Goal: Transaction & Acquisition: Purchase product/service

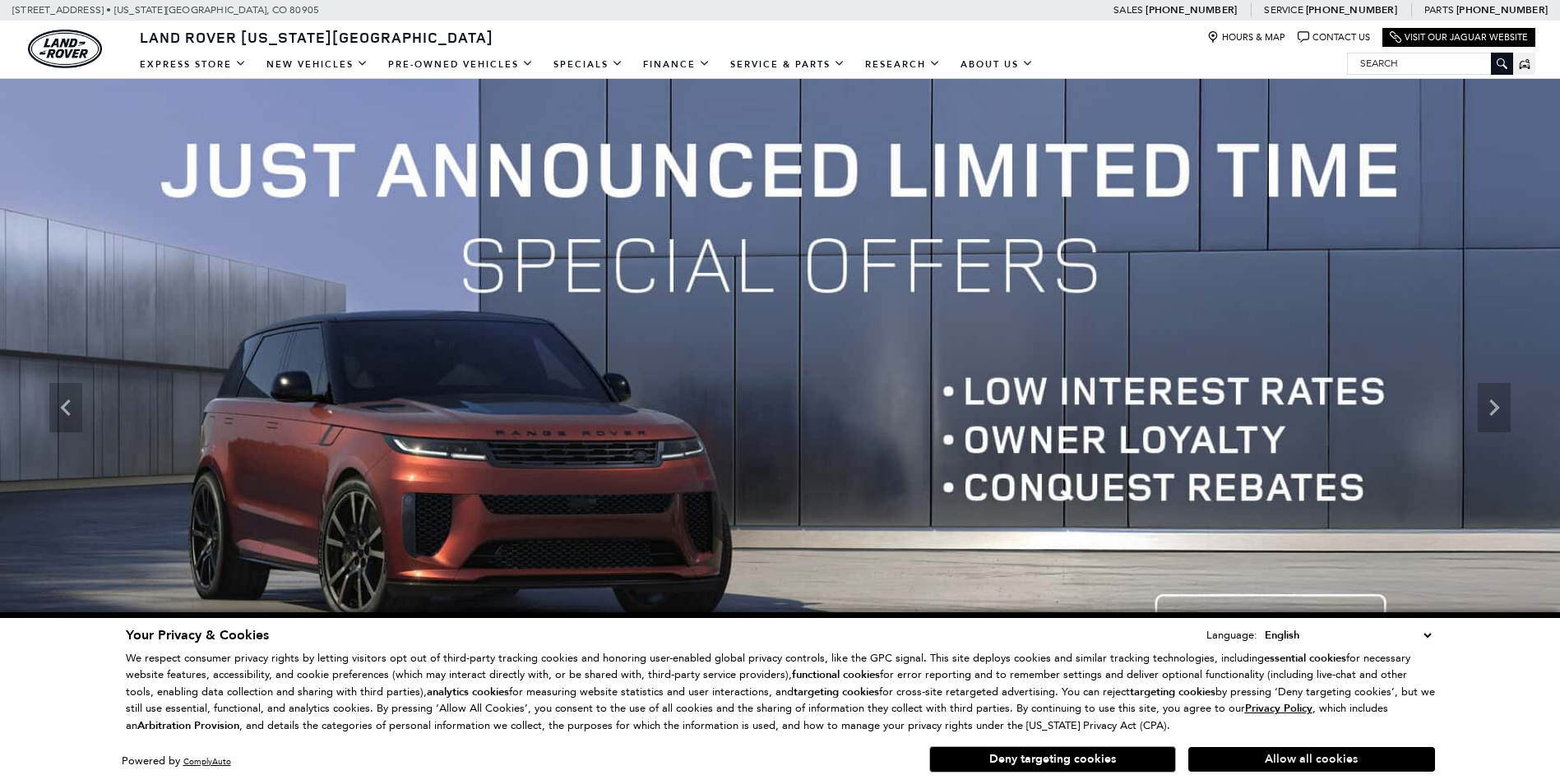
click at [1308, 760] on button "Allow all cookies" at bounding box center [1311, 760] width 246 height 25
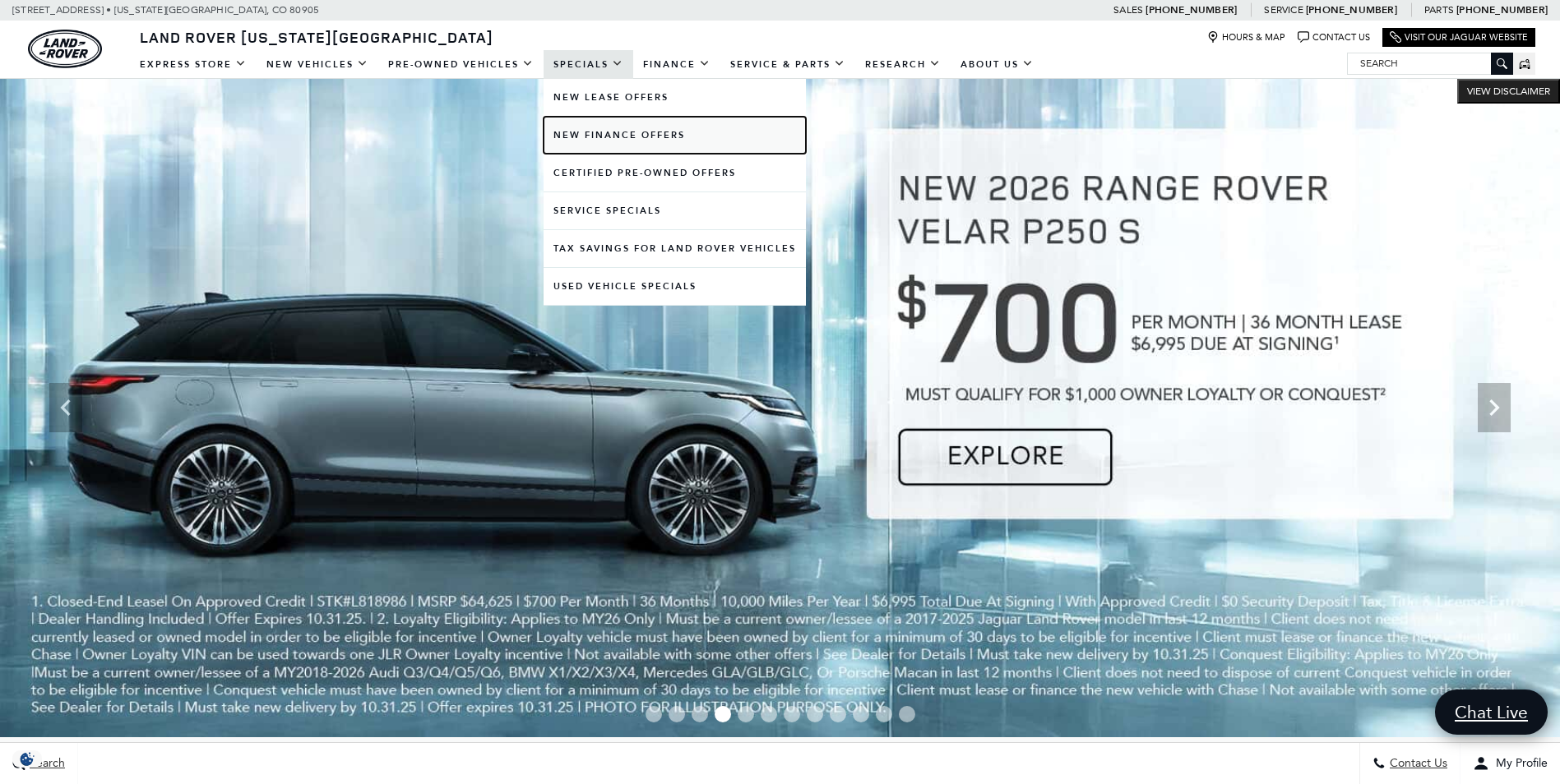
click at [604, 130] on link "New Finance Offers" at bounding box center [675, 135] width 262 height 37
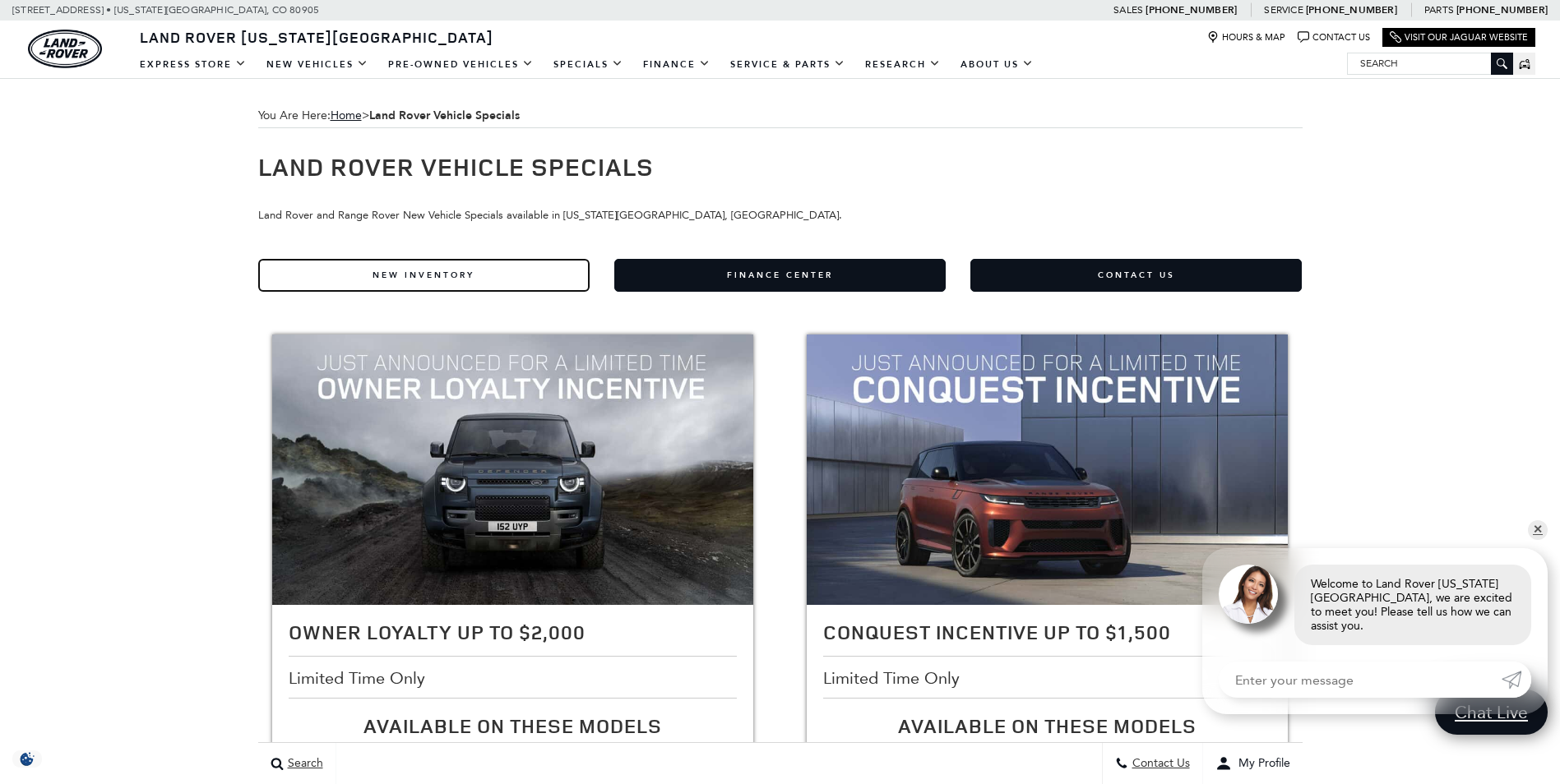
click at [417, 275] on link "New Inventory" at bounding box center [423, 275] width 331 height 33
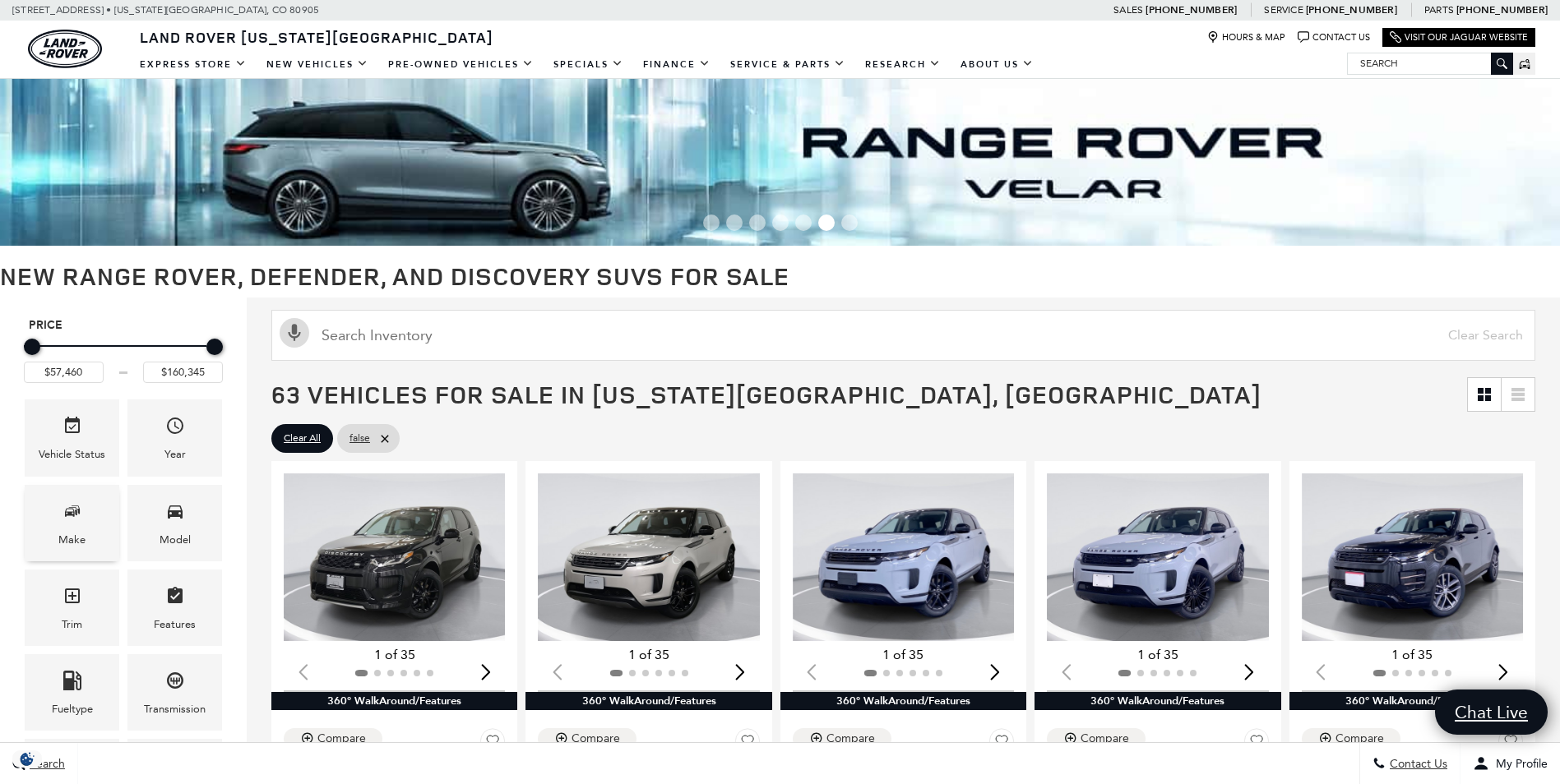
click at [63, 513] on icon "Make" at bounding box center [72, 511] width 20 height 20
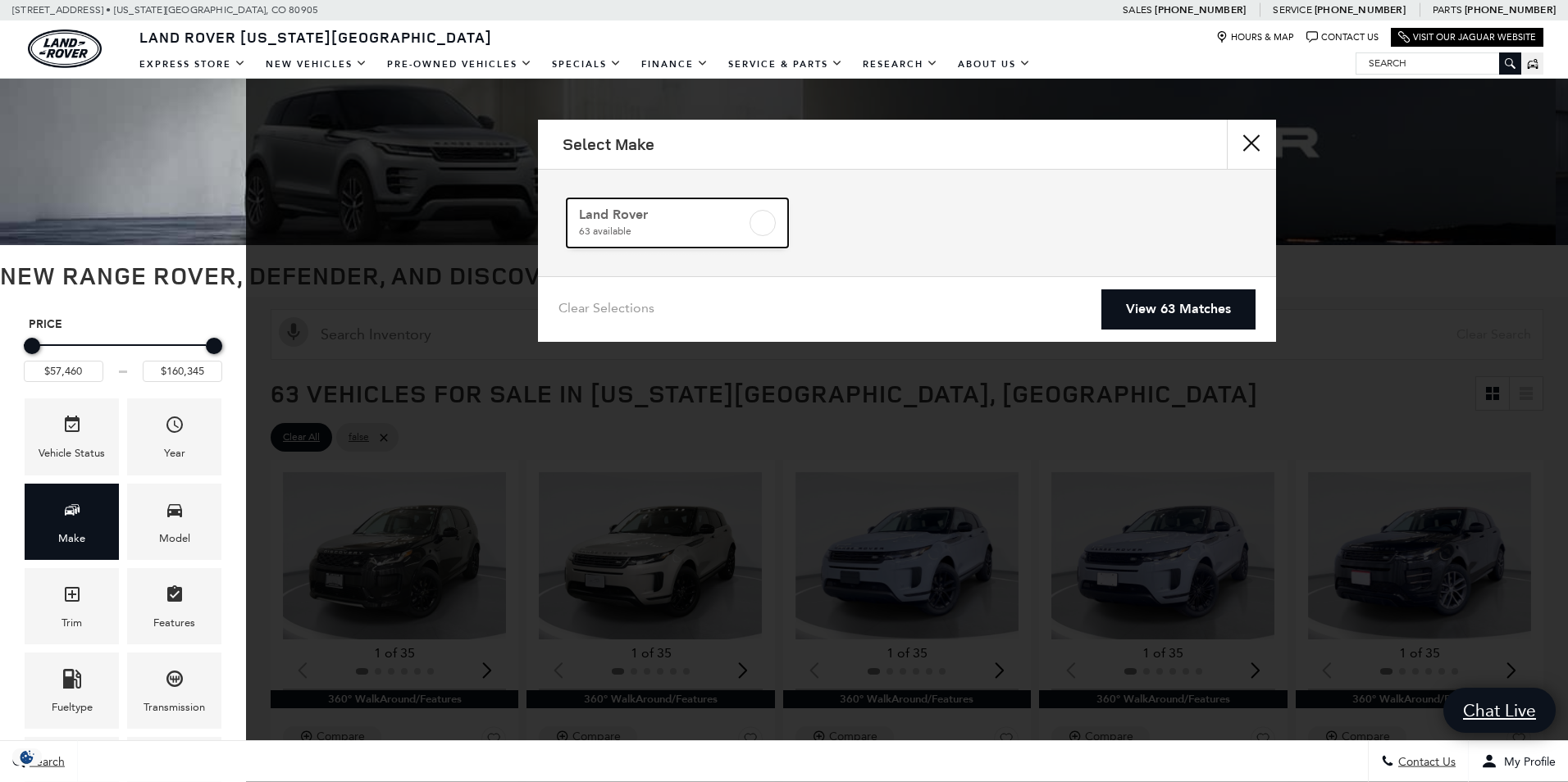
click at [755, 229] on label at bounding box center [763, 223] width 26 height 26
checkbox input "true"
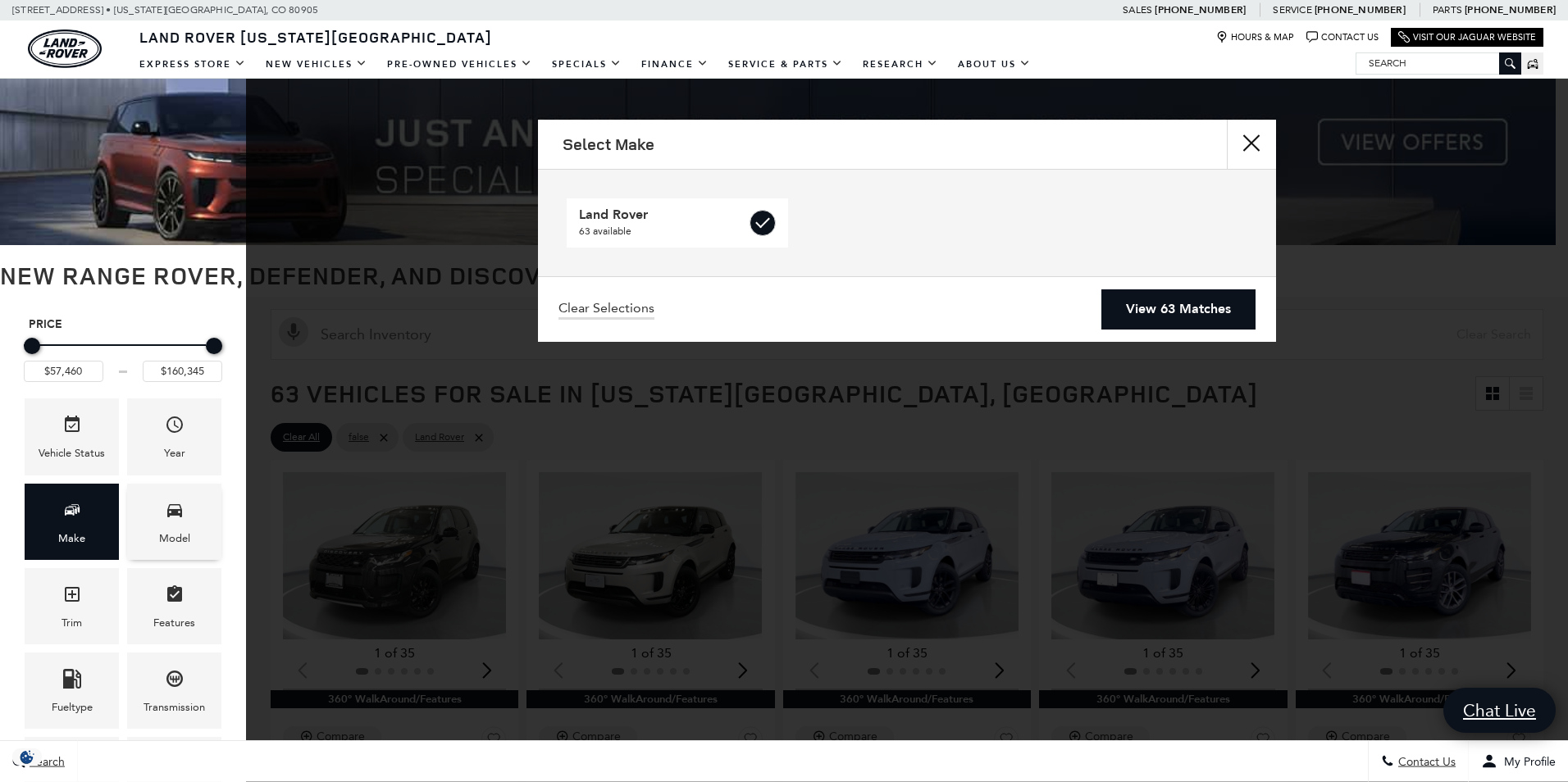
click at [177, 523] on span "Model" at bounding box center [175, 513] width 20 height 34
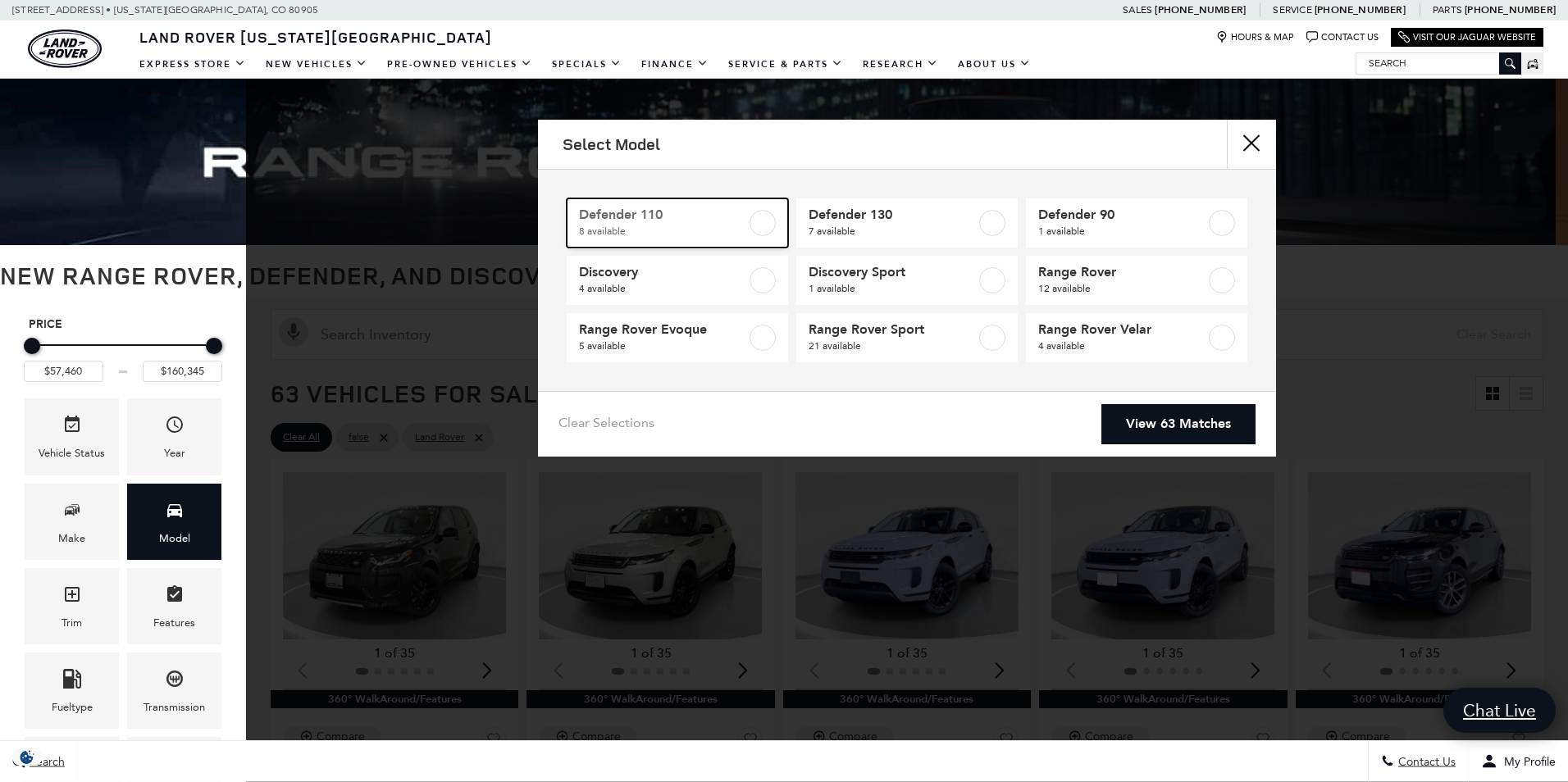
click at [726, 218] on span "Defender 110" at bounding box center [663, 215] width 167 height 17
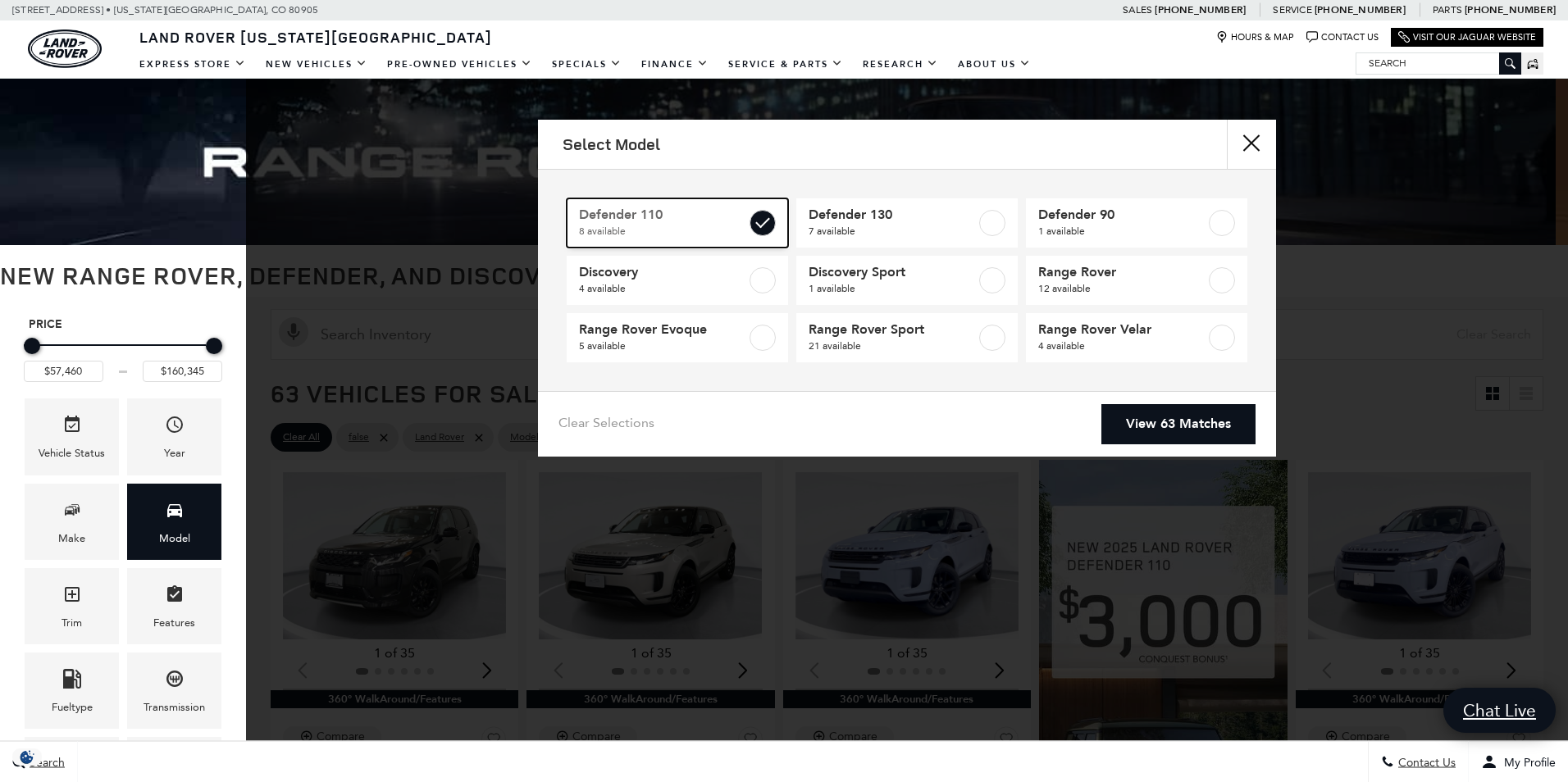
type input "$69,909"
type input "$125,234"
checkbox input "true"
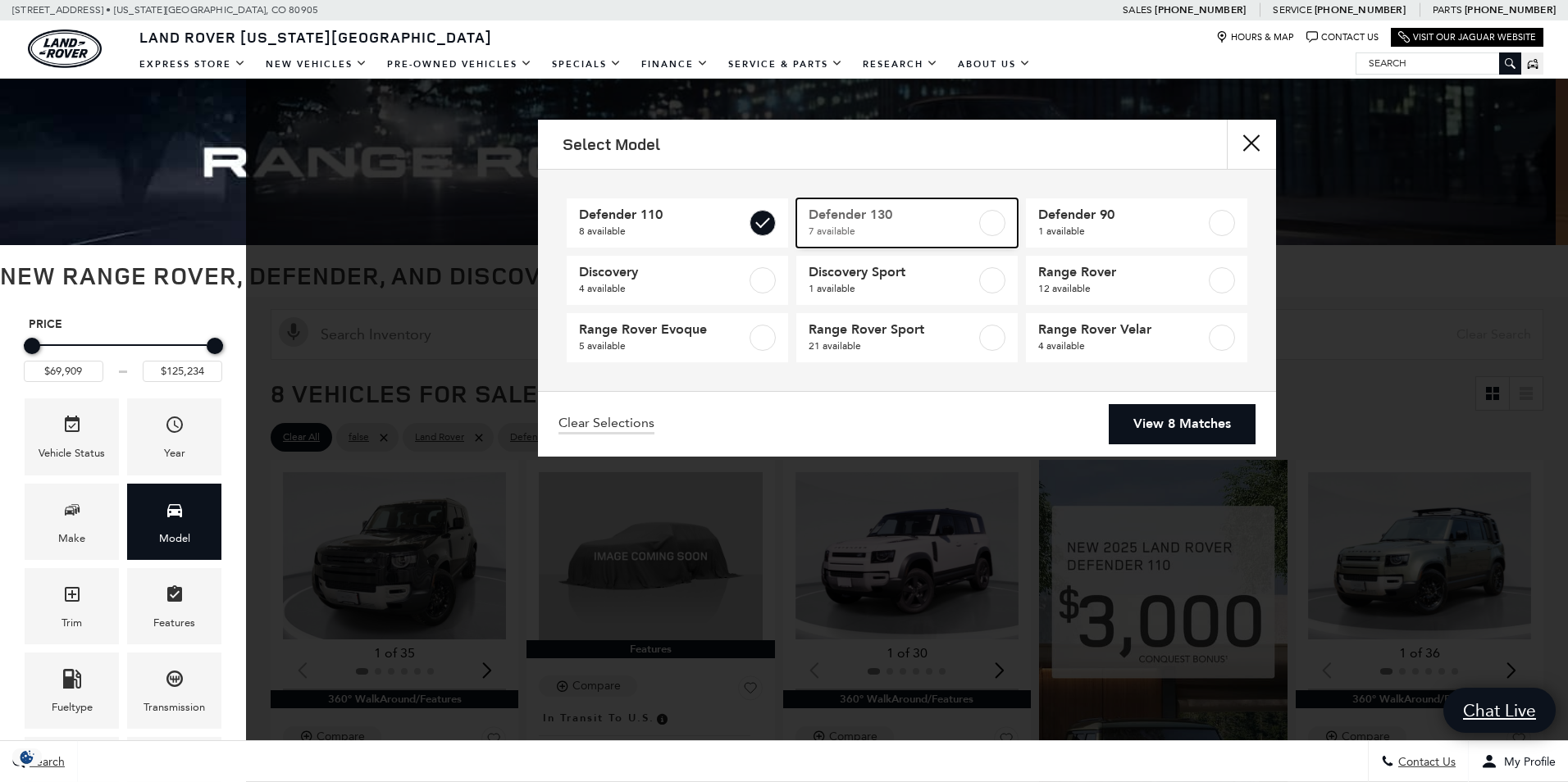
click at [948, 227] on span "7 available" at bounding box center [892, 232] width 167 height 17
type input "$134,749"
checkbox input "true"
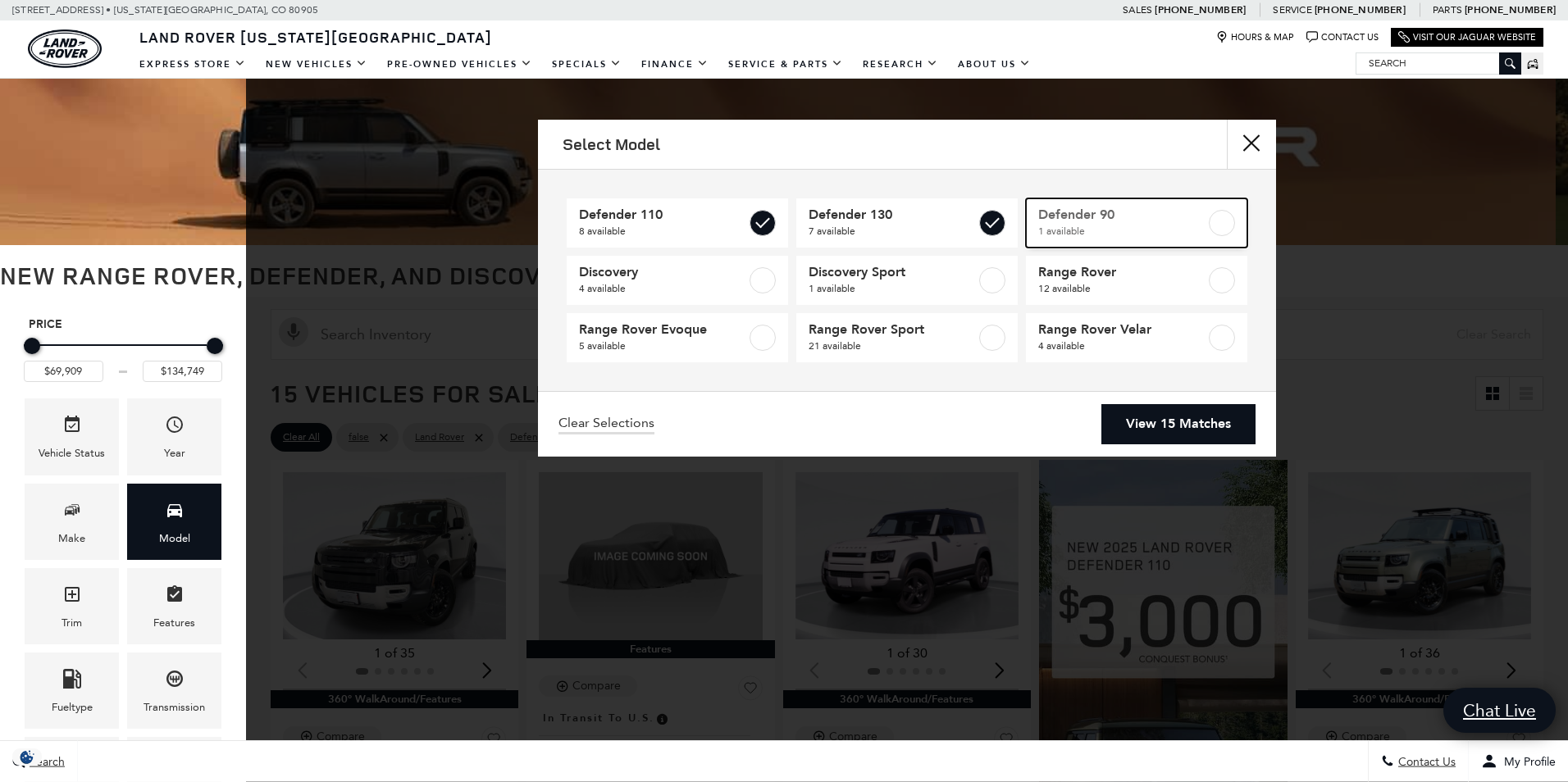
click at [1104, 227] on span "1 available" at bounding box center [1122, 232] width 167 height 17
checkbox input "true"
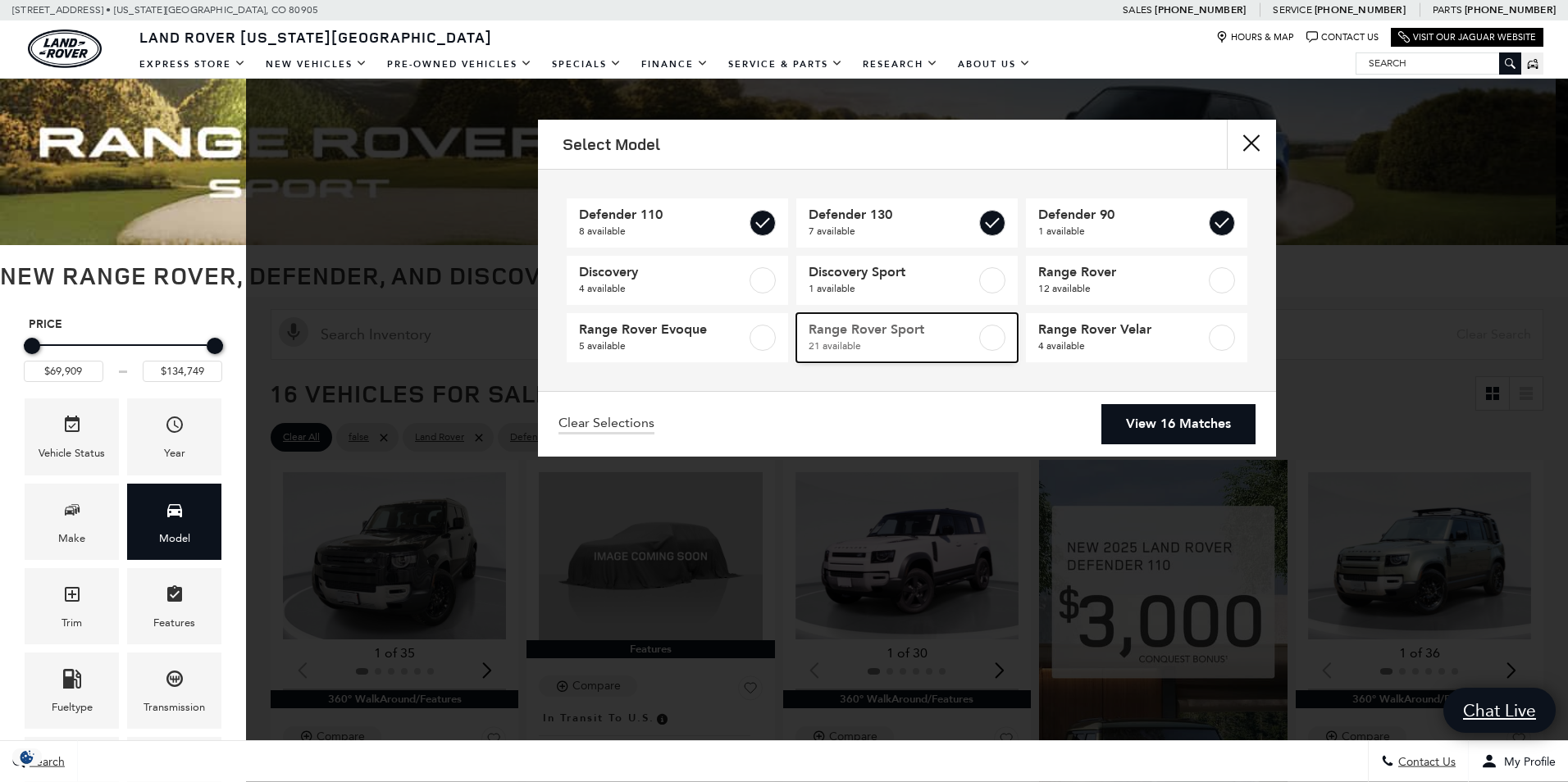
click at [889, 335] on span "Range Rover Sport" at bounding box center [892, 329] width 167 height 17
checkbox input "true"
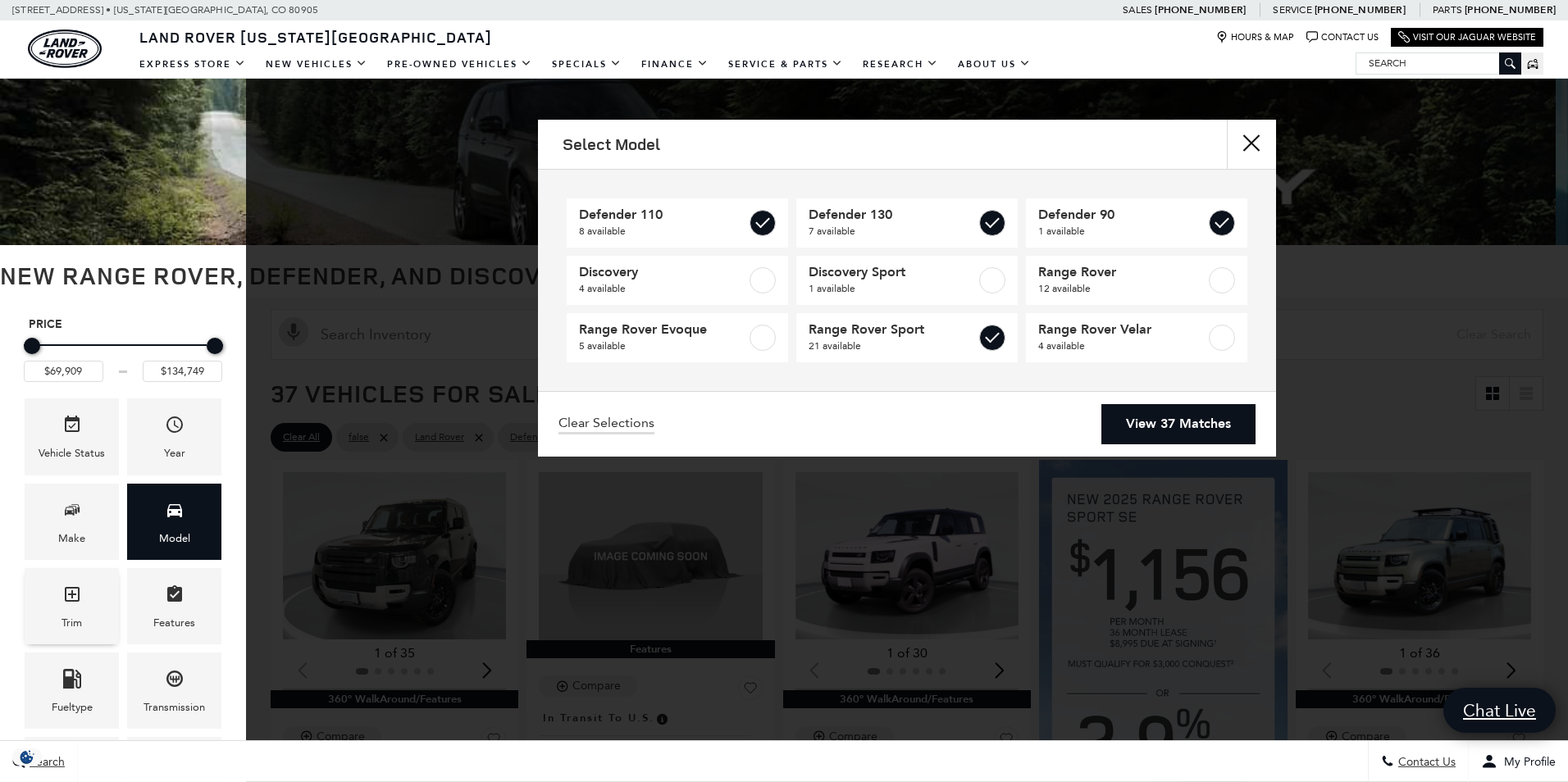
click at [79, 624] on div "Trim" at bounding box center [71, 623] width 21 height 18
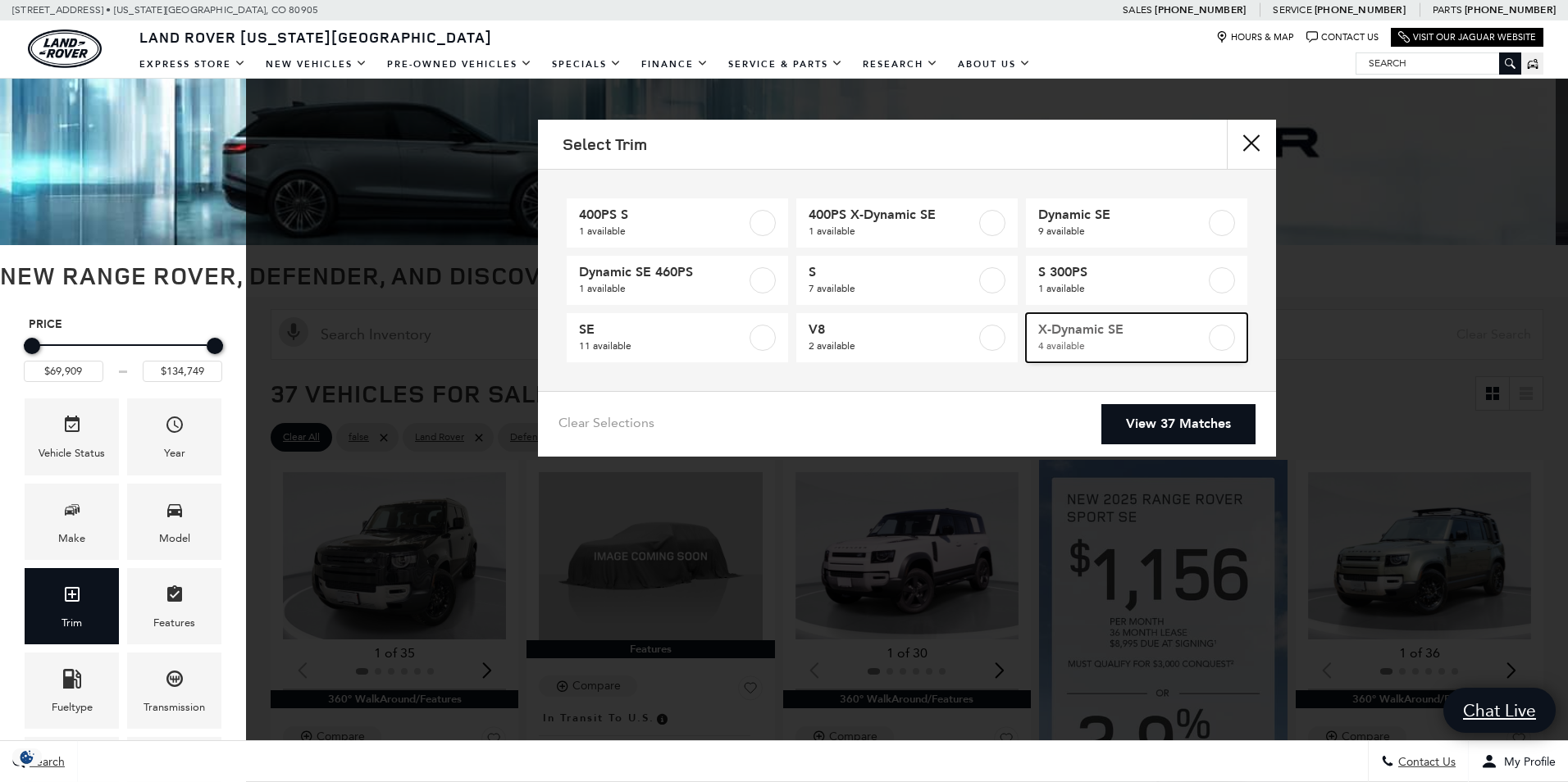
click at [1083, 332] on span "X-Dynamic SE" at bounding box center [1122, 329] width 167 height 17
type input "$84,452"
type input "$97,110"
checkbox input "true"
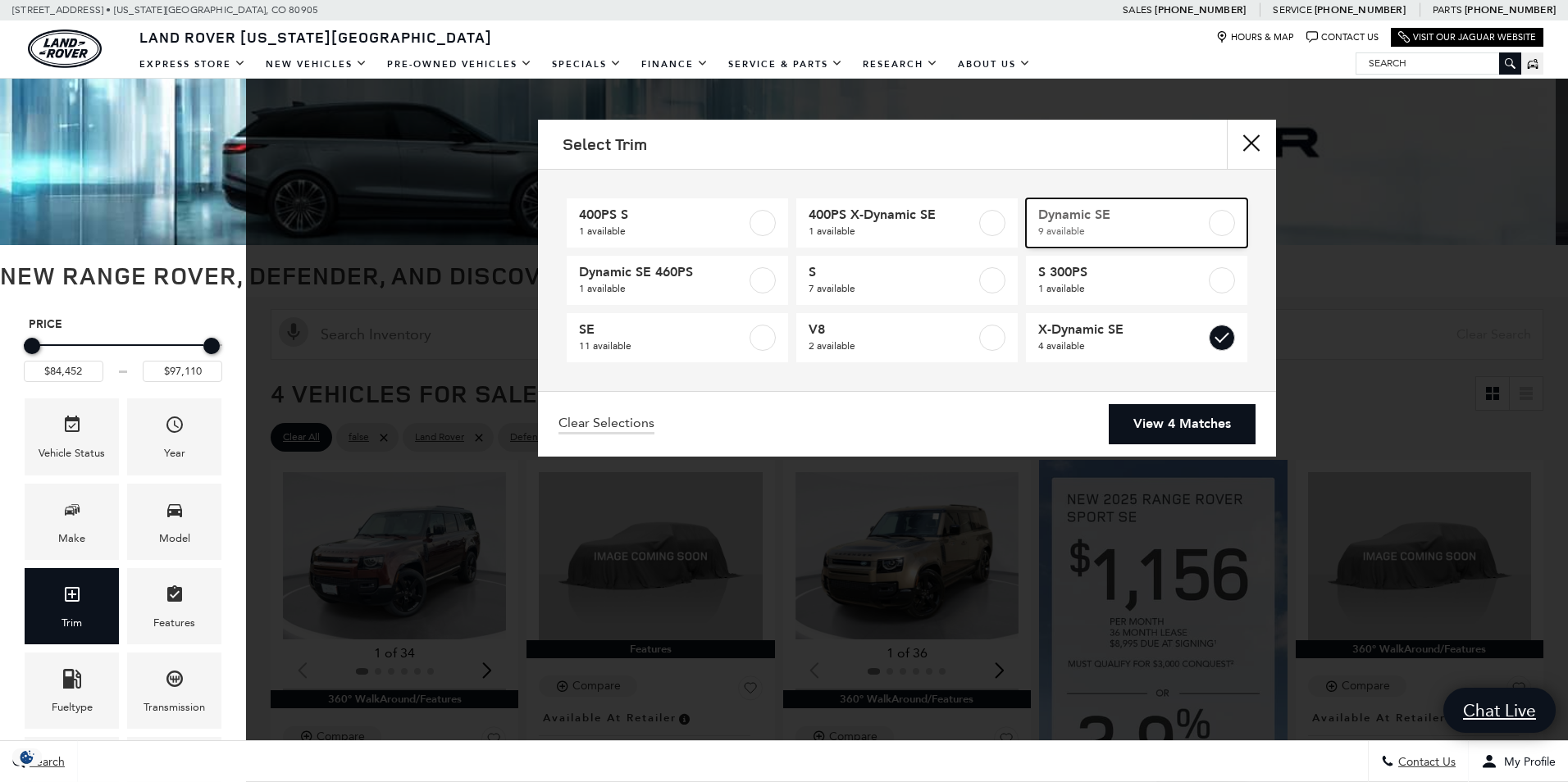
click at [1095, 219] on span "Dynamic SE" at bounding box center [1122, 215] width 167 height 17
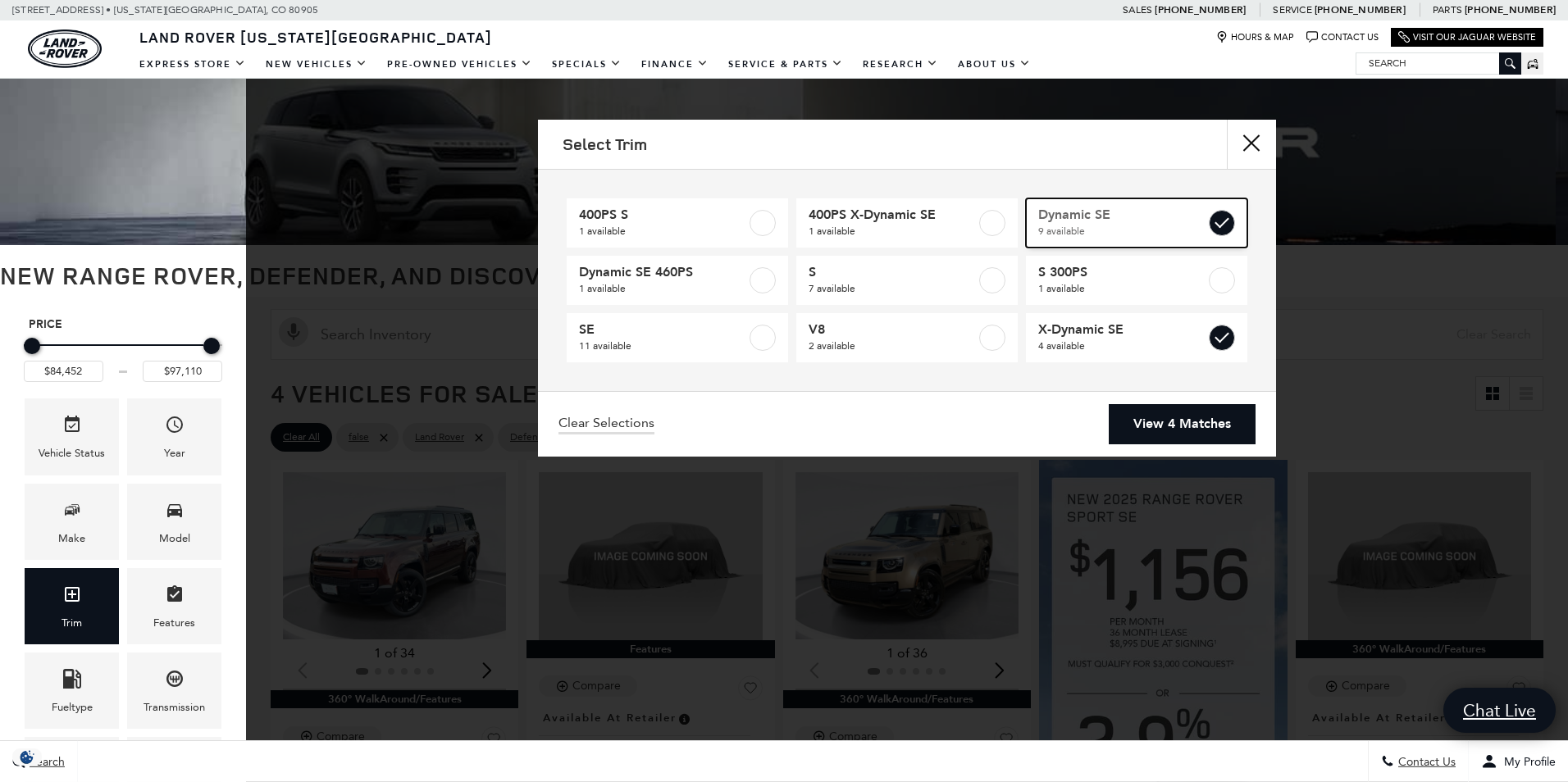
type input "$126,490"
checkbox input "true"
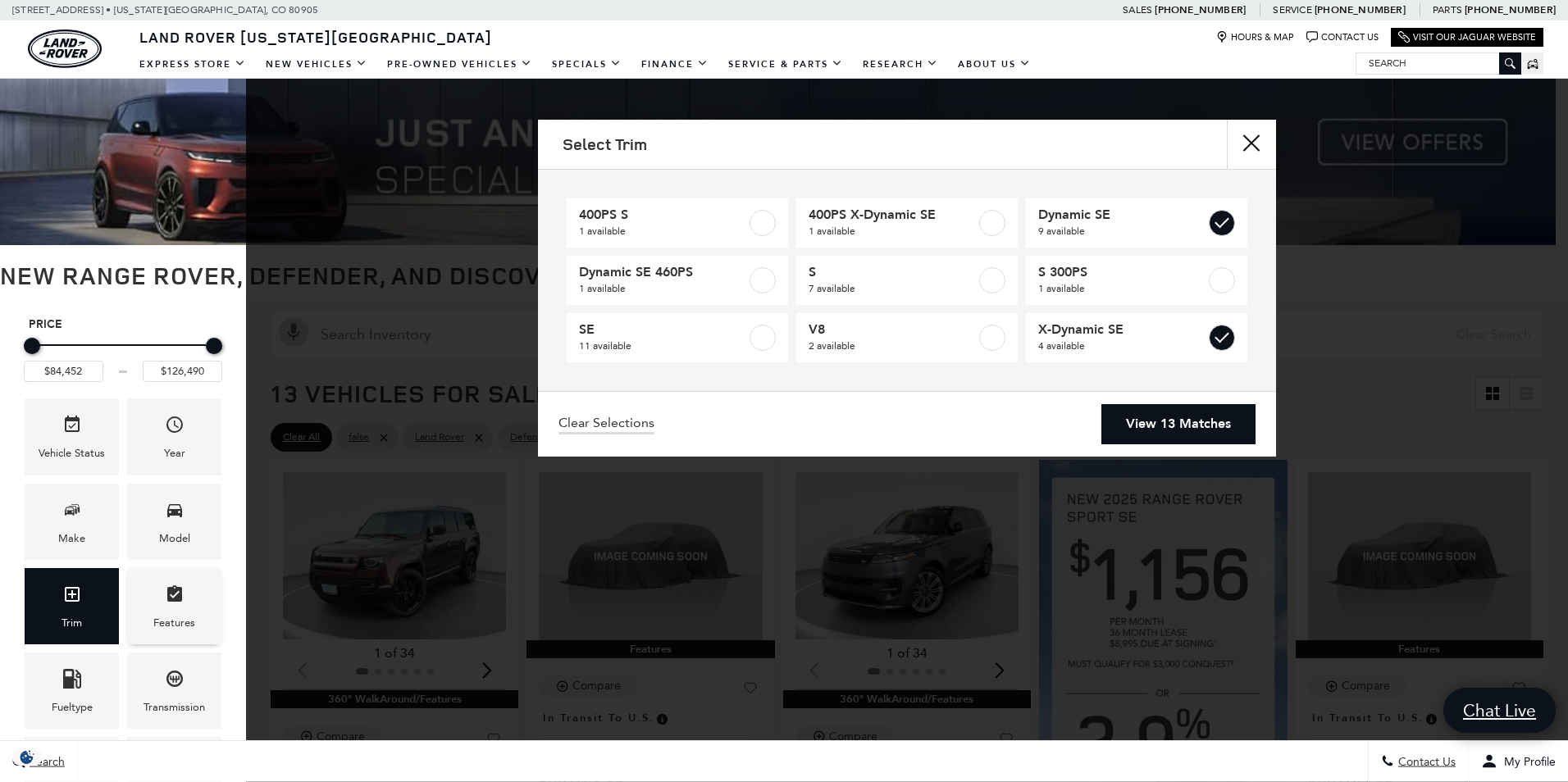
click at [166, 600] on icon "Features" at bounding box center [175, 595] width 20 height 20
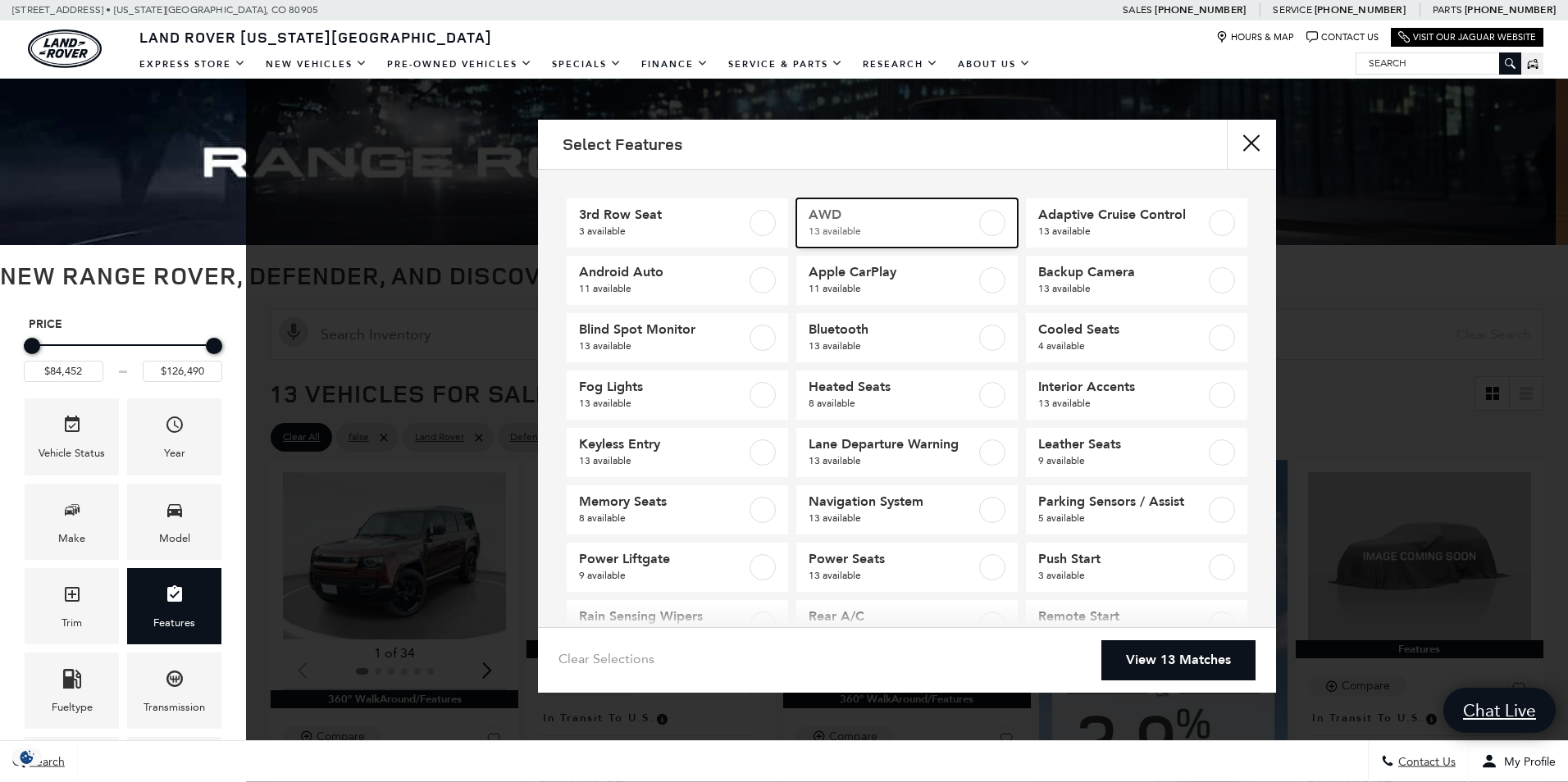
click at [906, 211] on span "AWD" at bounding box center [892, 215] width 167 height 17
checkbox input "true"
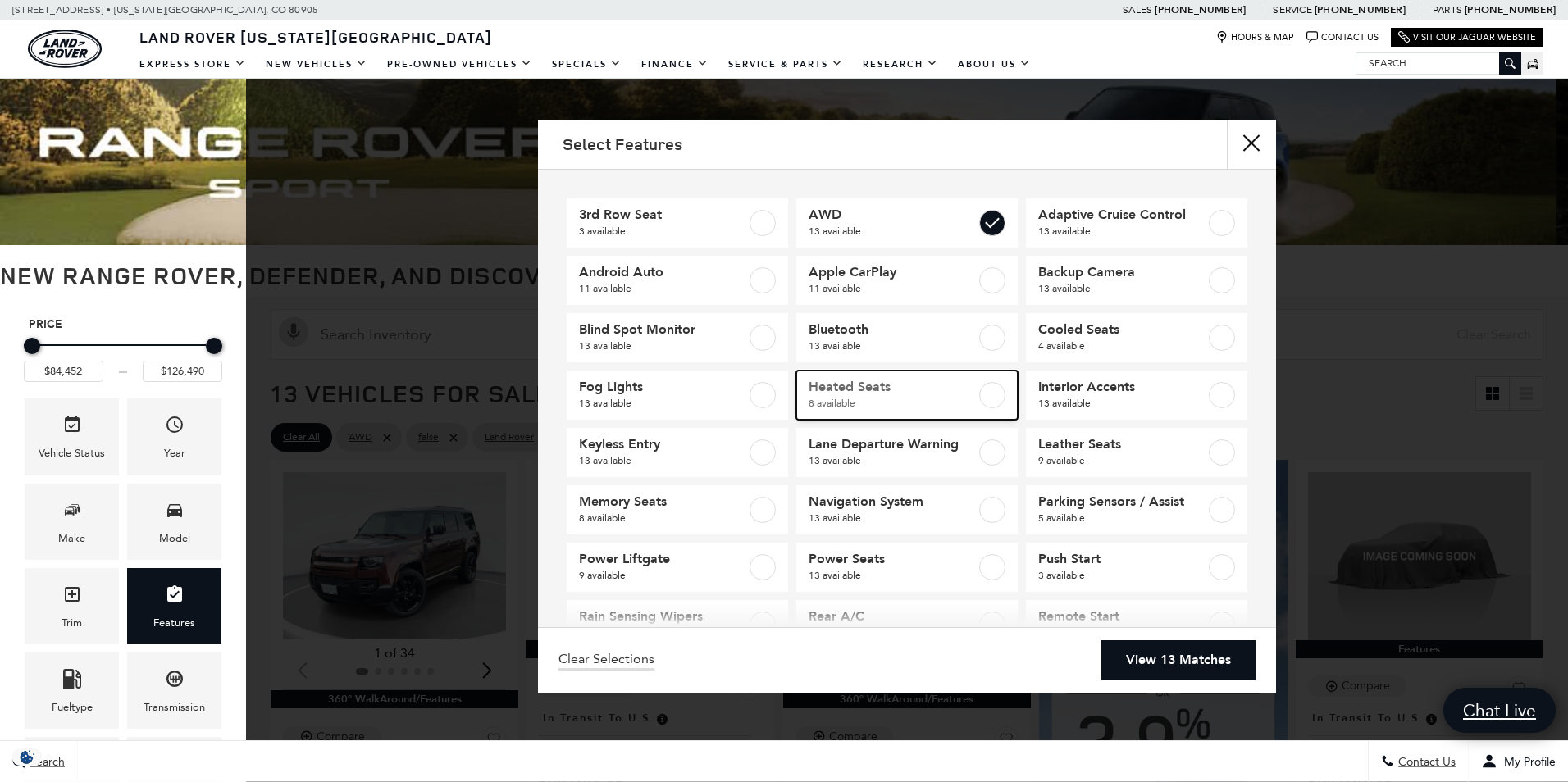
click at [925, 395] on span "Heated Seats" at bounding box center [892, 387] width 167 height 17
type input "$97,110"
checkbox input "true"
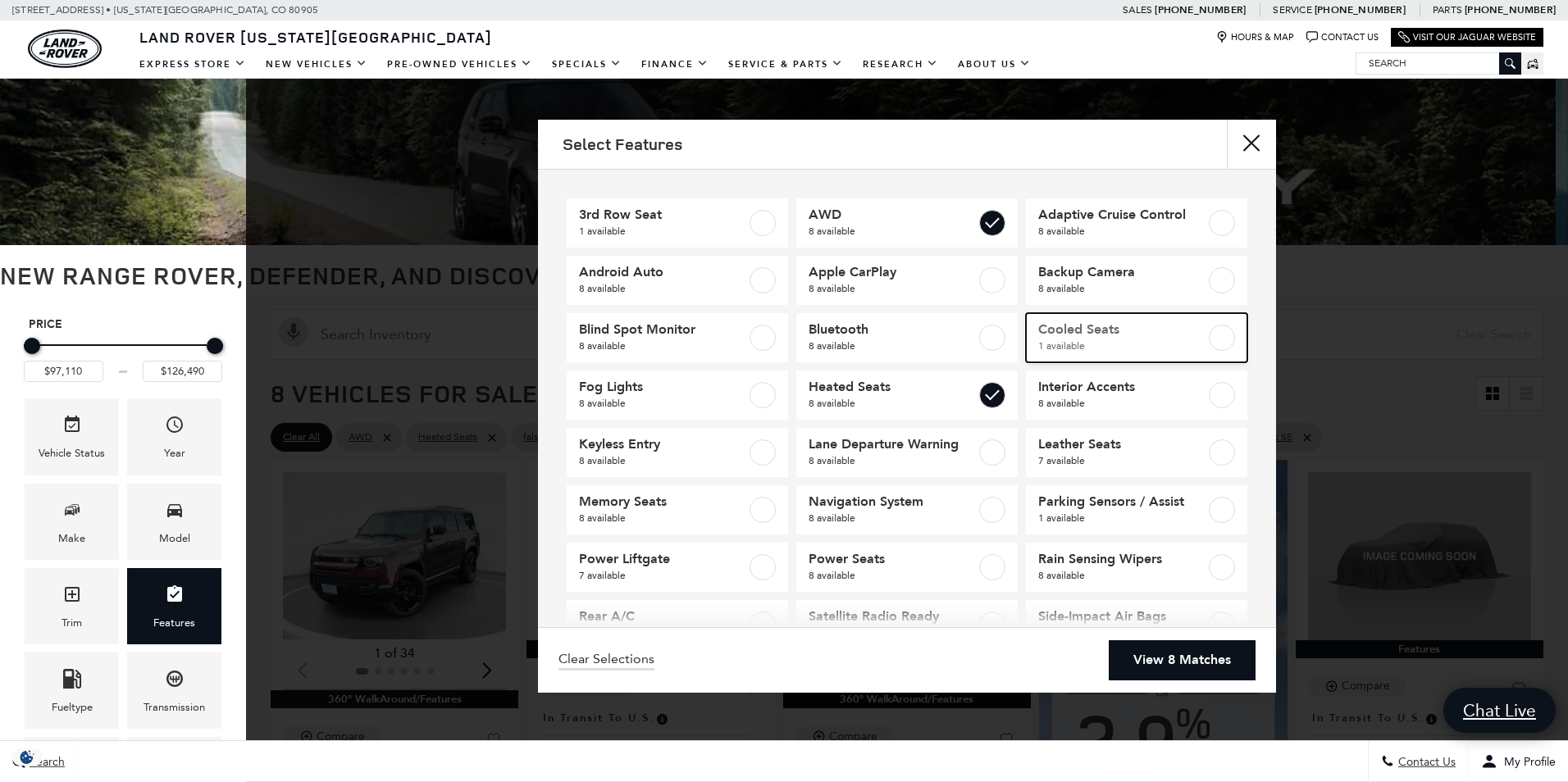
click at [1182, 333] on span "Cooled Seats" at bounding box center [1122, 329] width 167 height 17
type input "$97,110"
checkbox input "true"
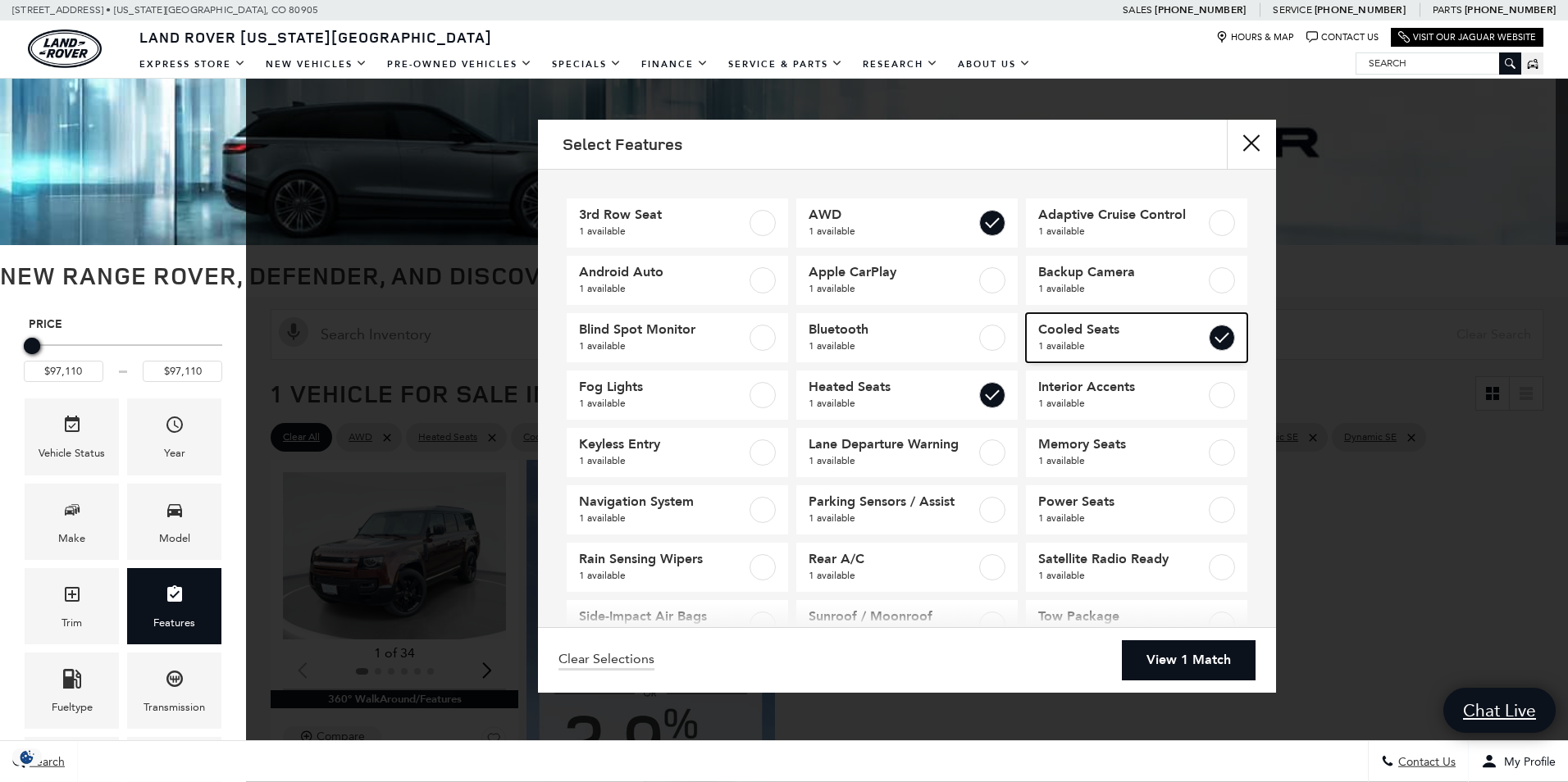
click at [1182, 333] on span "Cooled Seats" at bounding box center [1122, 329] width 167 height 17
type input "$126,490"
checkbox input "false"
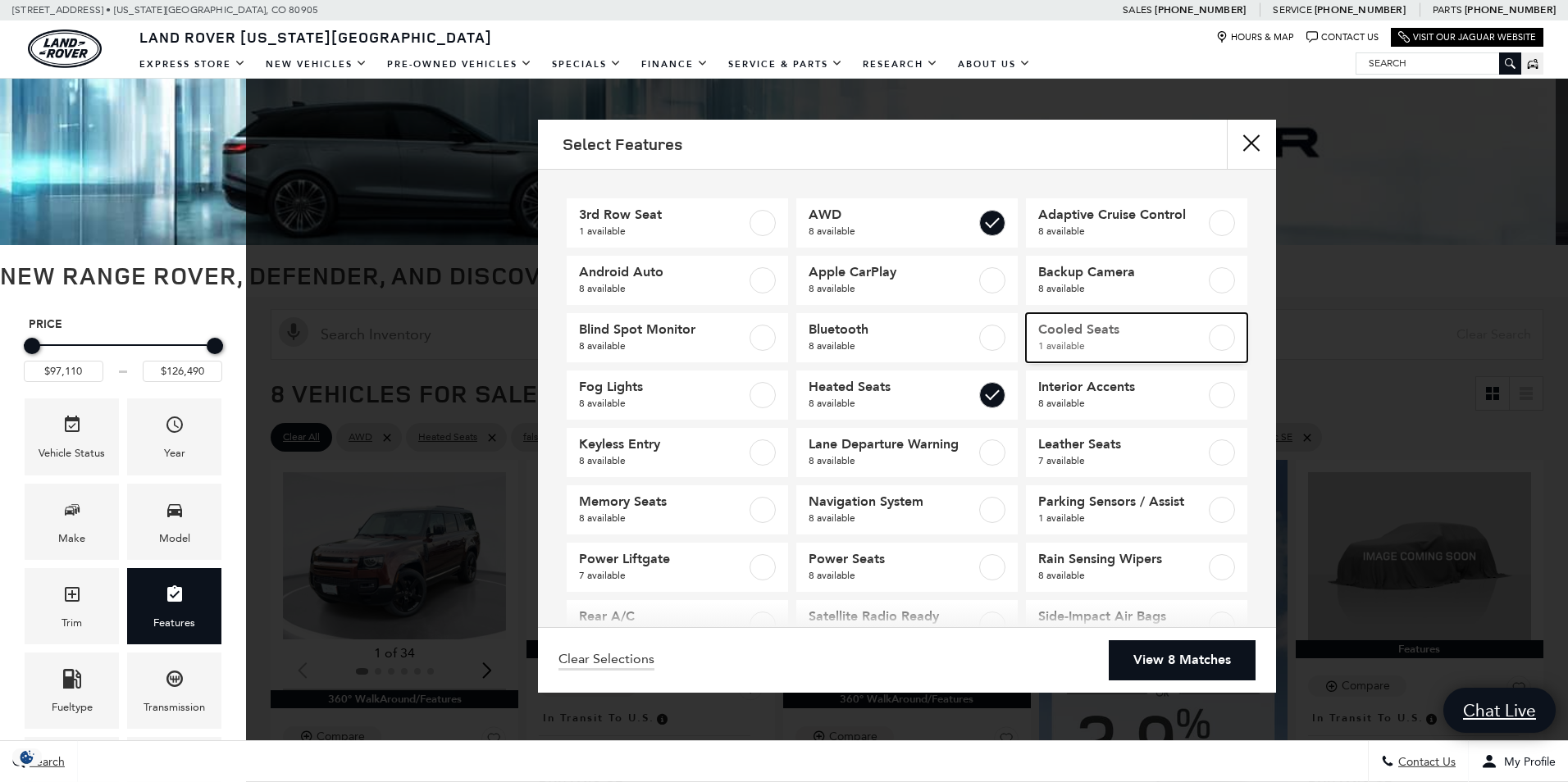
click at [1182, 333] on span "Cooled Seats" at bounding box center [1122, 329] width 167 height 17
type input "$97,110"
checkbox input "true"
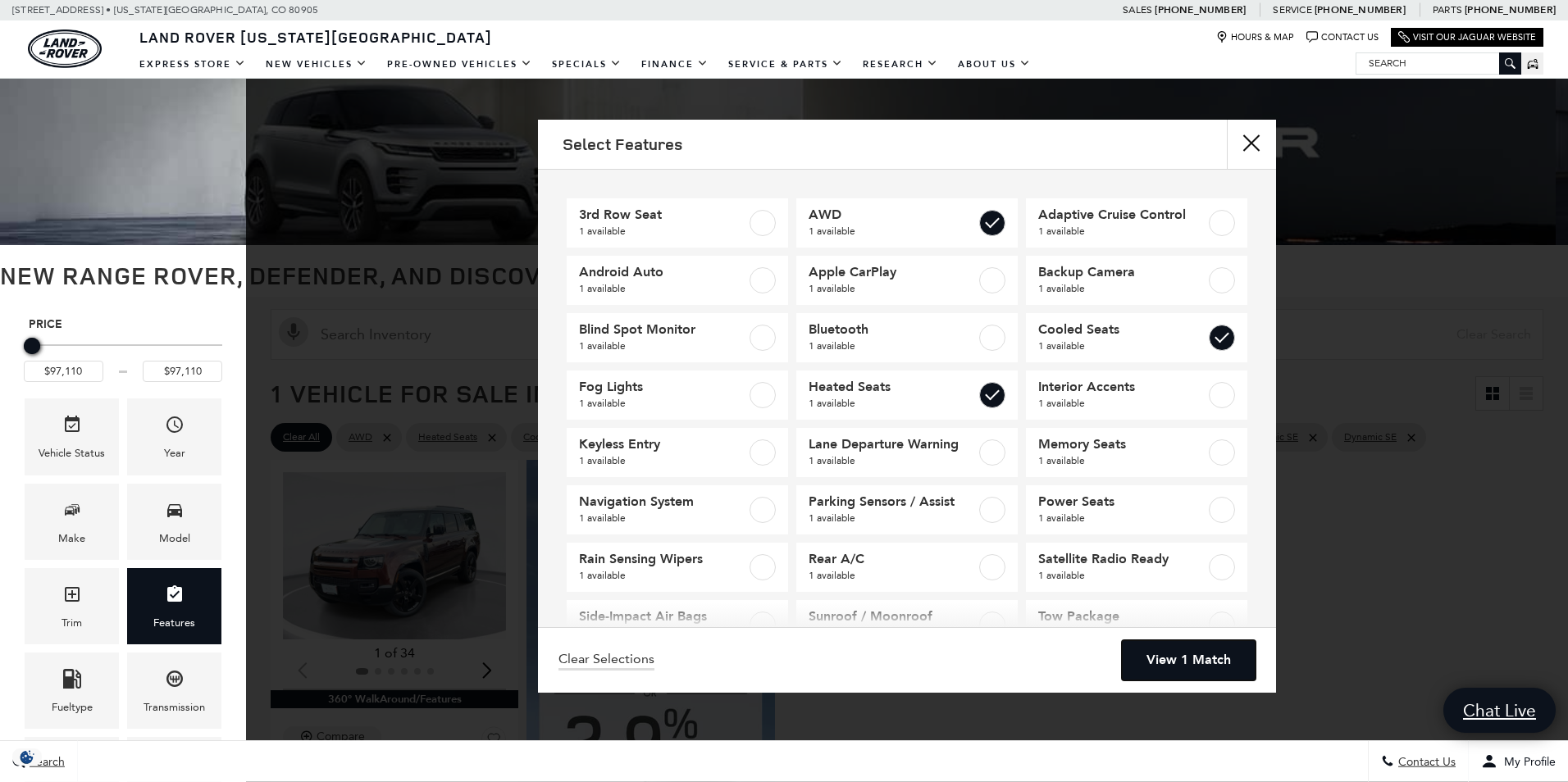
click at [1196, 661] on link "View 1 Match" at bounding box center [1189, 660] width 134 height 41
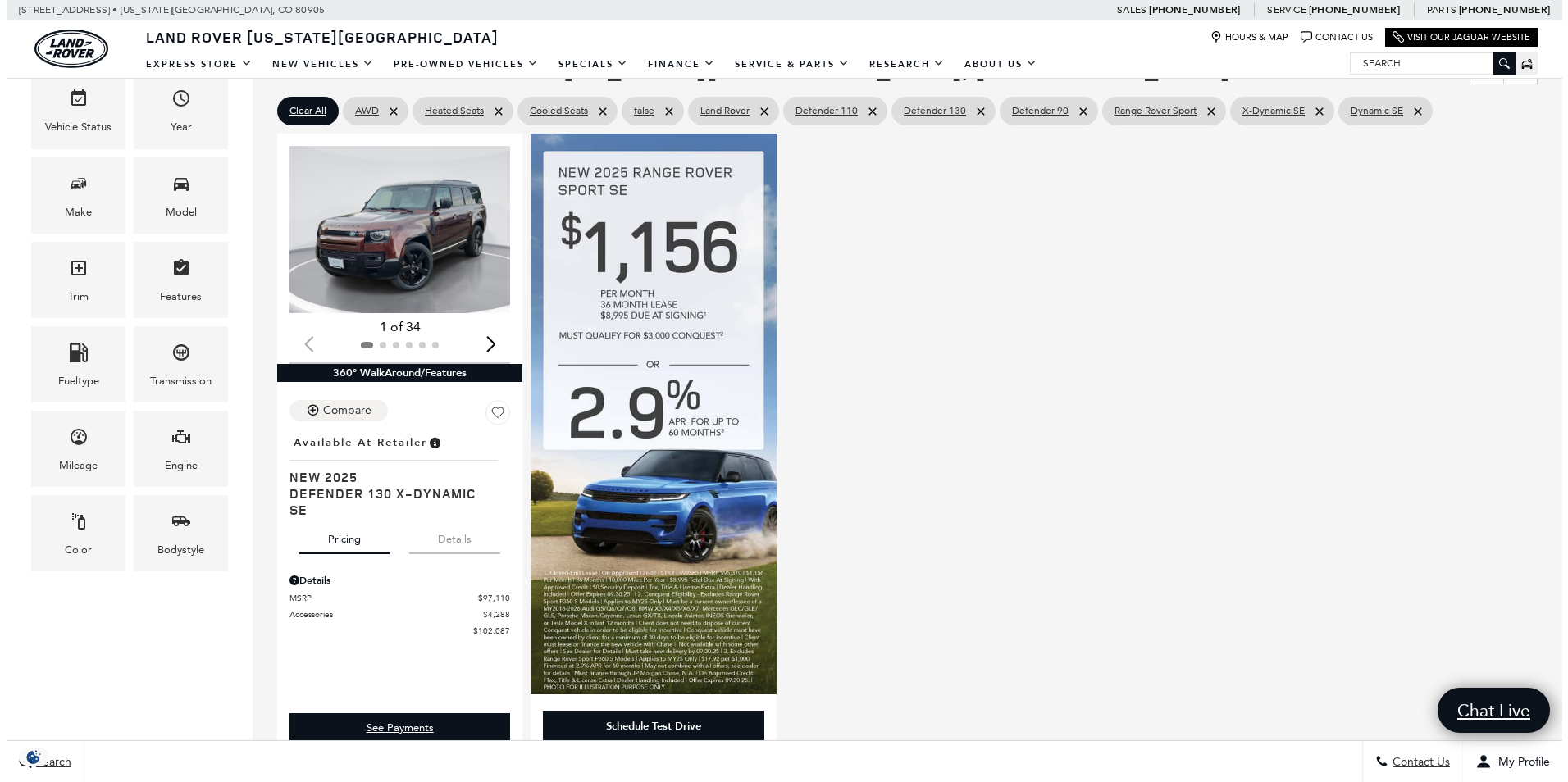
scroll to position [328, 0]
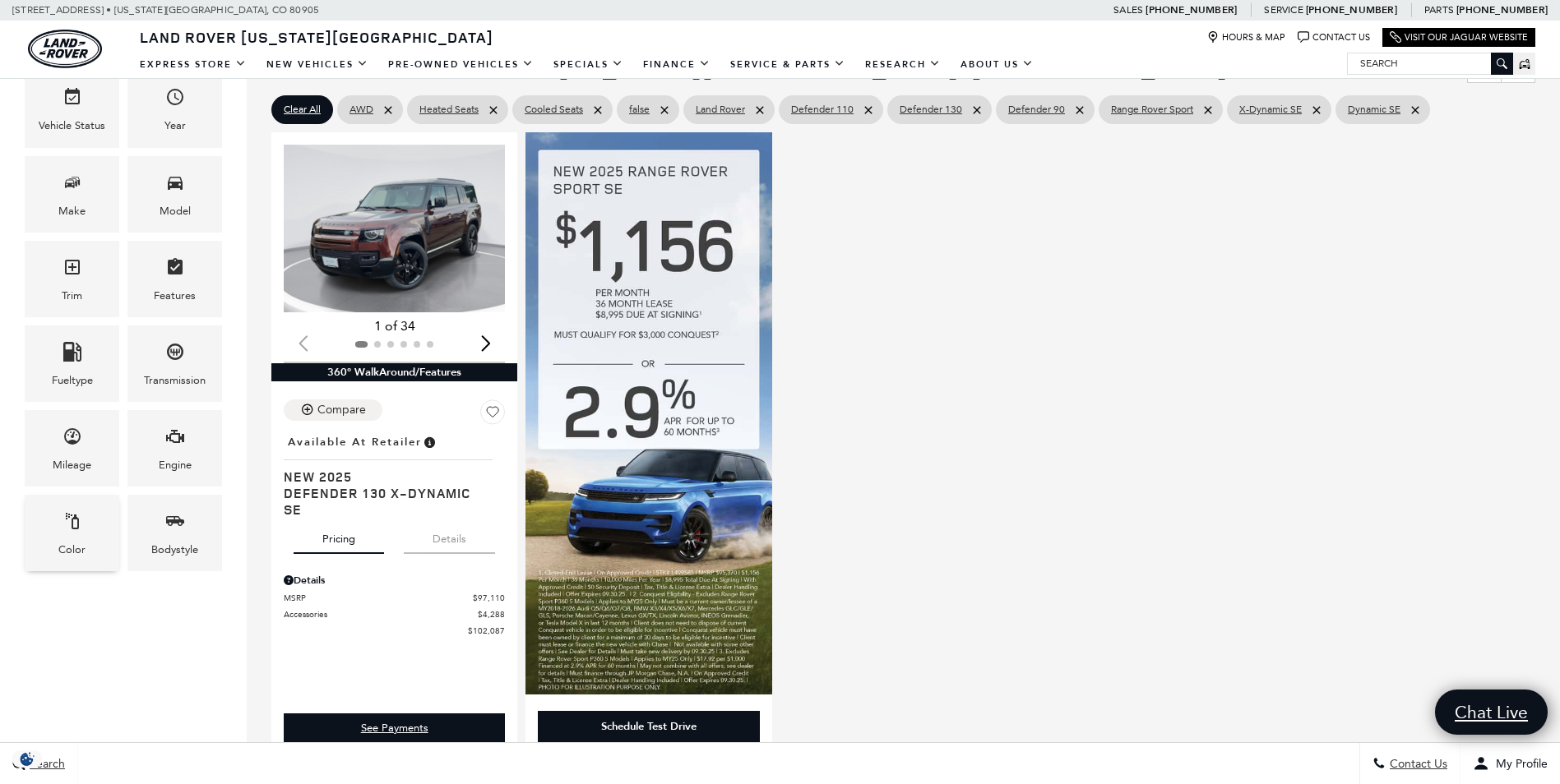
click at [85, 529] on div "Color" at bounding box center [72, 533] width 95 height 76
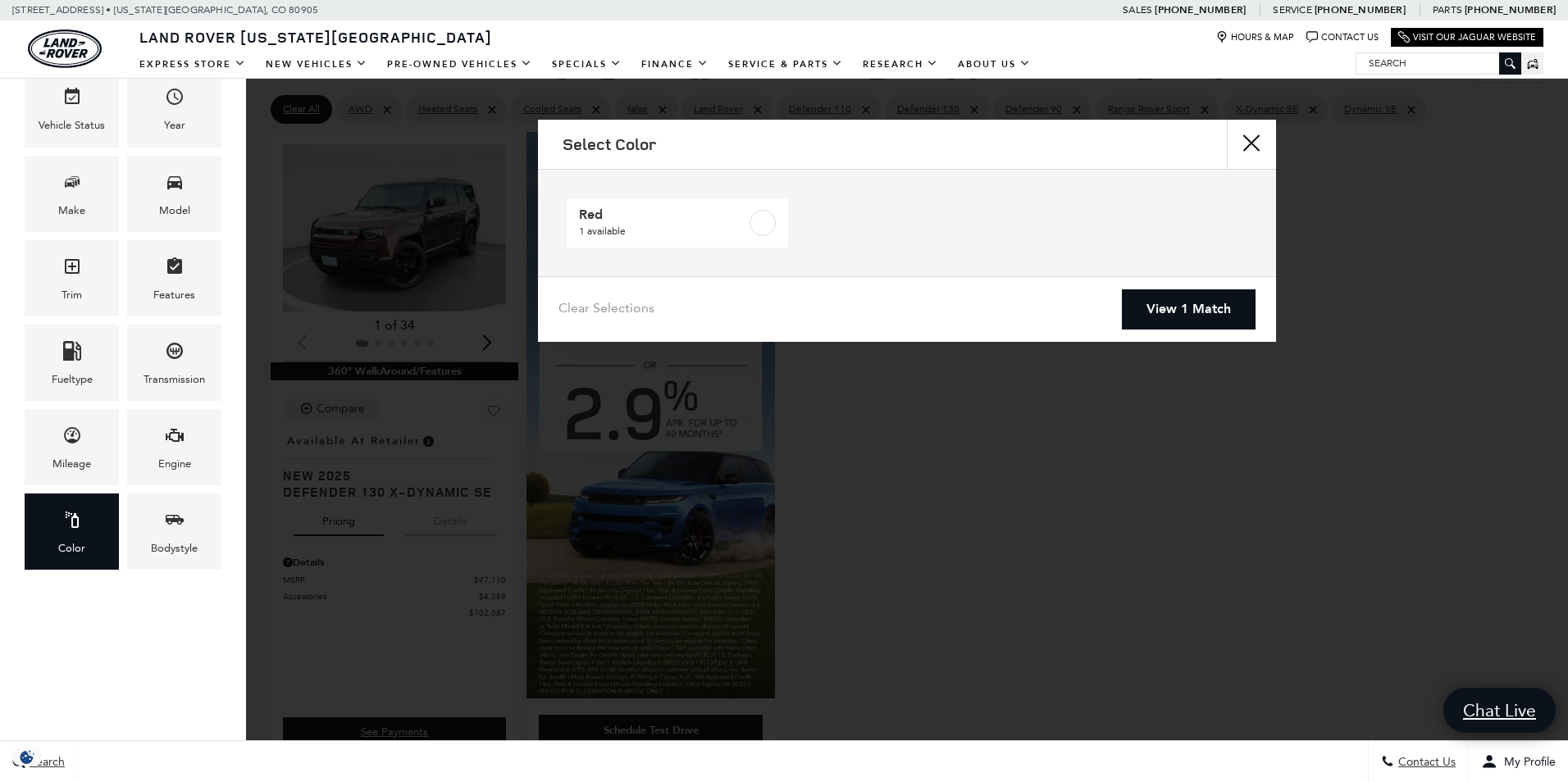
click at [186, 294] on div "Features" at bounding box center [174, 295] width 42 height 18
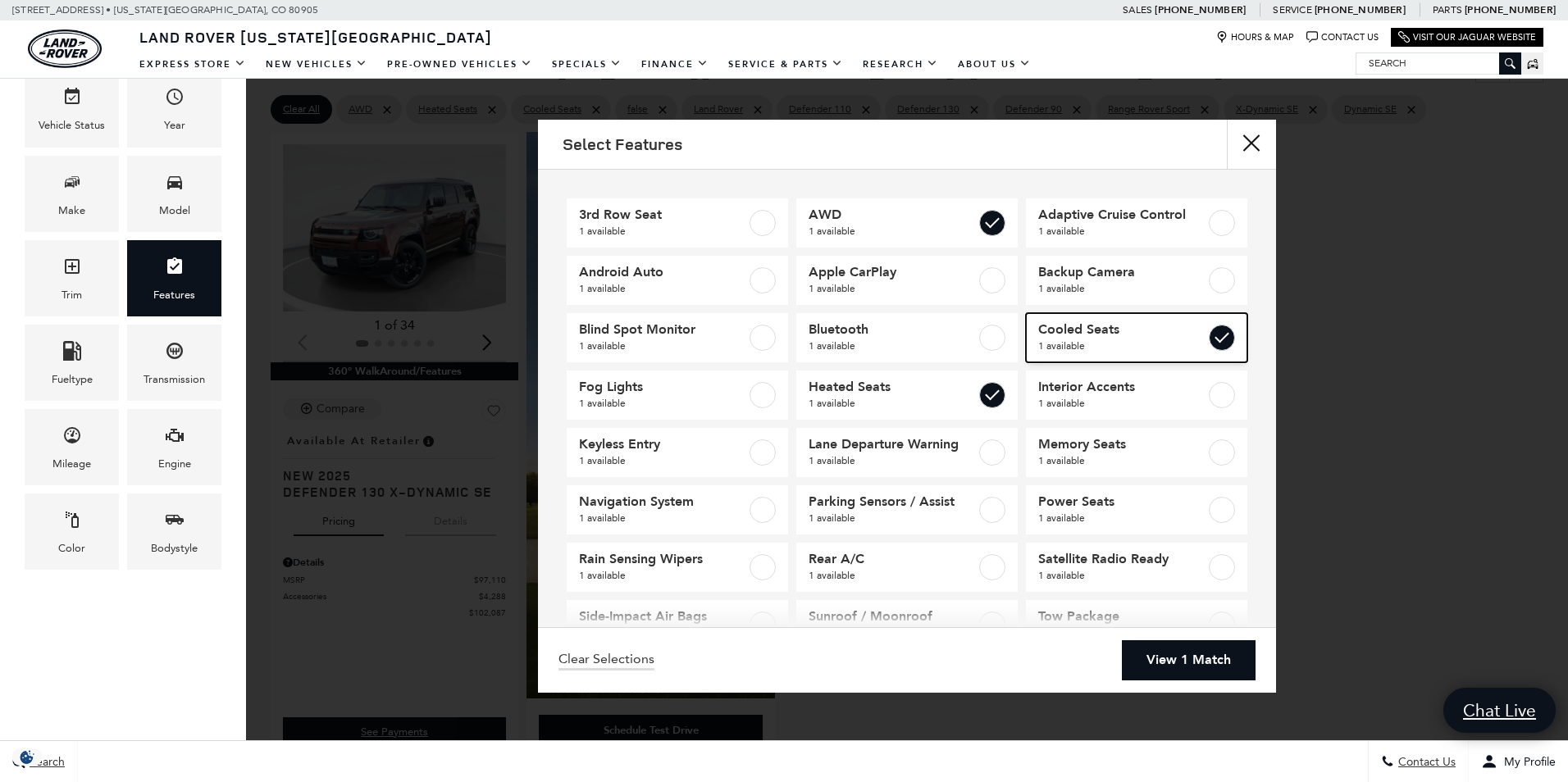
click at [1093, 325] on span "Cooled Seats" at bounding box center [1122, 329] width 167 height 17
type input "$126,490"
checkbox input "false"
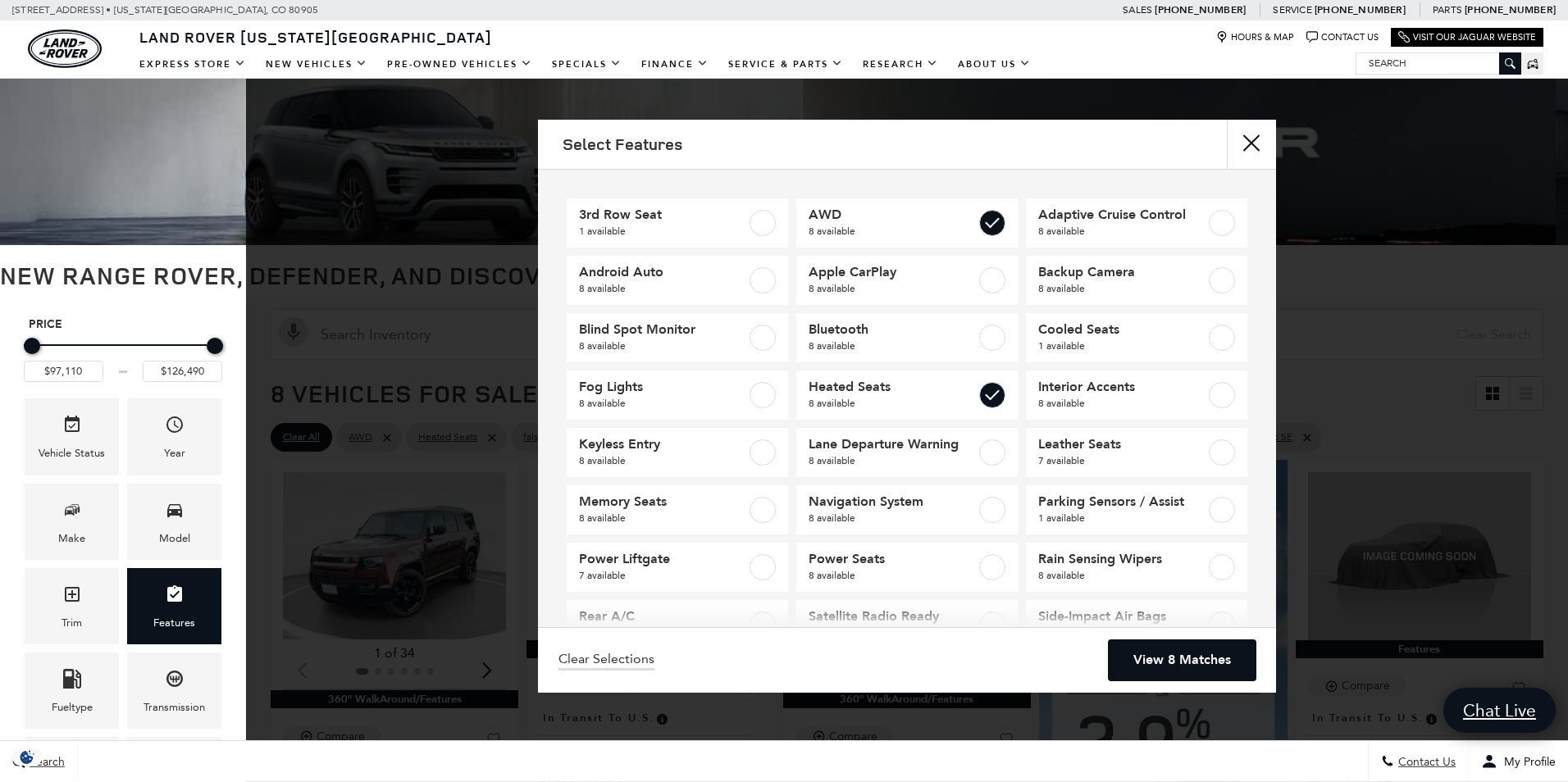
click at [1165, 664] on link "View 8 Matches" at bounding box center [1182, 660] width 146 height 41
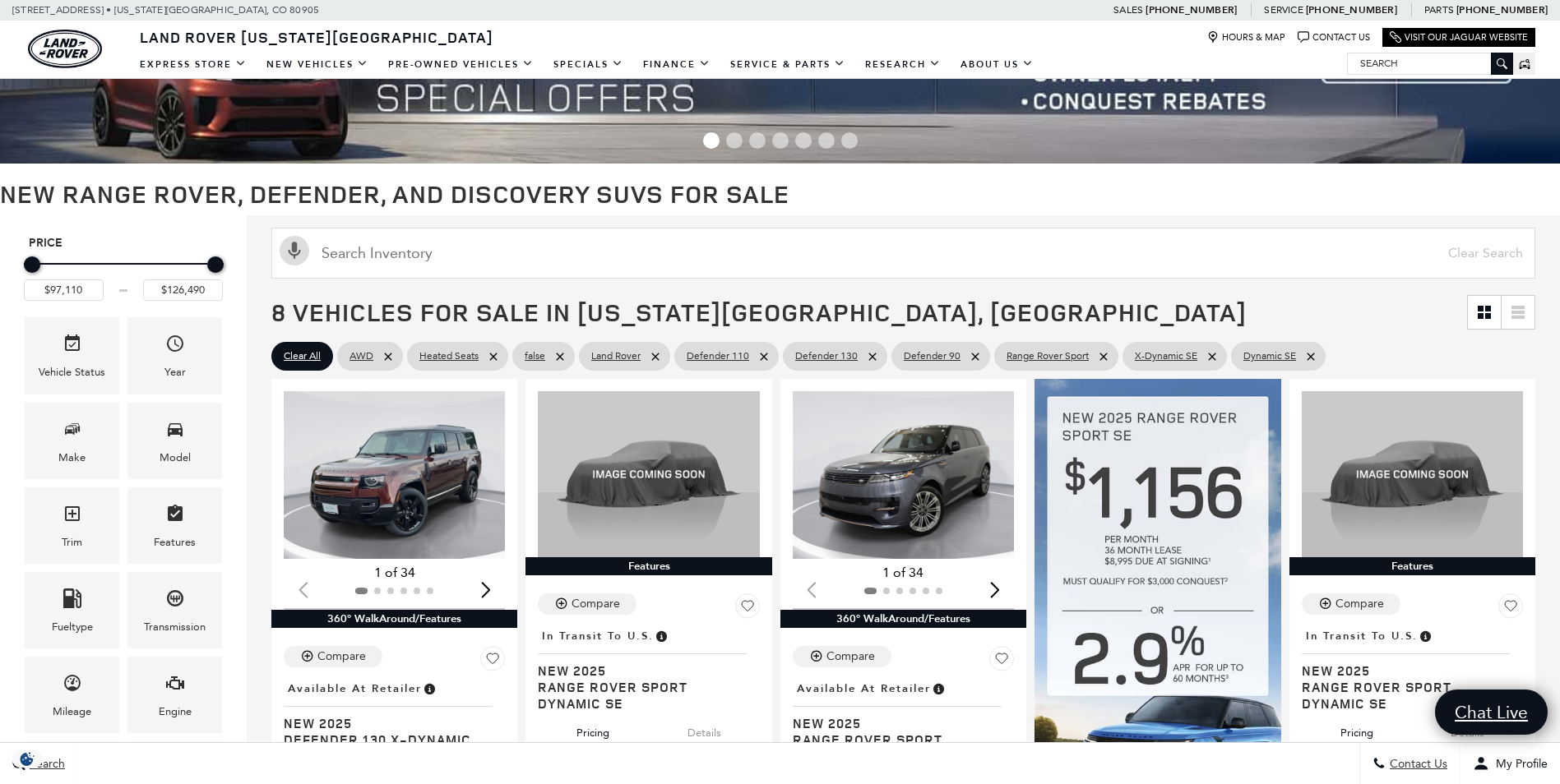
scroll to position [246, 0]
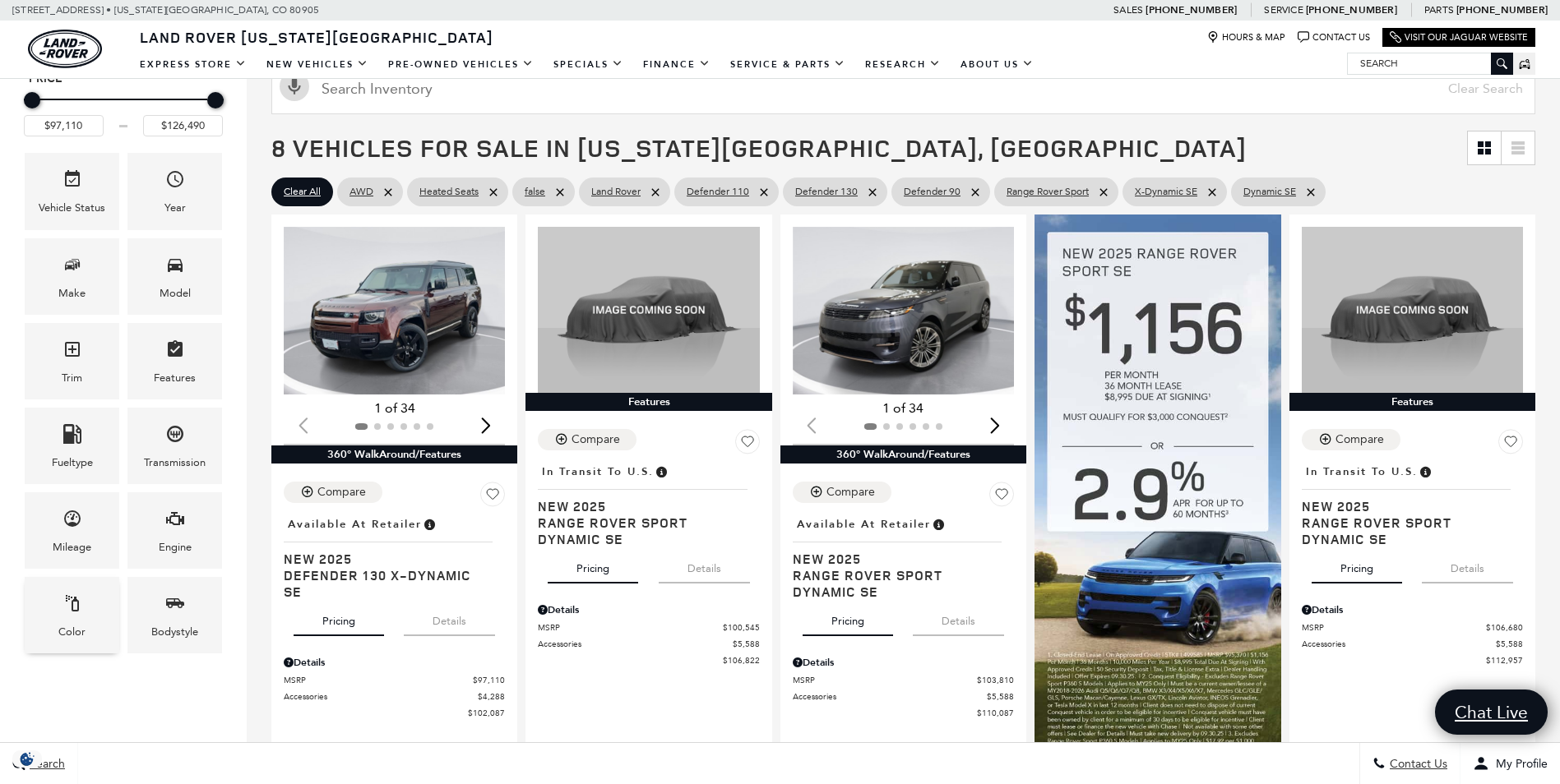
click at [73, 609] on icon "Color" at bounding box center [72, 603] width 20 height 20
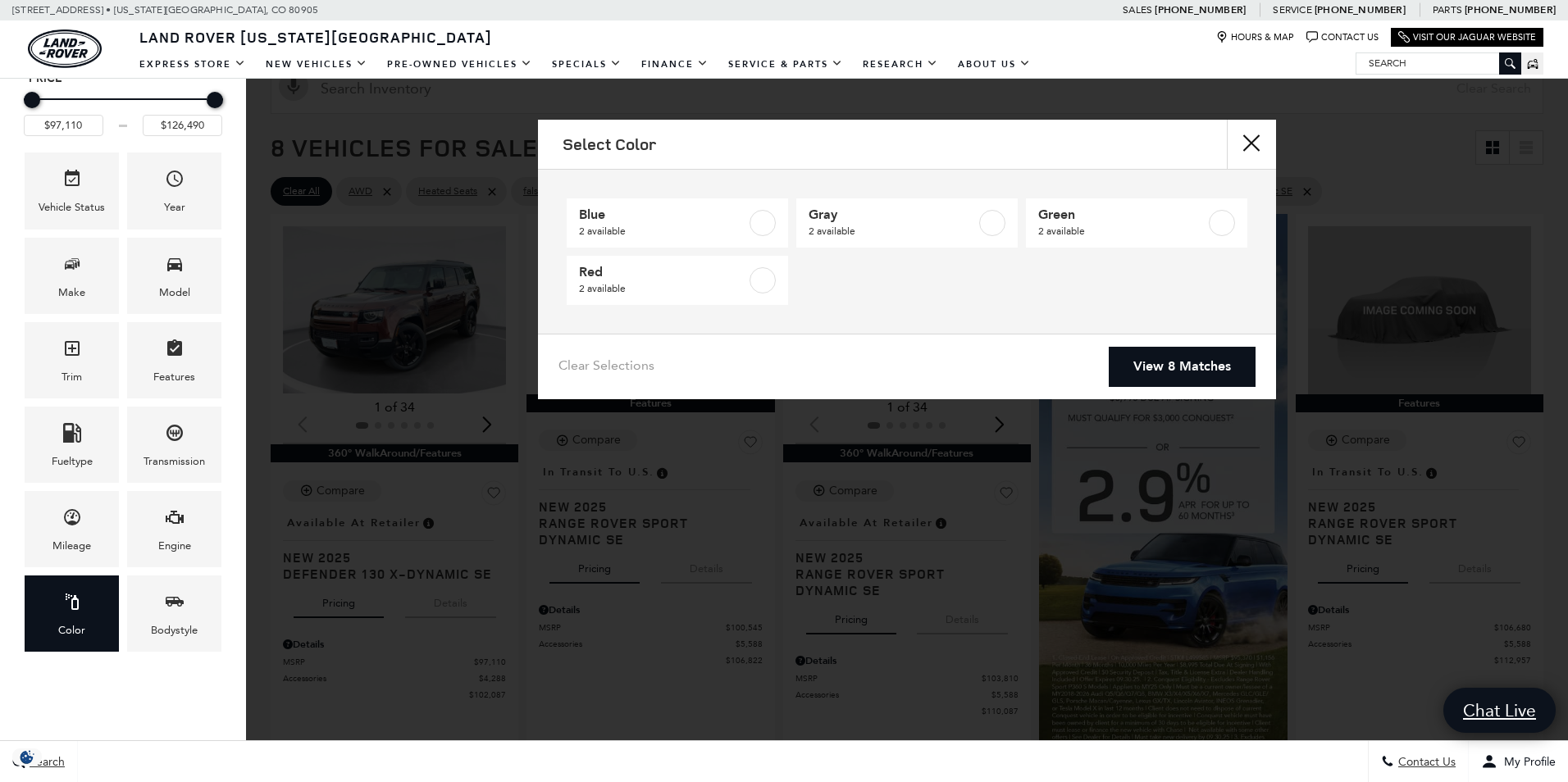
click at [1252, 143] on button "close" at bounding box center [1250, 144] width 49 height 49
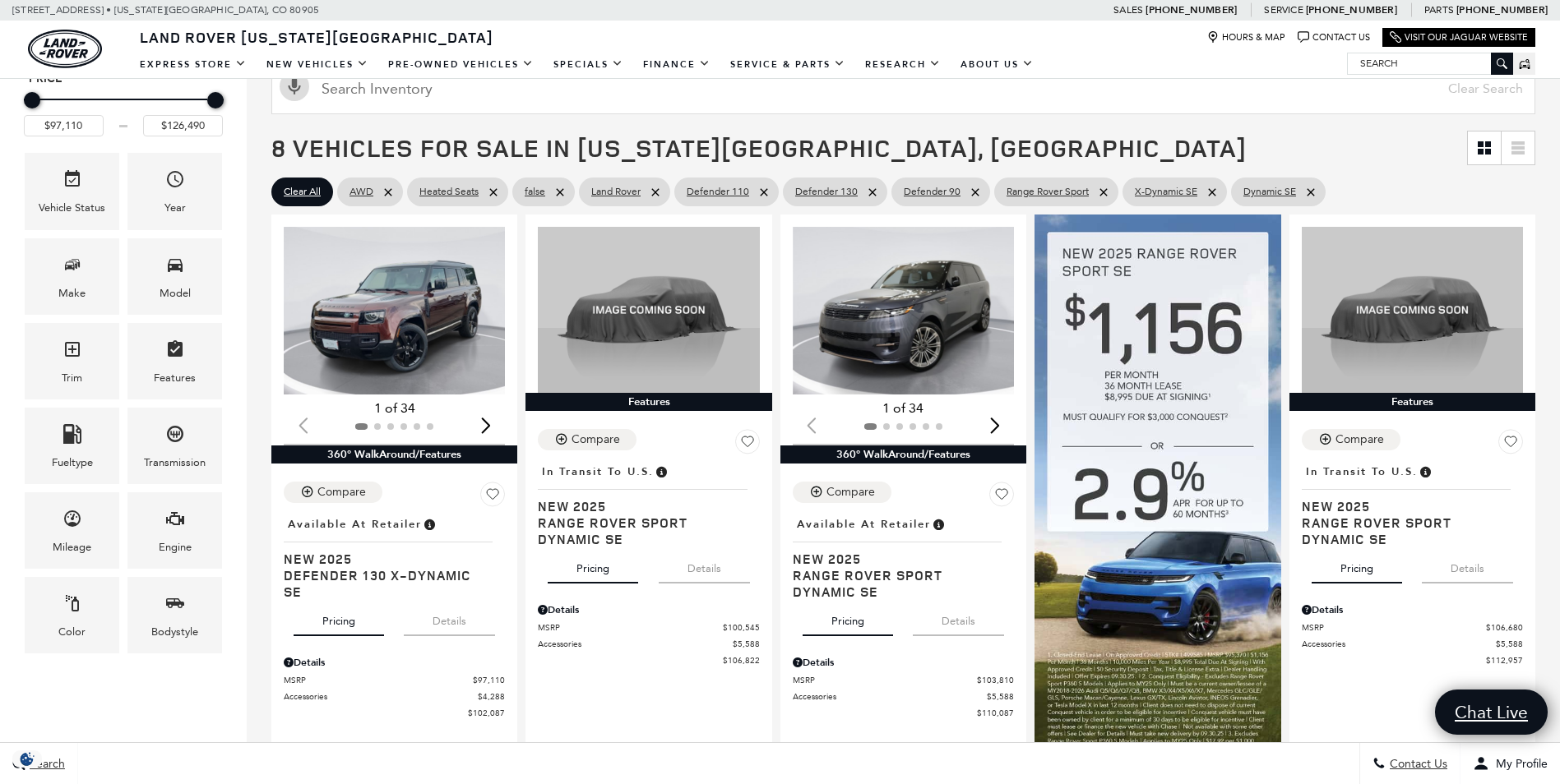
click at [310, 187] on span "Clear All" at bounding box center [302, 192] width 37 height 21
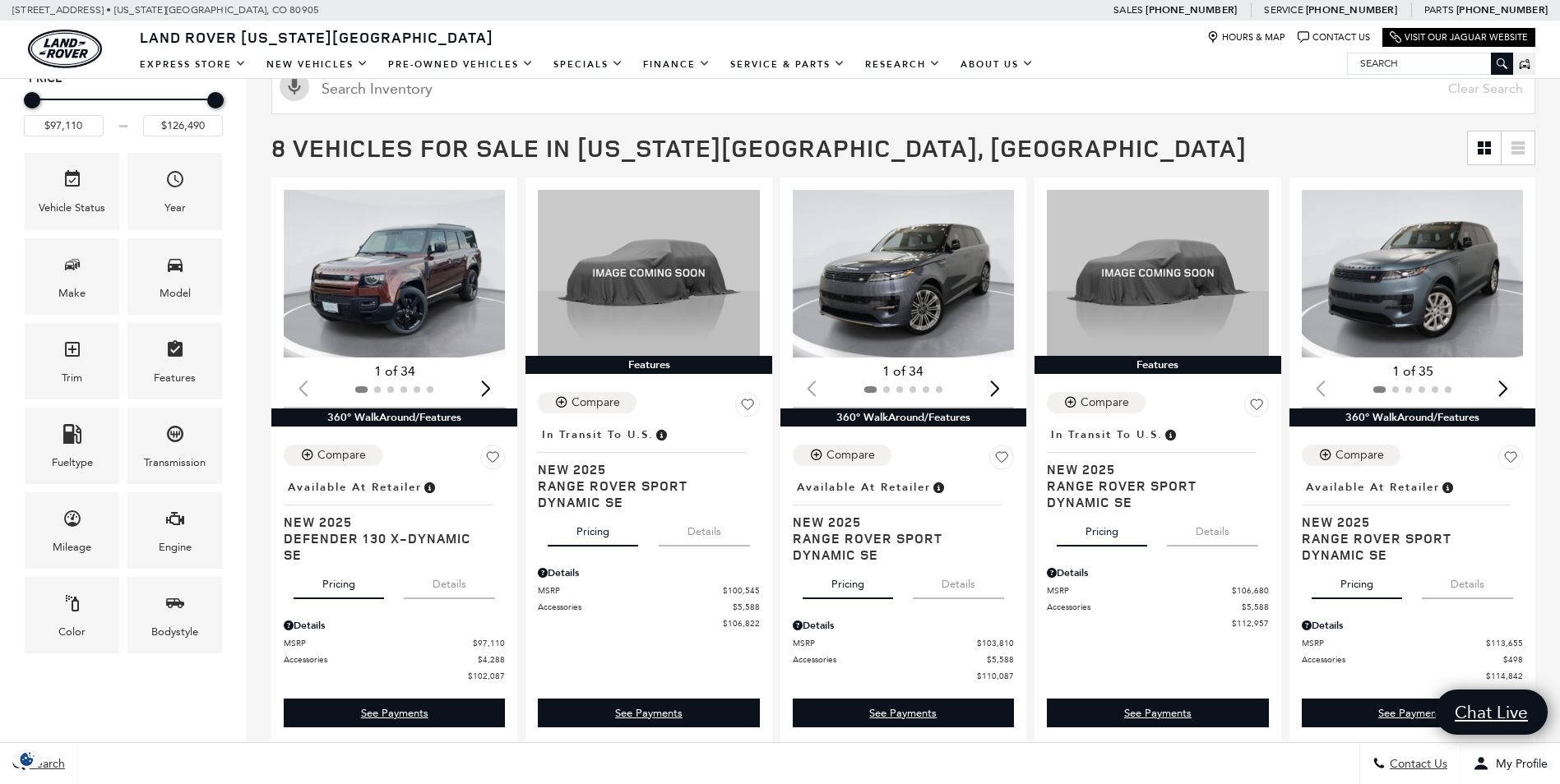
type input "$57,460"
type input "$160,345"
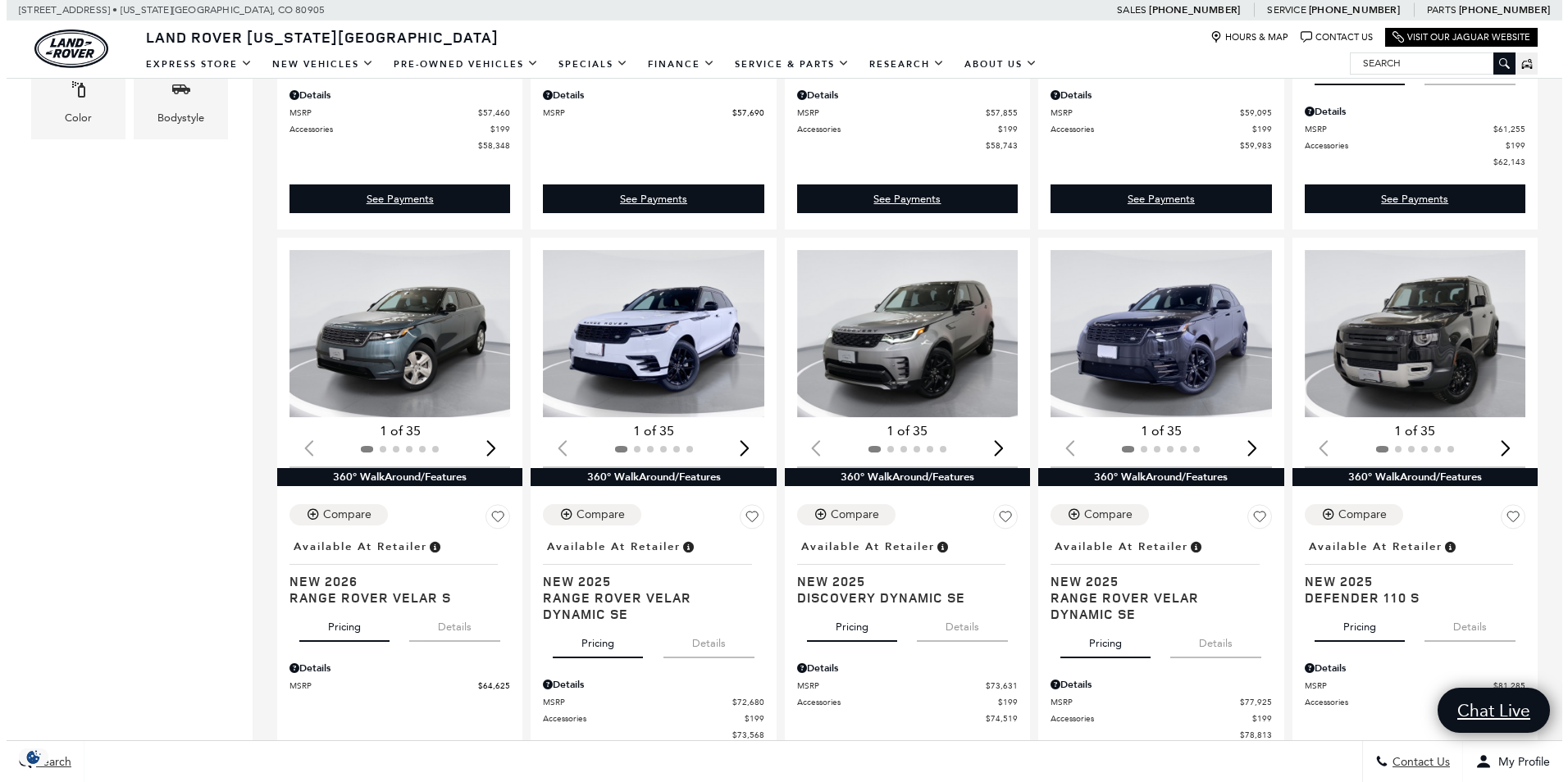
scroll to position [492, 0]
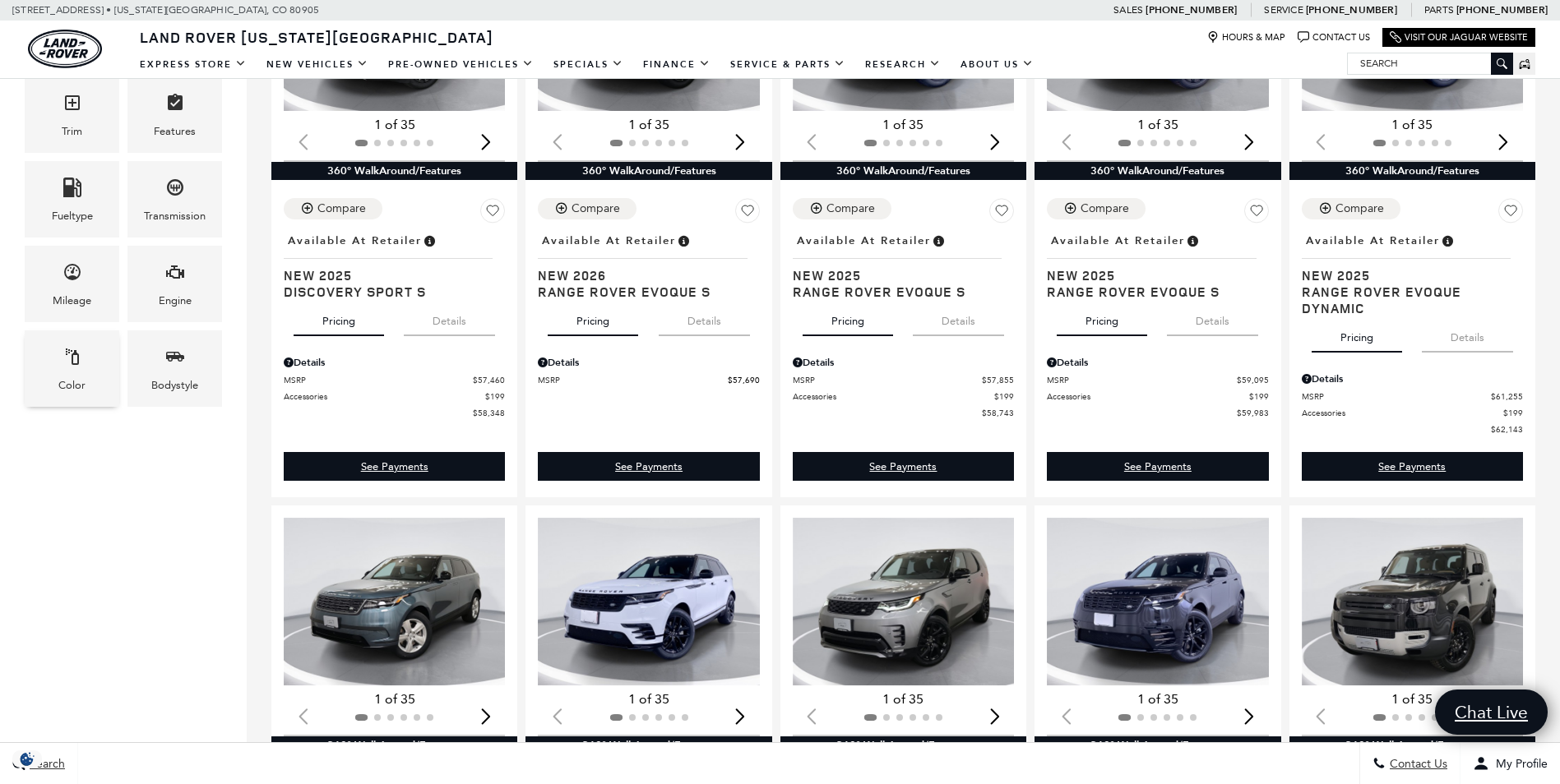
click at [74, 363] on icon "Color" at bounding box center [72, 357] width 20 height 20
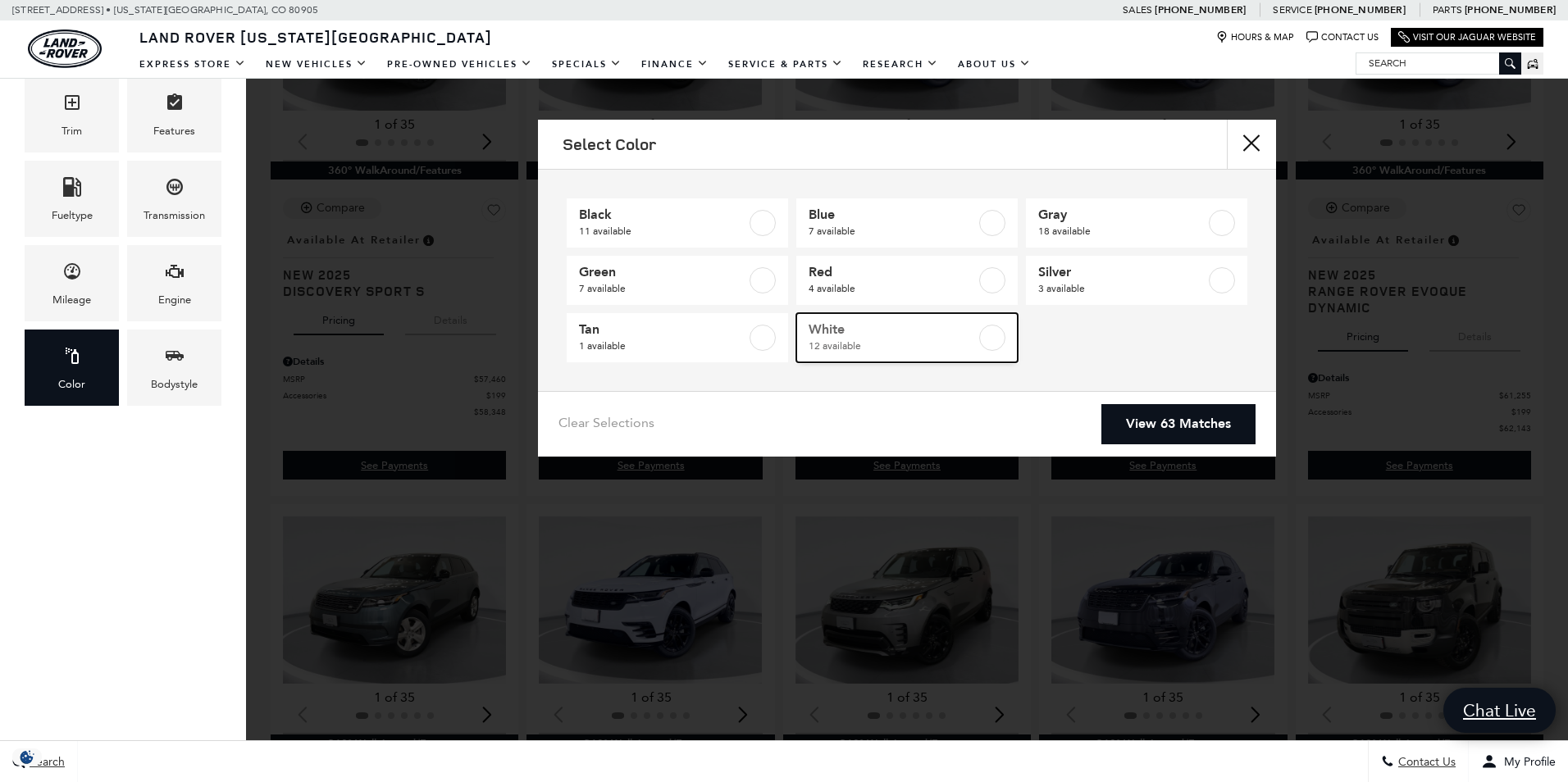
drag, startPoint x: 875, startPoint y: 347, endPoint x: 869, endPoint y: 334, distance: 14.3
click at [870, 335] on span "White" at bounding box center [892, 329] width 167 height 17
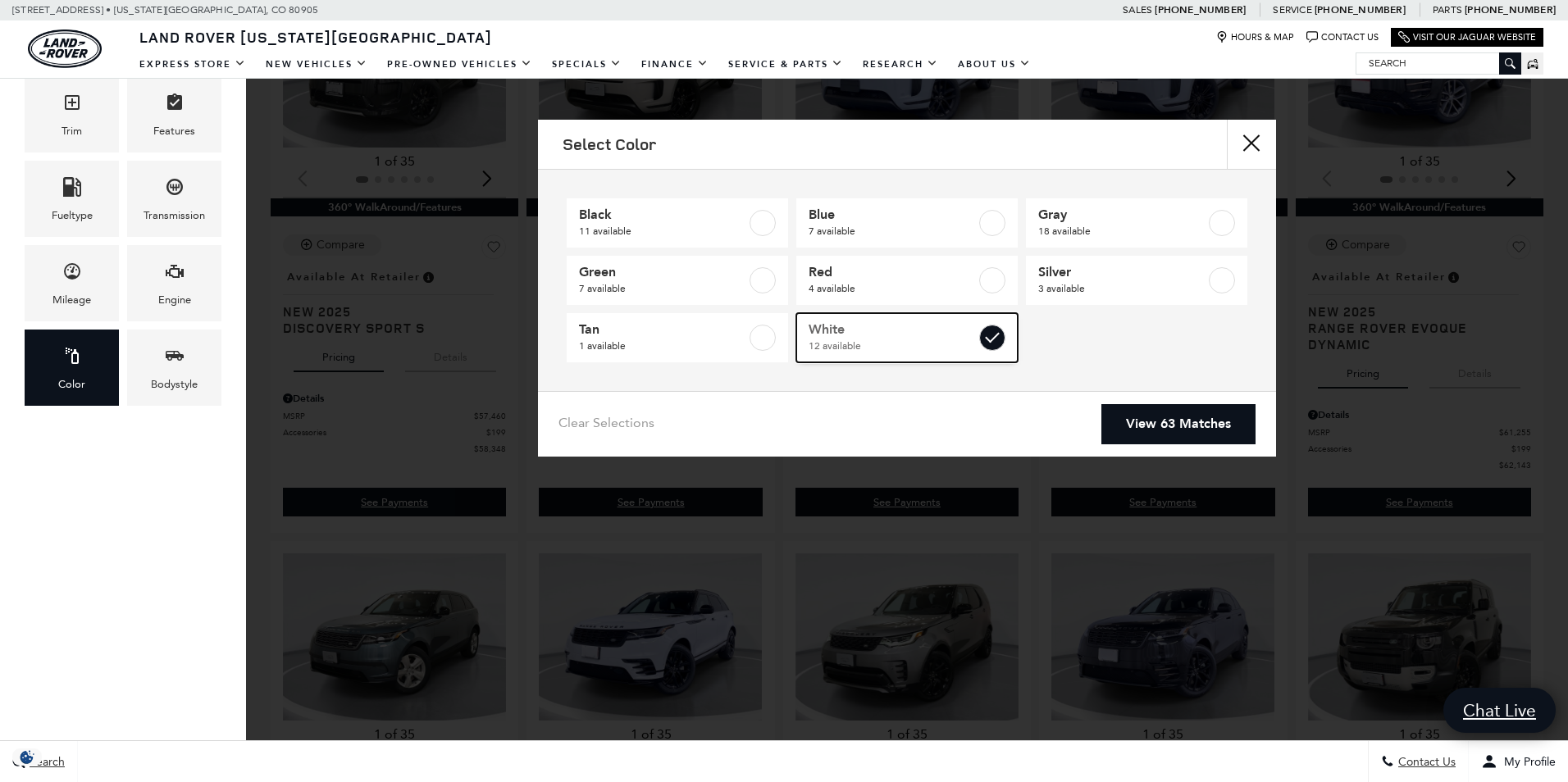
type input "$72,680"
checkbox input "true"
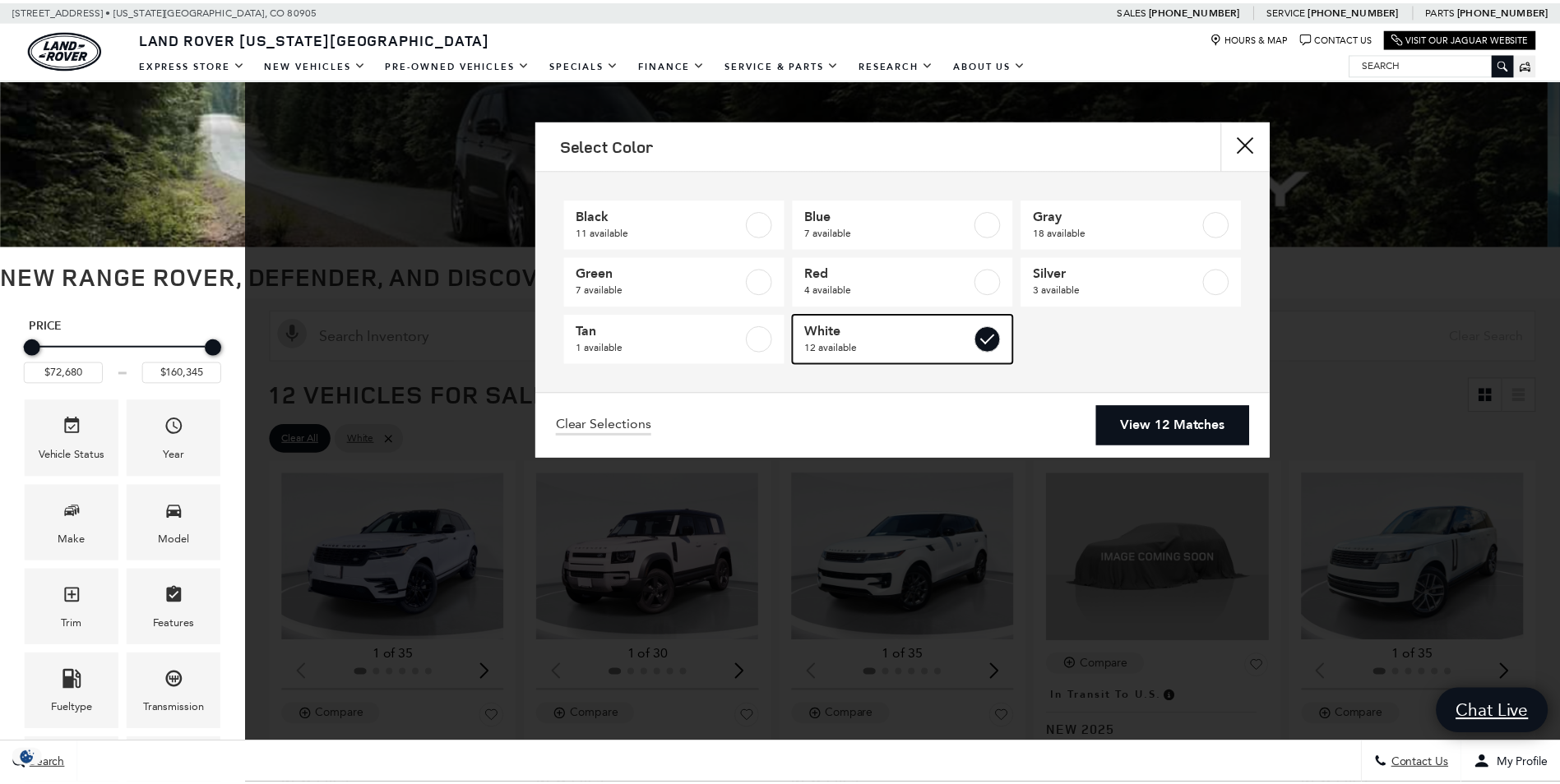
scroll to position [514, 0]
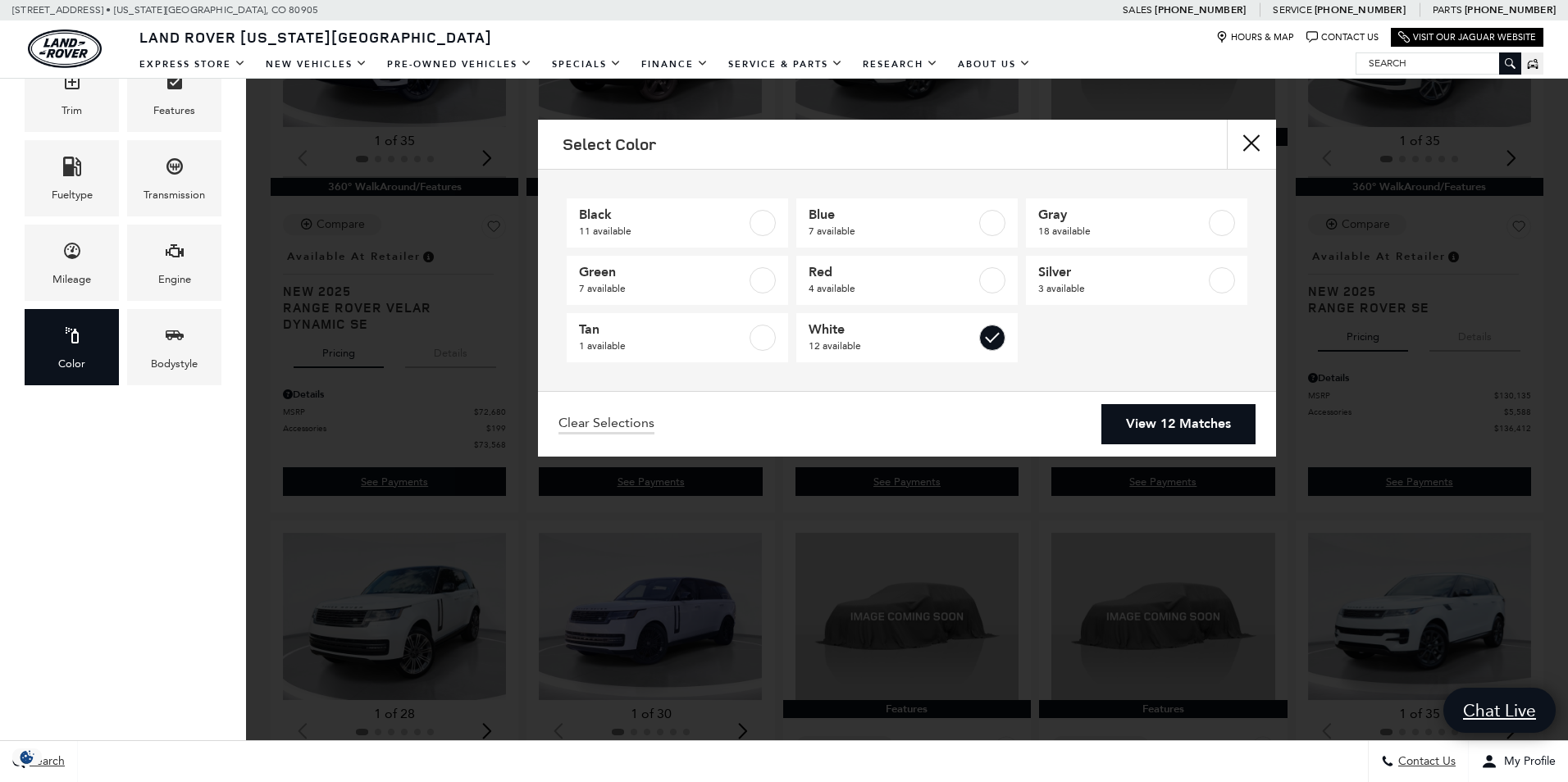
click at [1182, 421] on link "View 12 Matches" at bounding box center [1178, 425] width 154 height 41
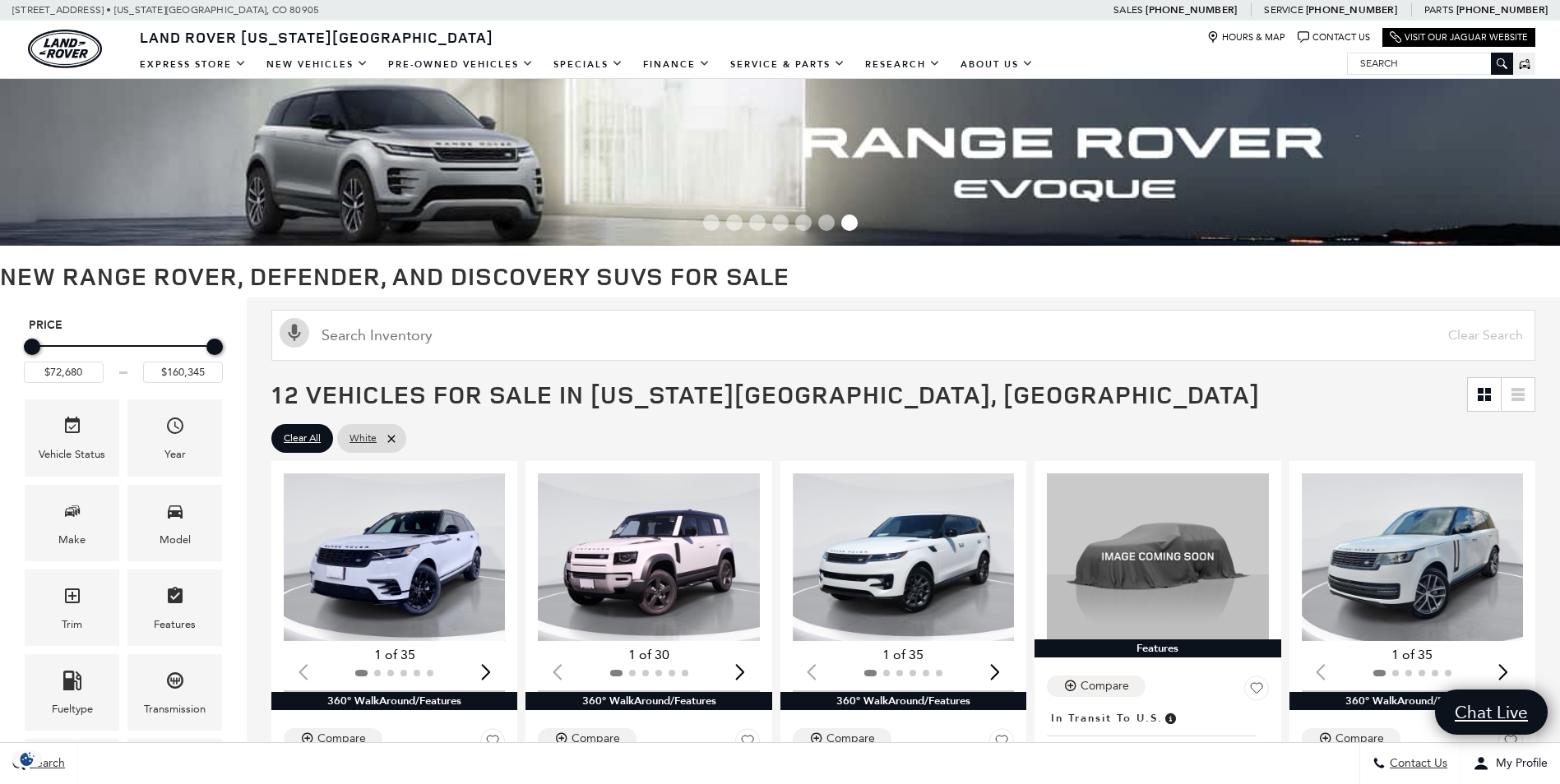
scroll to position [21, 0]
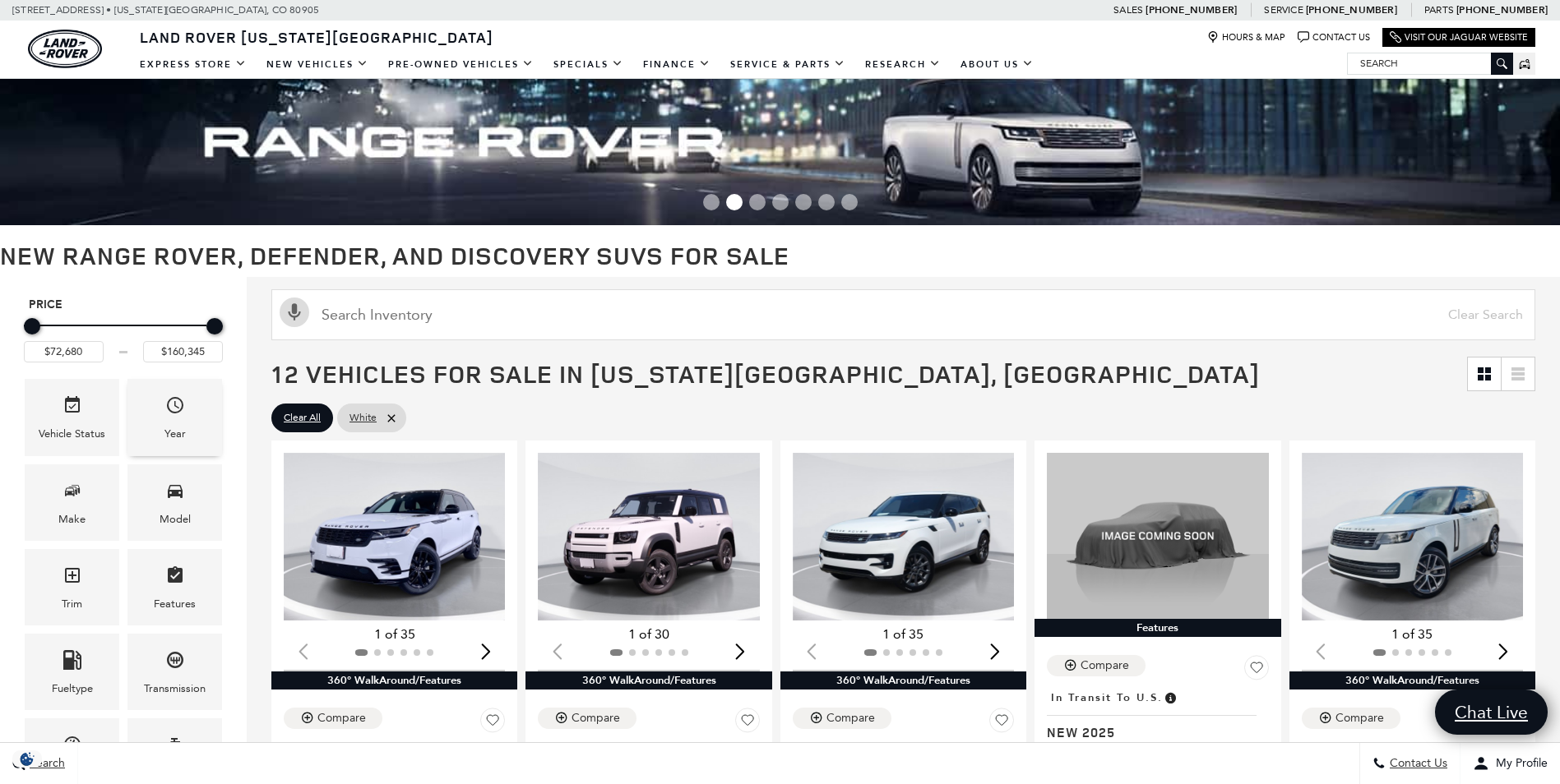
click at [171, 411] on icon "Year" at bounding box center [175, 406] width 17 height 17
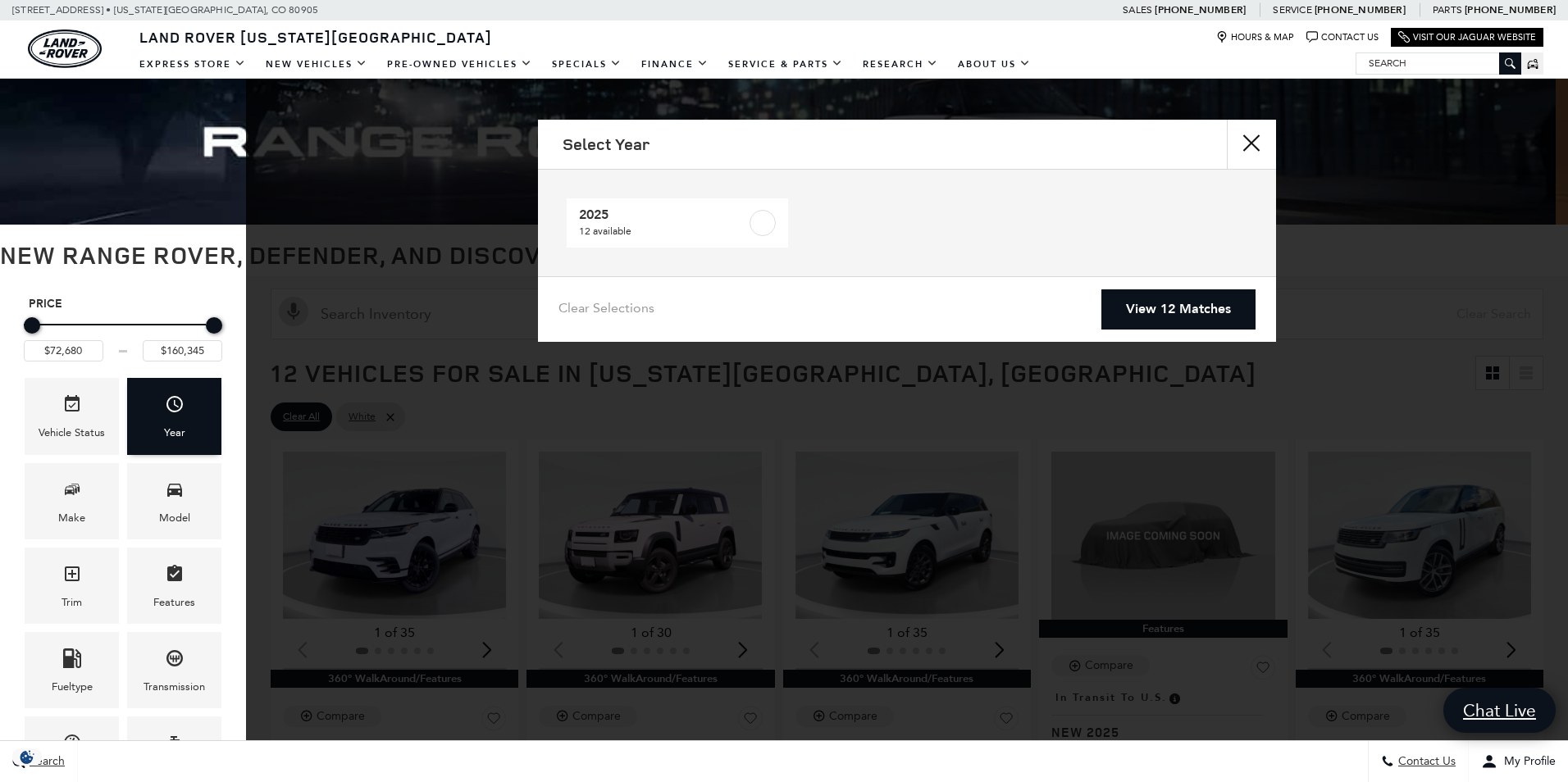
click at [175, 413] on icon "Year" at bounding box center [175, 405] width 20 height 20
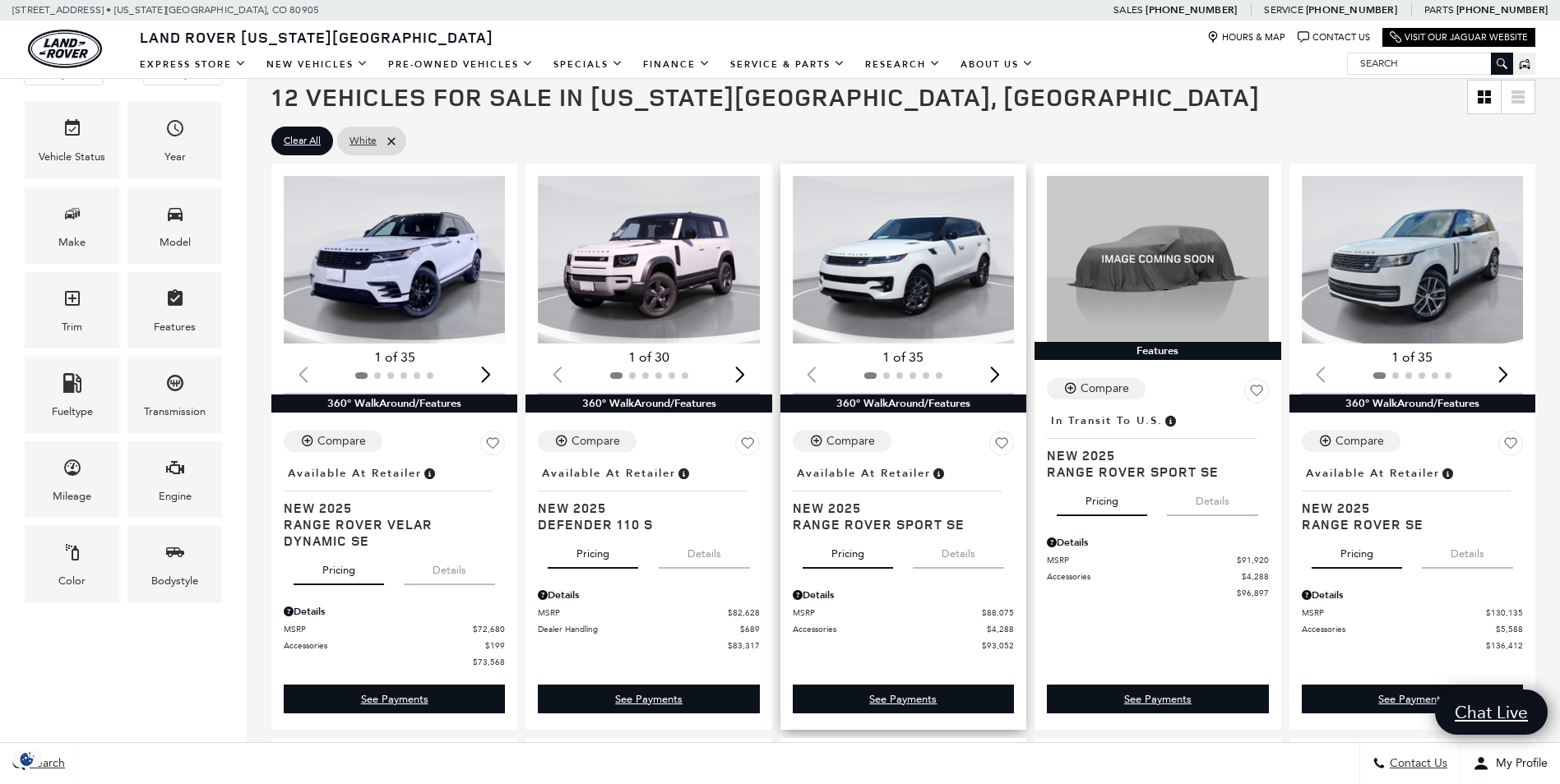
scroll to position [309, 0]
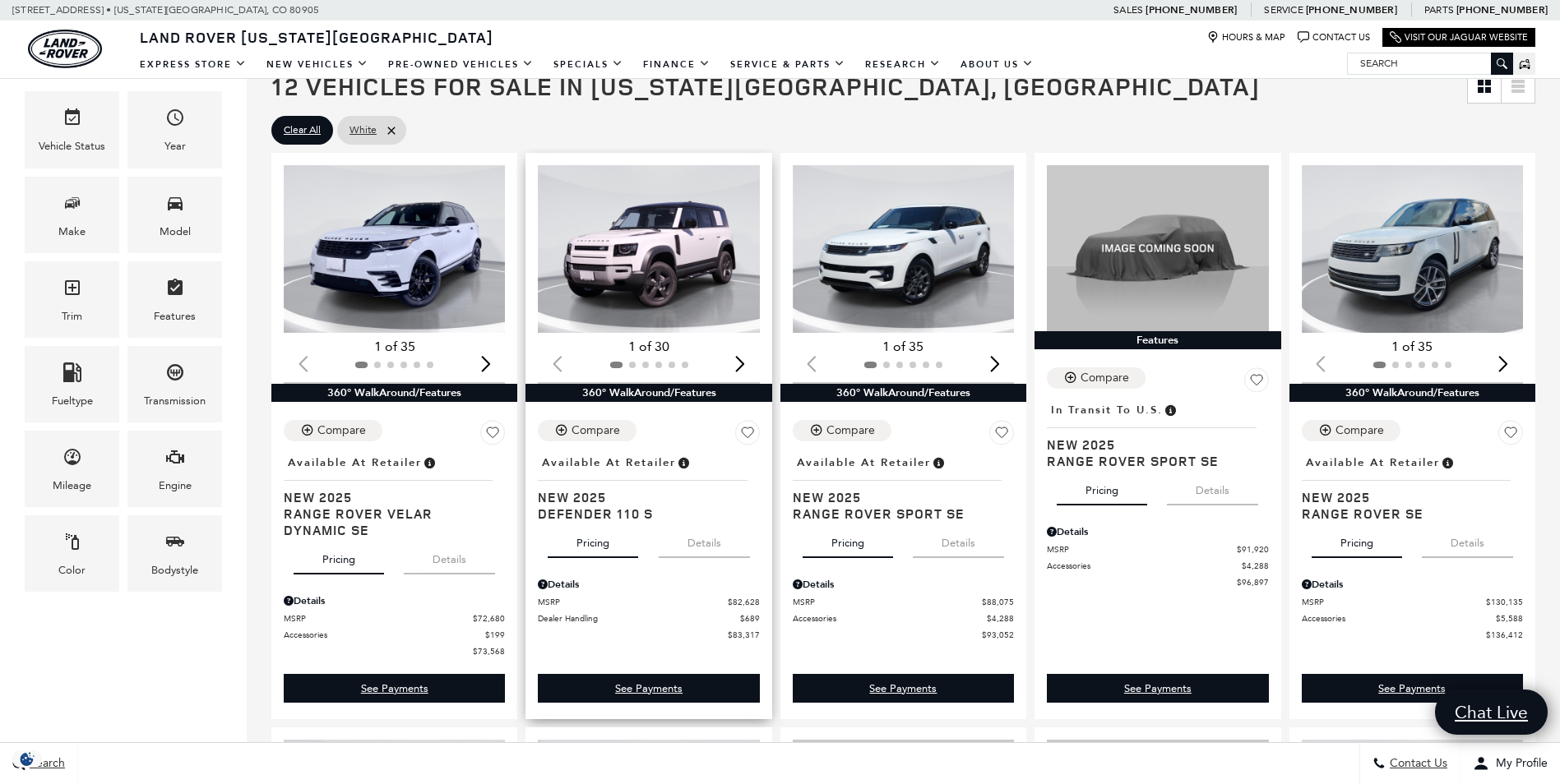
click at [703, 543] on button "Details" at bounding box center [704, 540] width 91 height 37
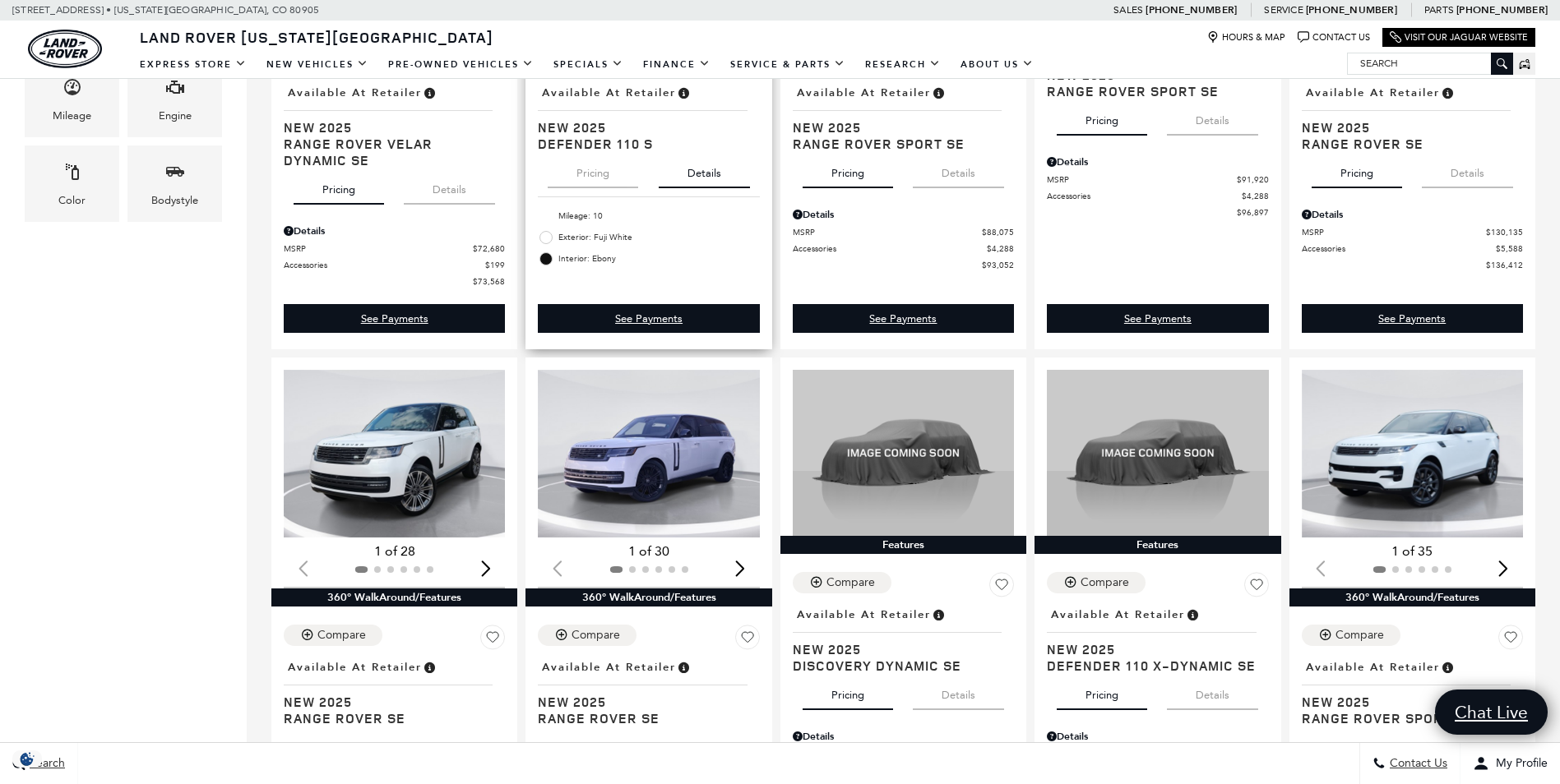
click at [682, 246] on span "Exterior: Fuji White" at bounding box center [659, 237] width 201 height 17
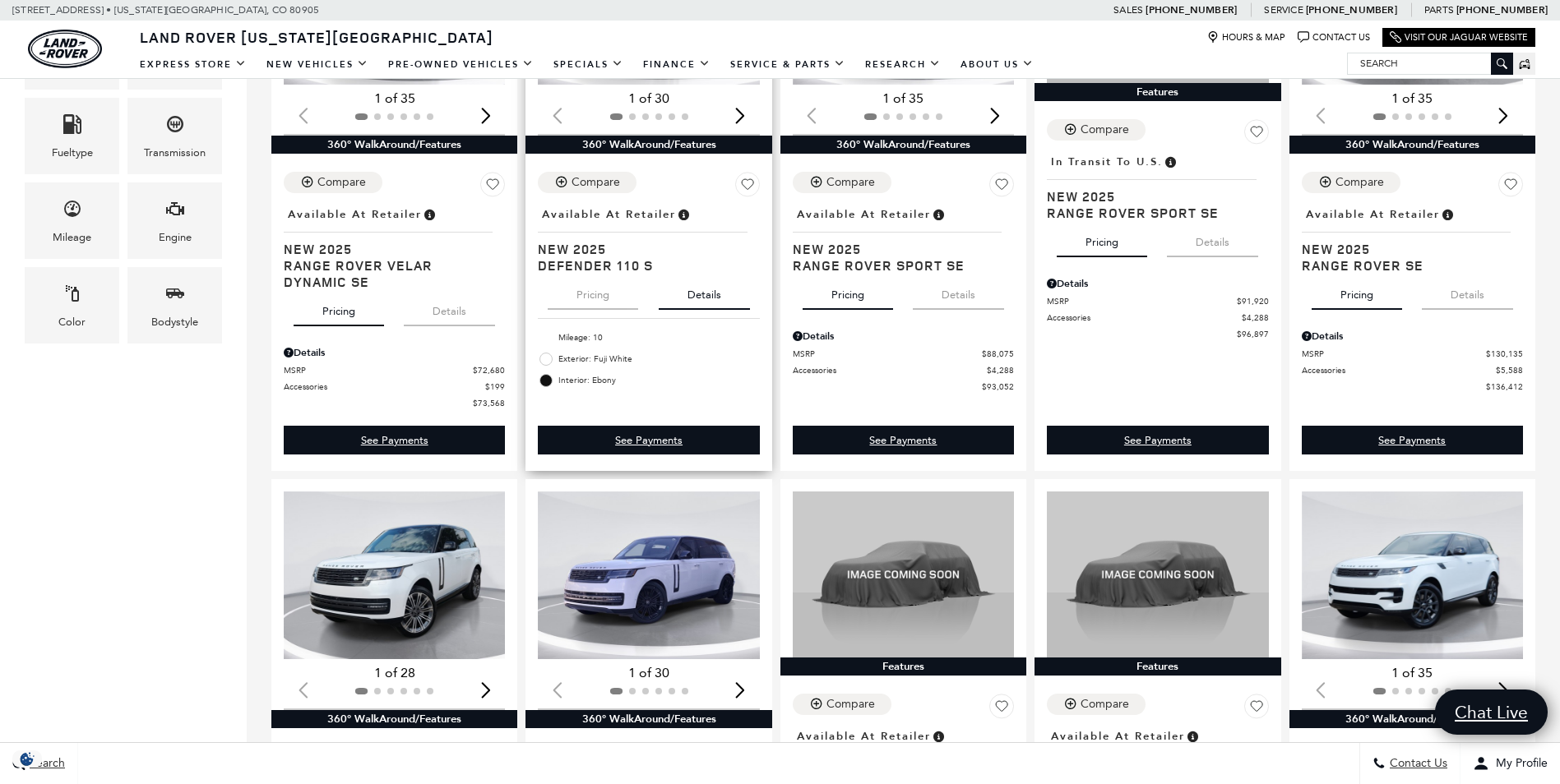
scroll to position [555, 0]
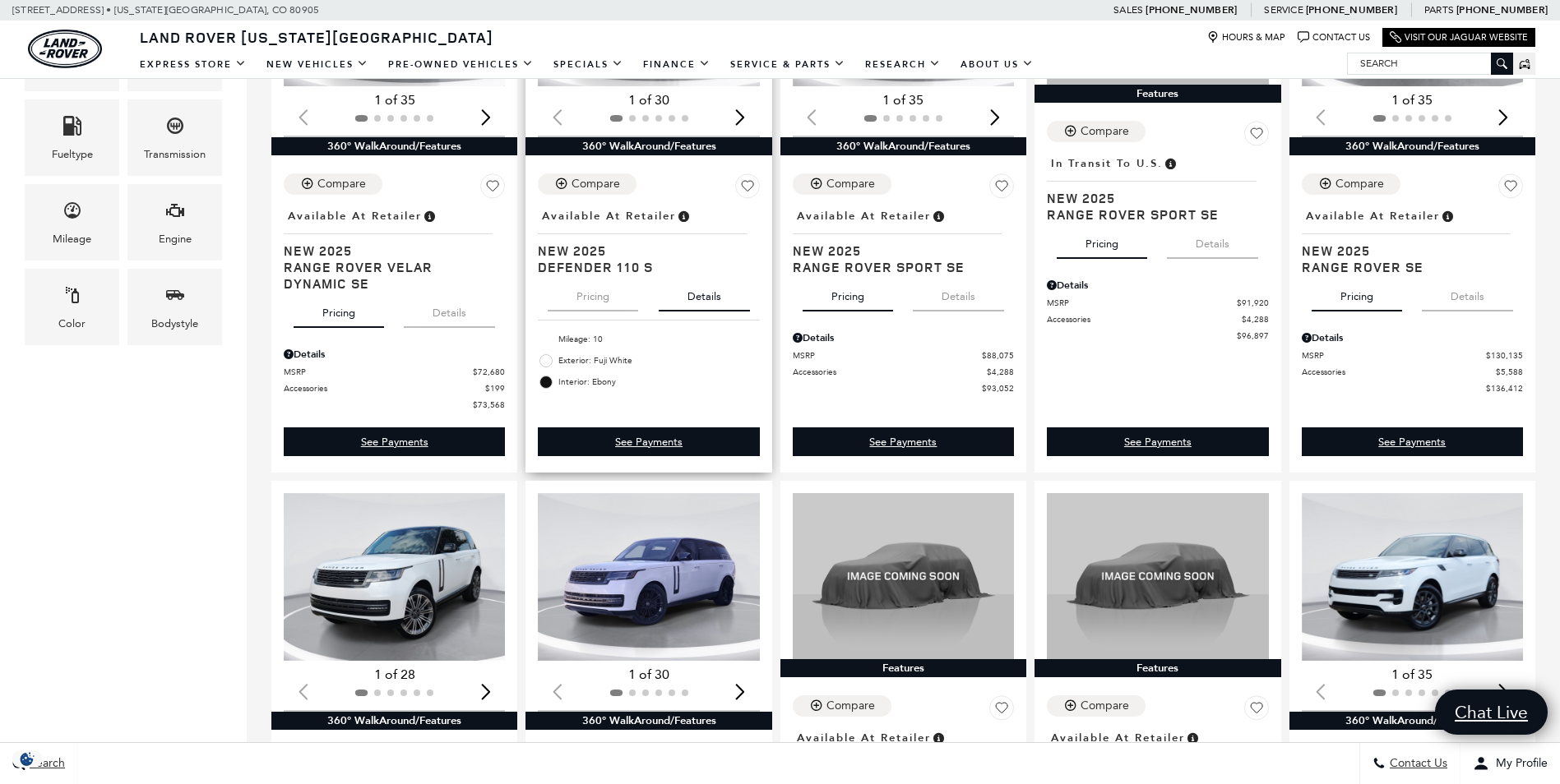
click at [702, 297] on button "Details" at bounding box center [704, 294] width 91 height 37
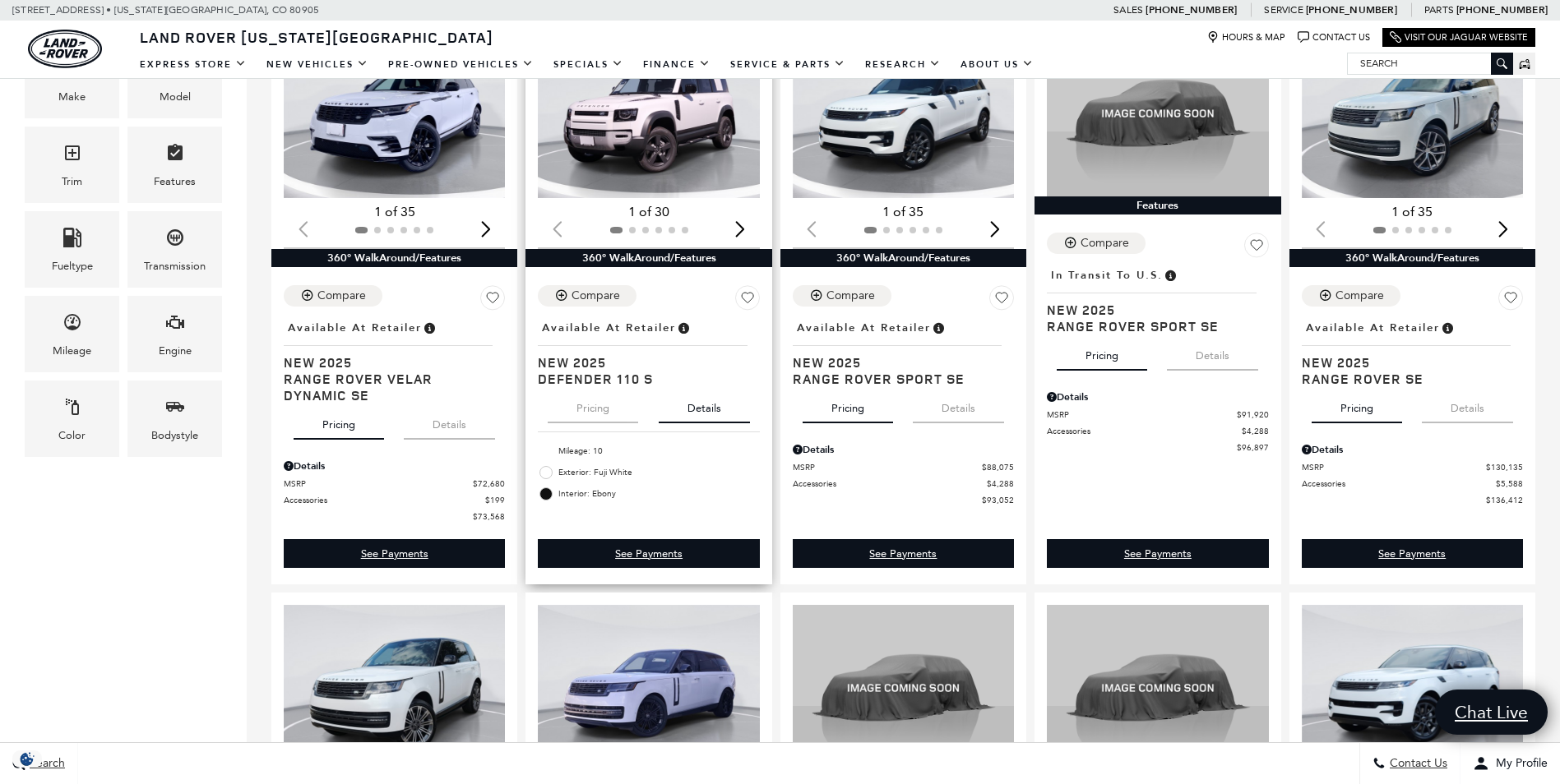
scroll to position [329, 0]
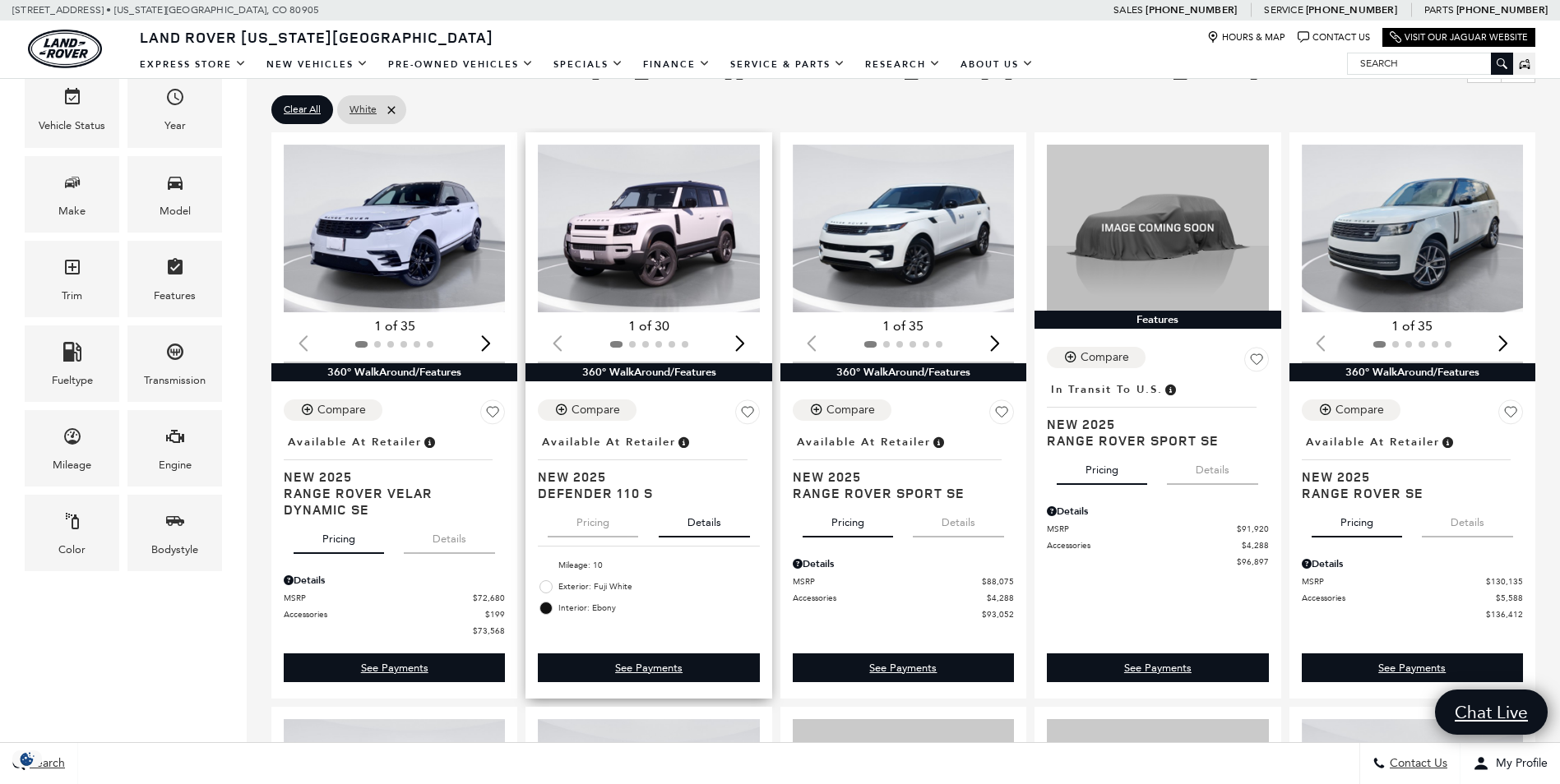
click at [743, 339] on div "Next slide" at bounding box center [740, 343] width 22 height 37
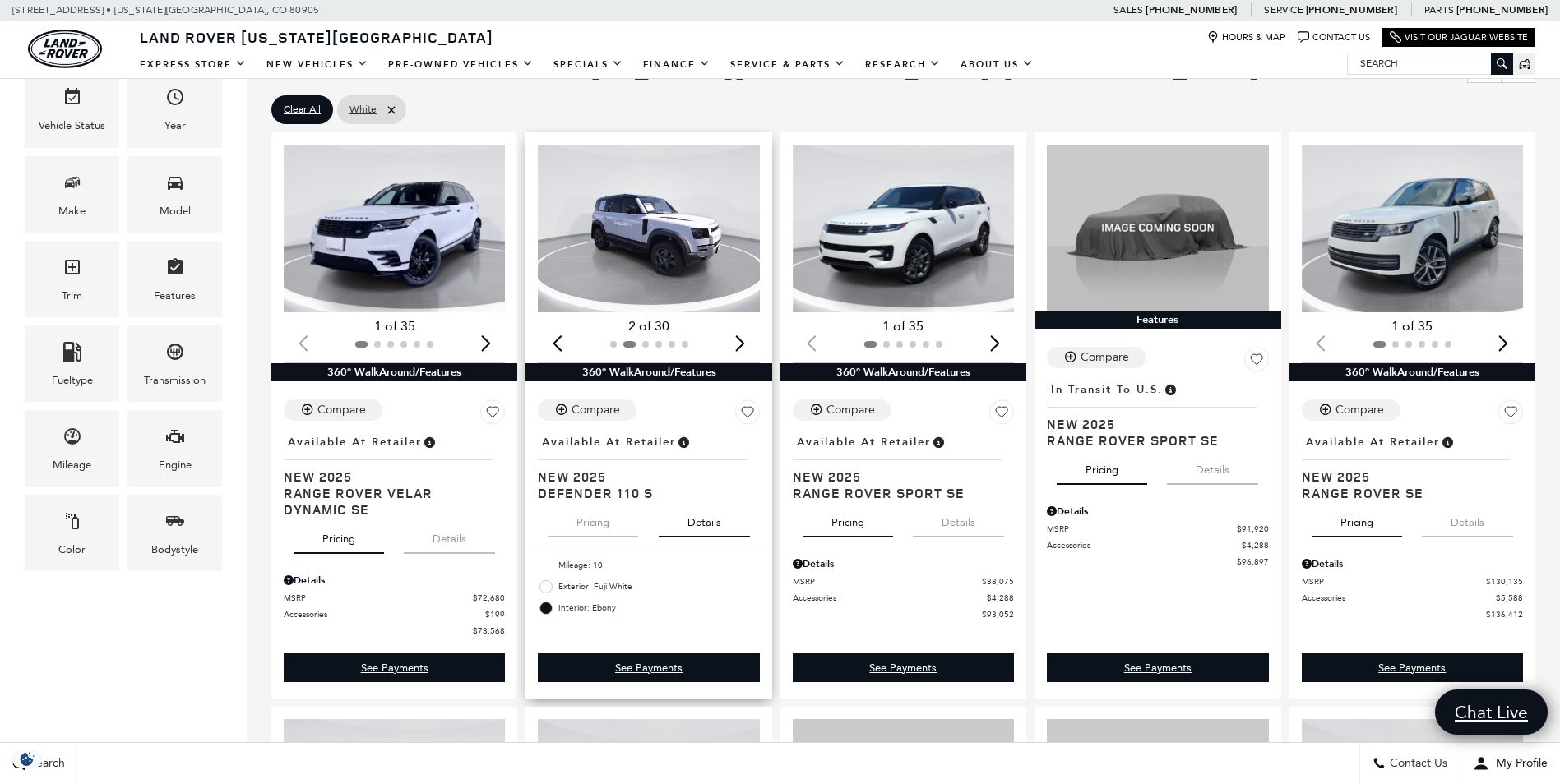
click at [740, 339] on div "Next slide" at bounding box center [740, 343] width 22 height 37
click at [752, 342] on div "Next slide" at bounding box center [740, 343] width 22 height 37
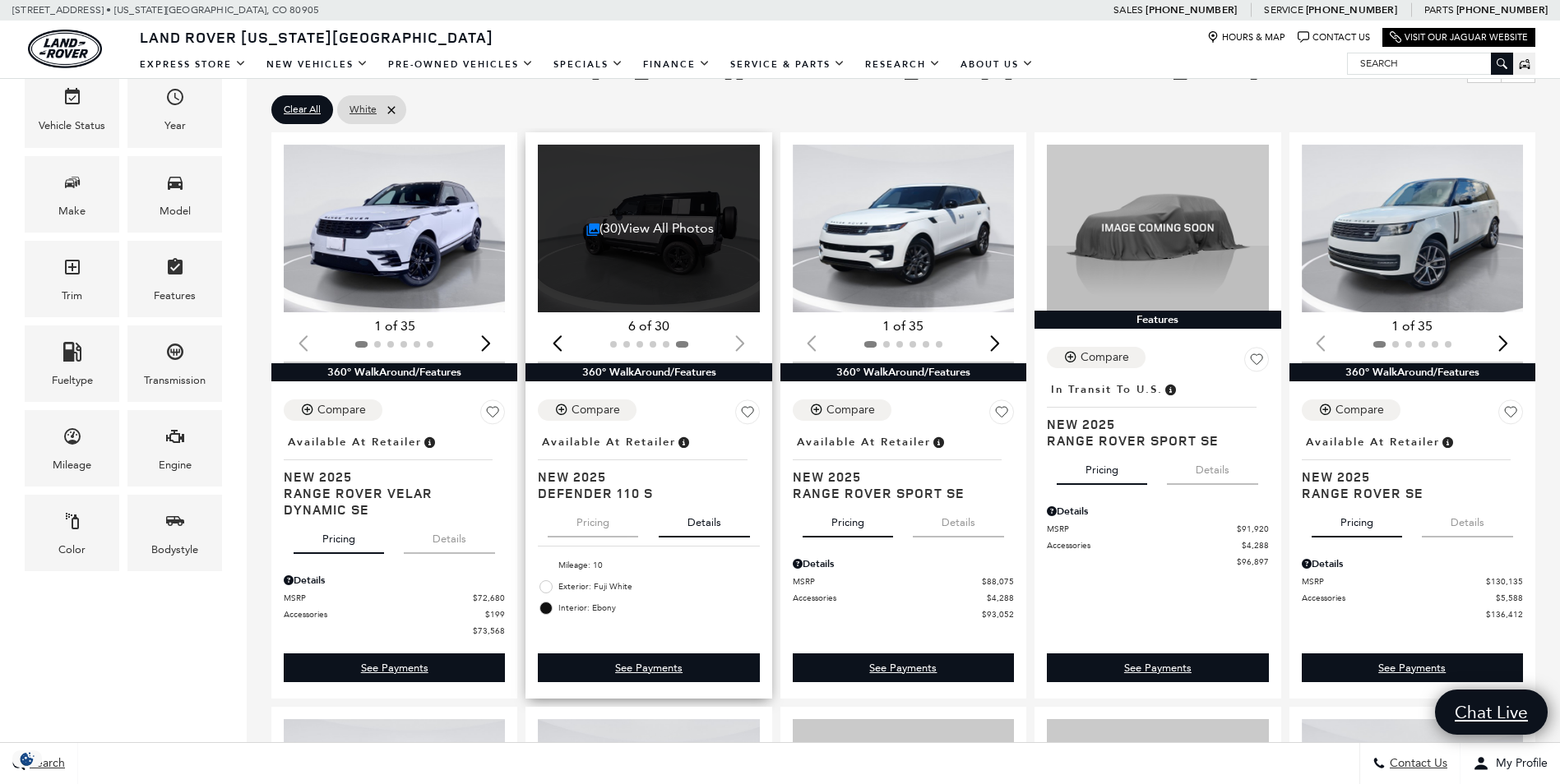
click at [755, 342] on div at bounding box center [648, 344] width 222 height 18
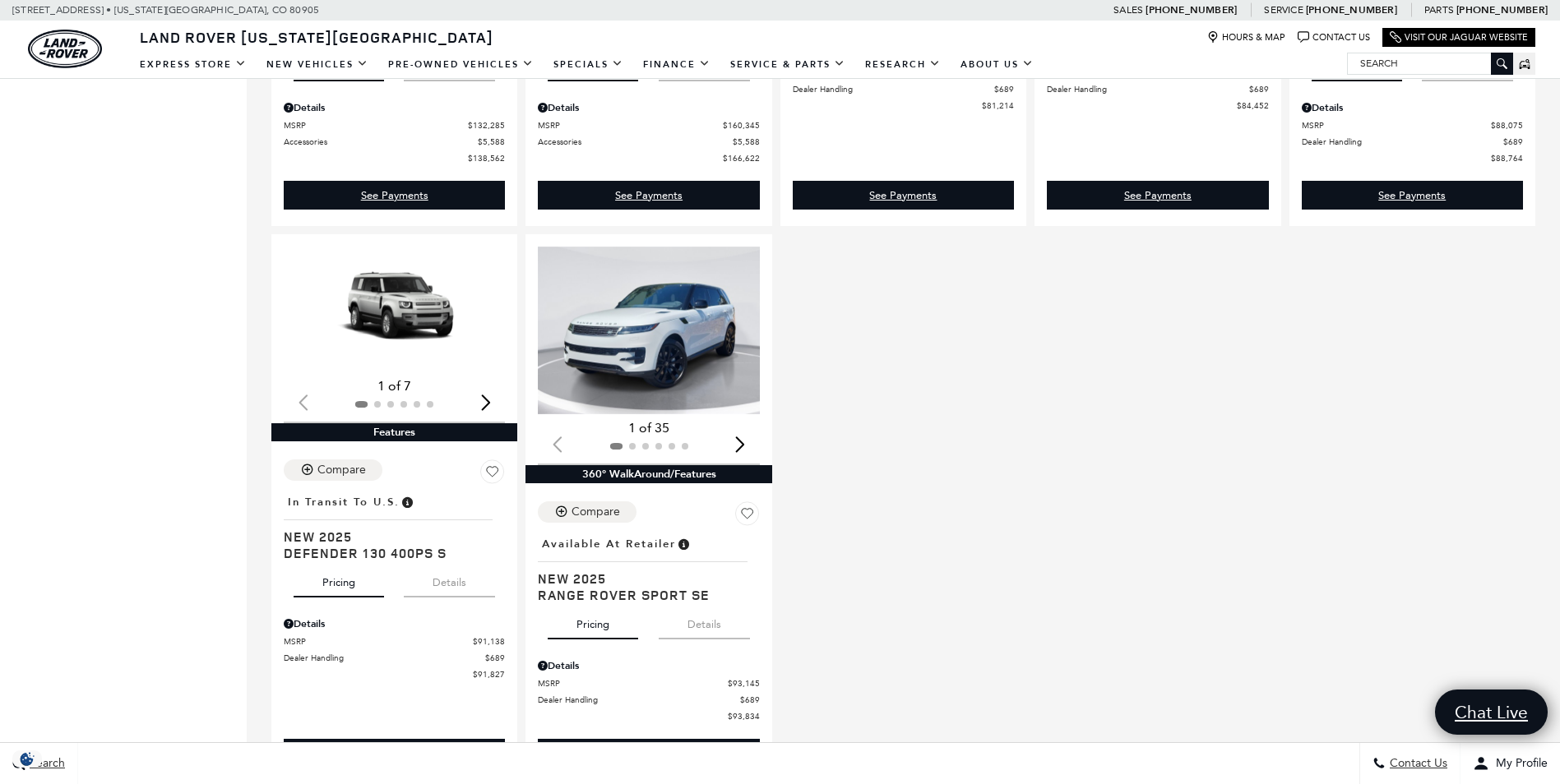
scroll to position [1356, 0]
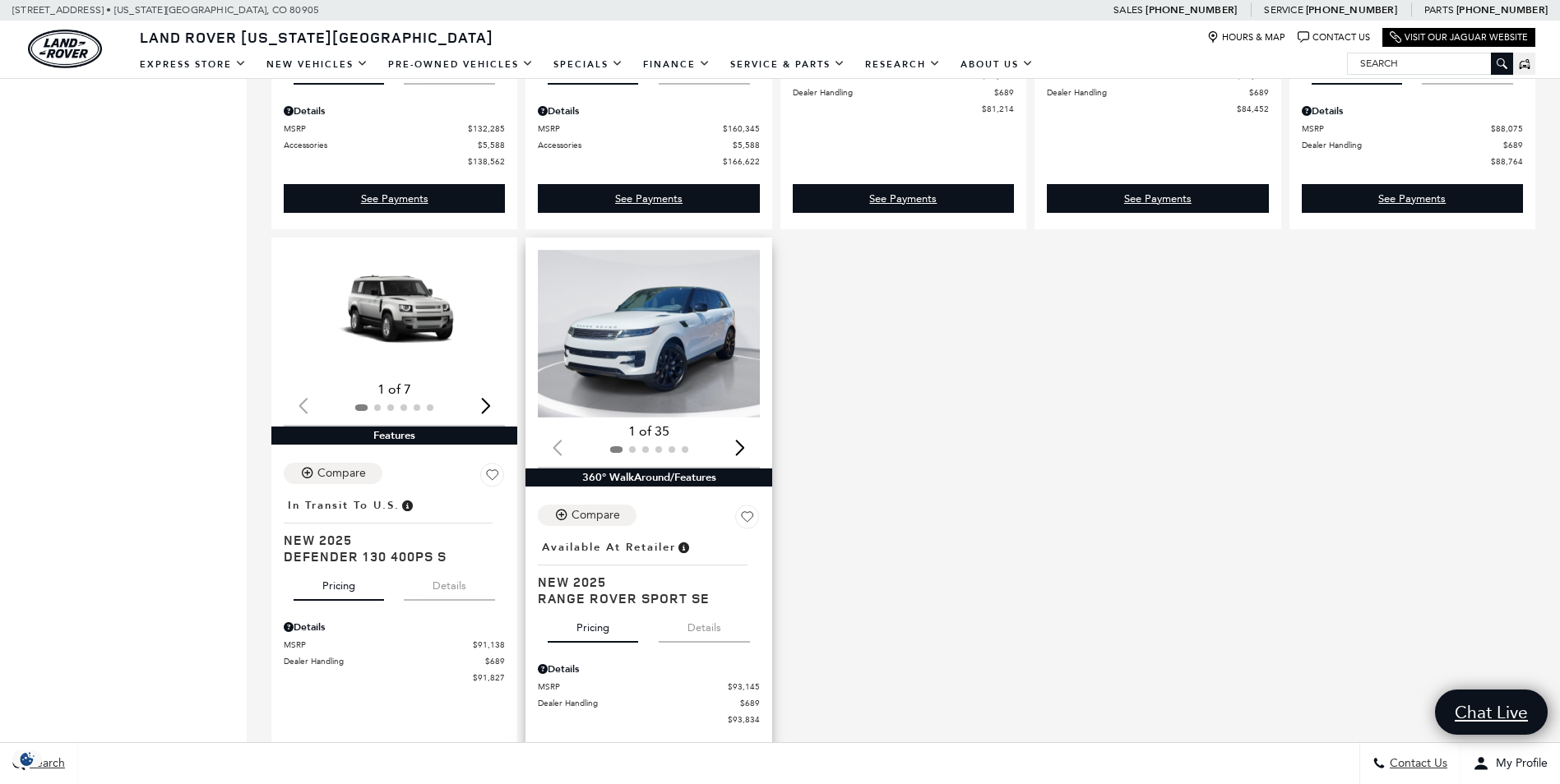
click at [743, 448] on div "Next slide" at bounding box center [740, 448] width 22 height 37
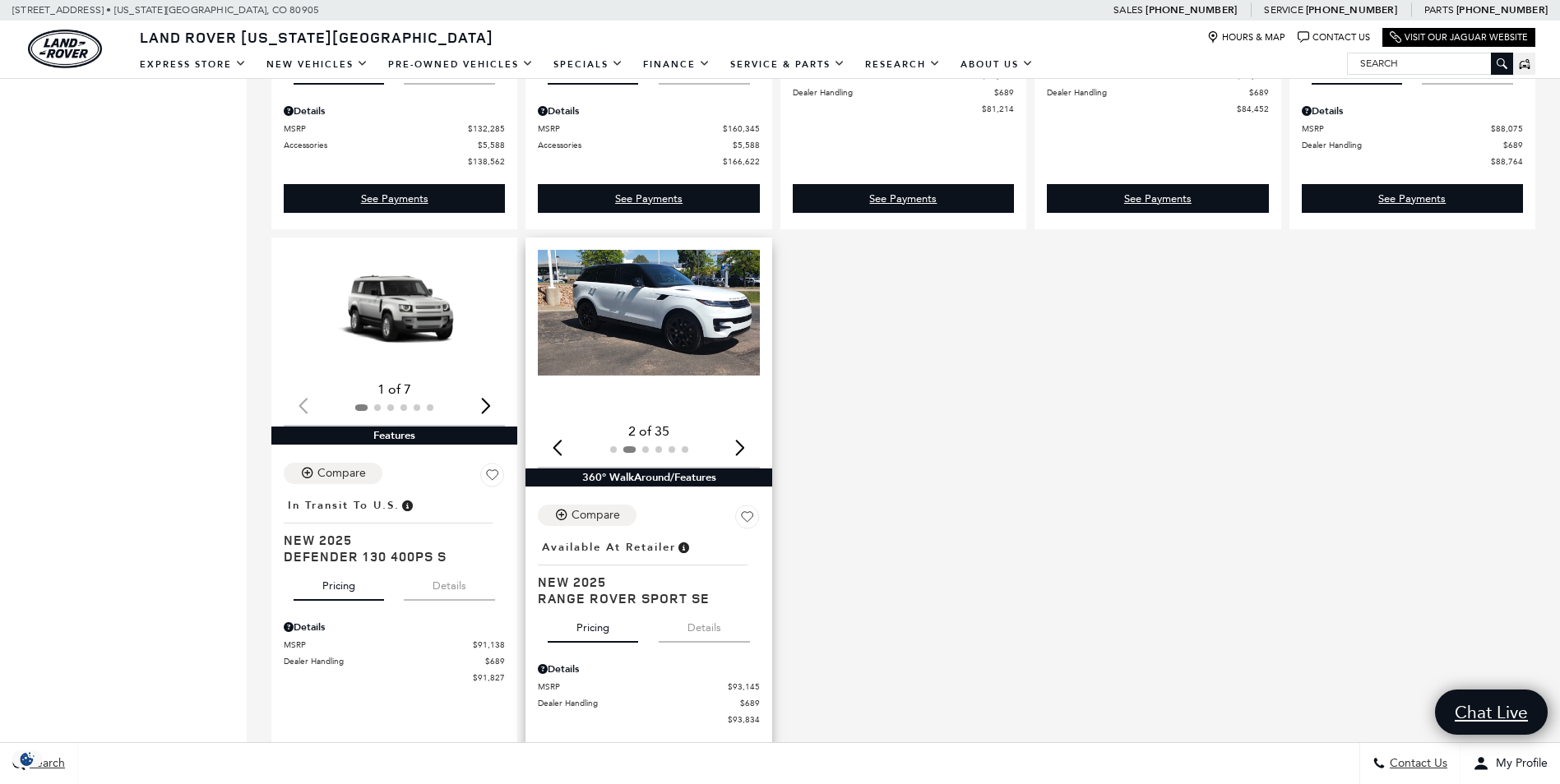
click at [743, 448] on div "Next slide" at bounding box center [740, 448] width 22 height 37
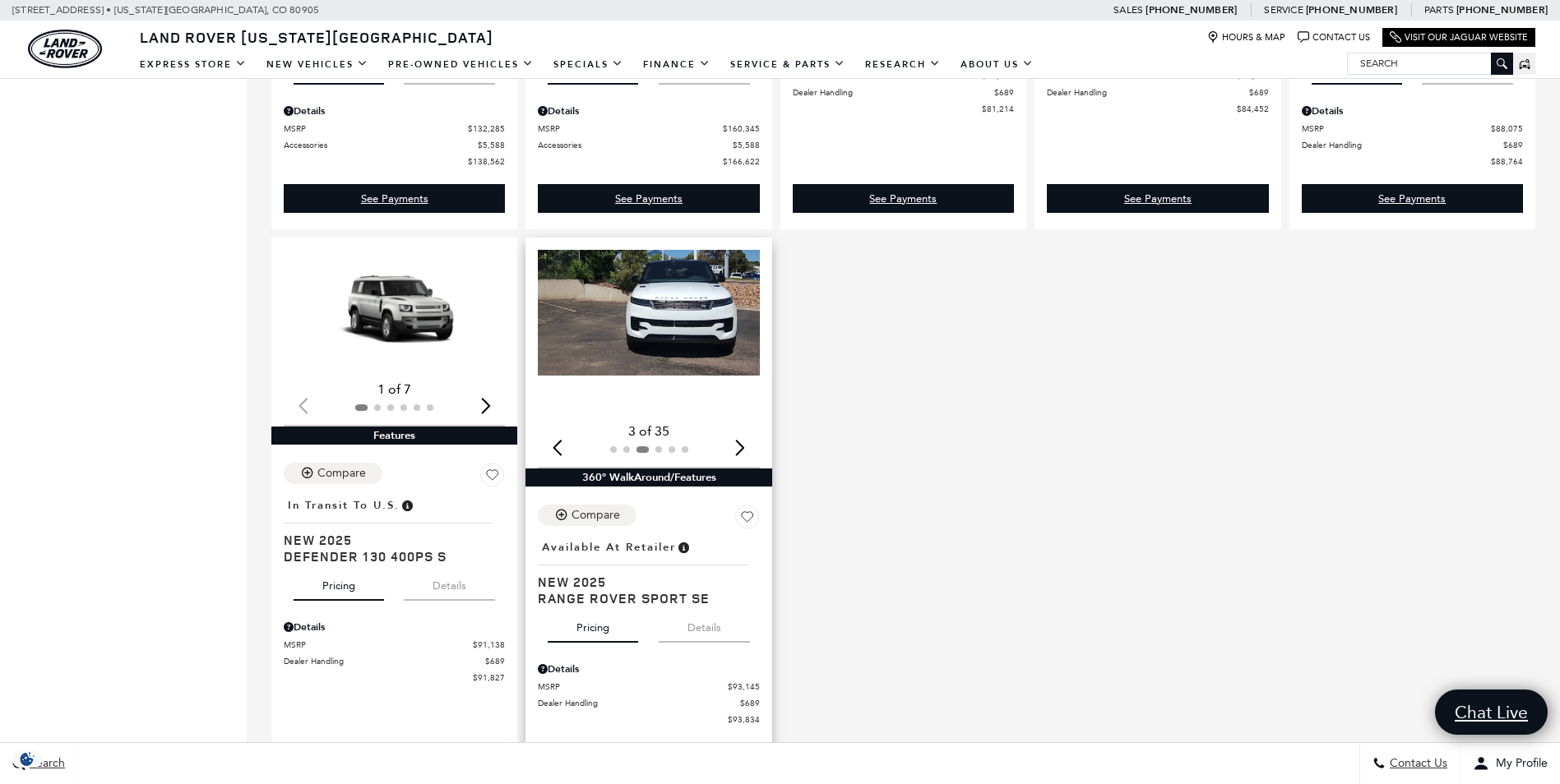
click at [743, 448] on div "Next slide" at bounding box center [740, 448] width 22 height 37
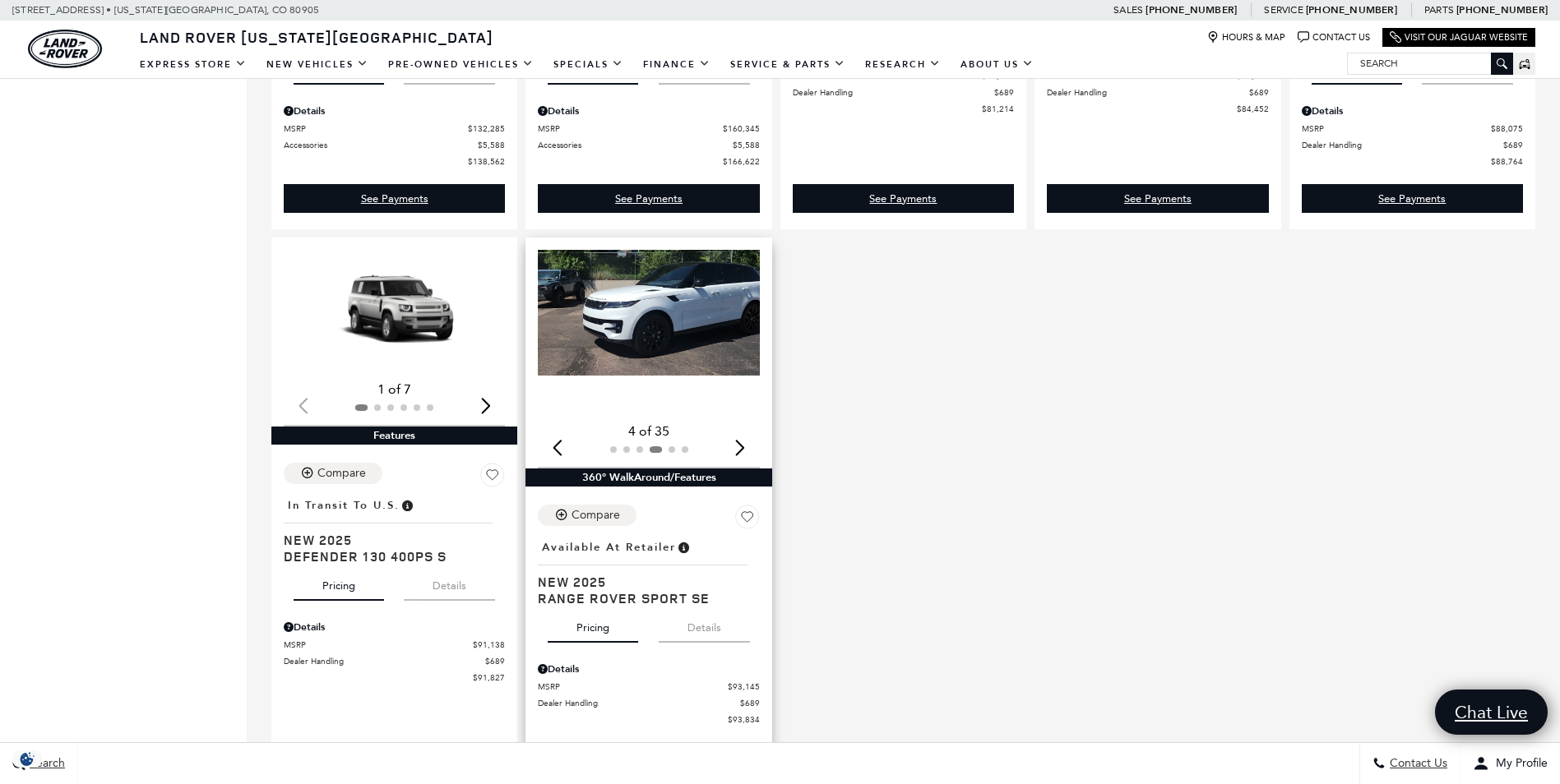
click at [743, 446] on div "Next slide" at bounding box center [740, 448] width 22 height 37
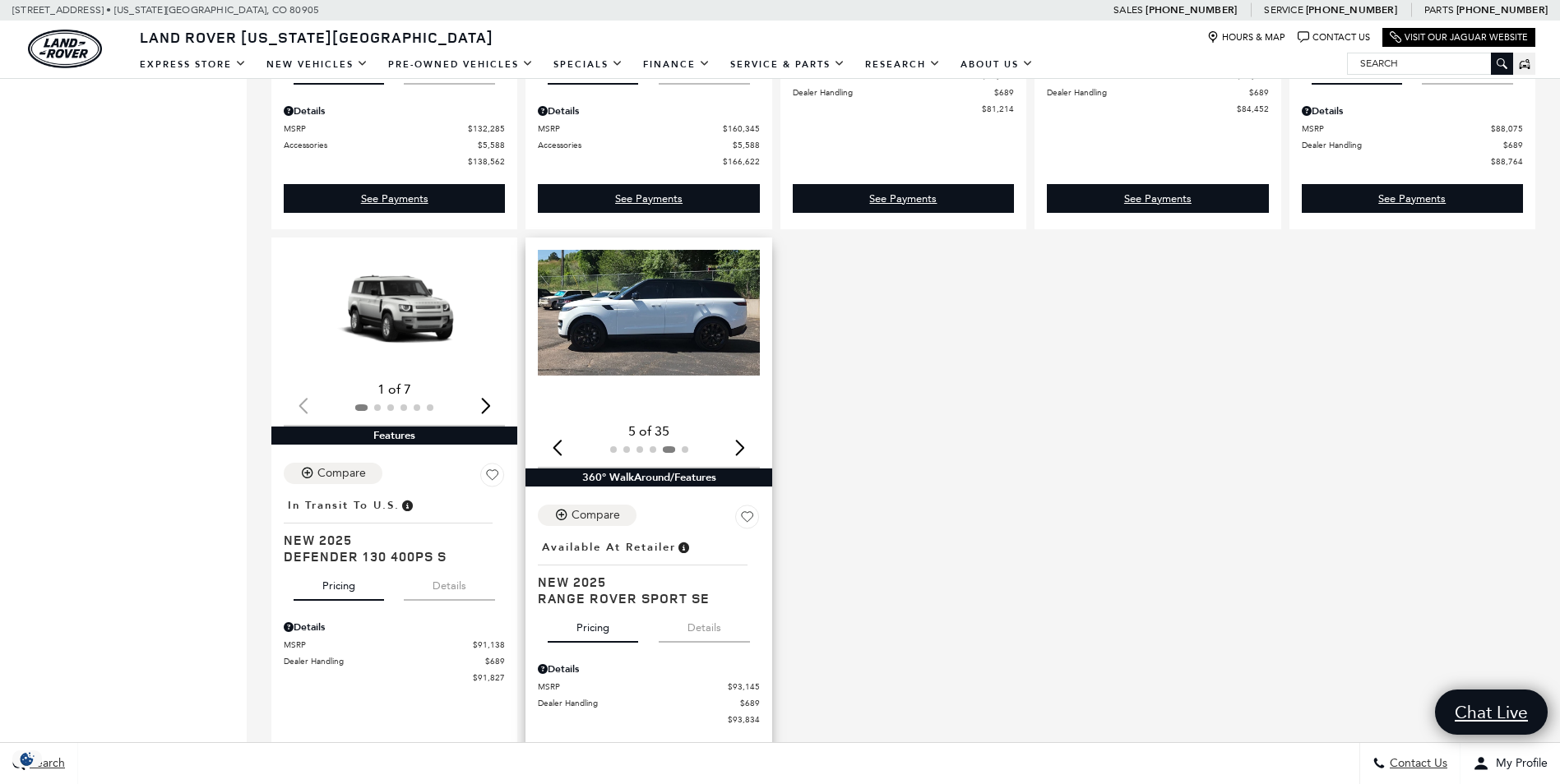
click at [744, 446] on div "Next slide" at bounding box center [740, 448] width 22 height 37
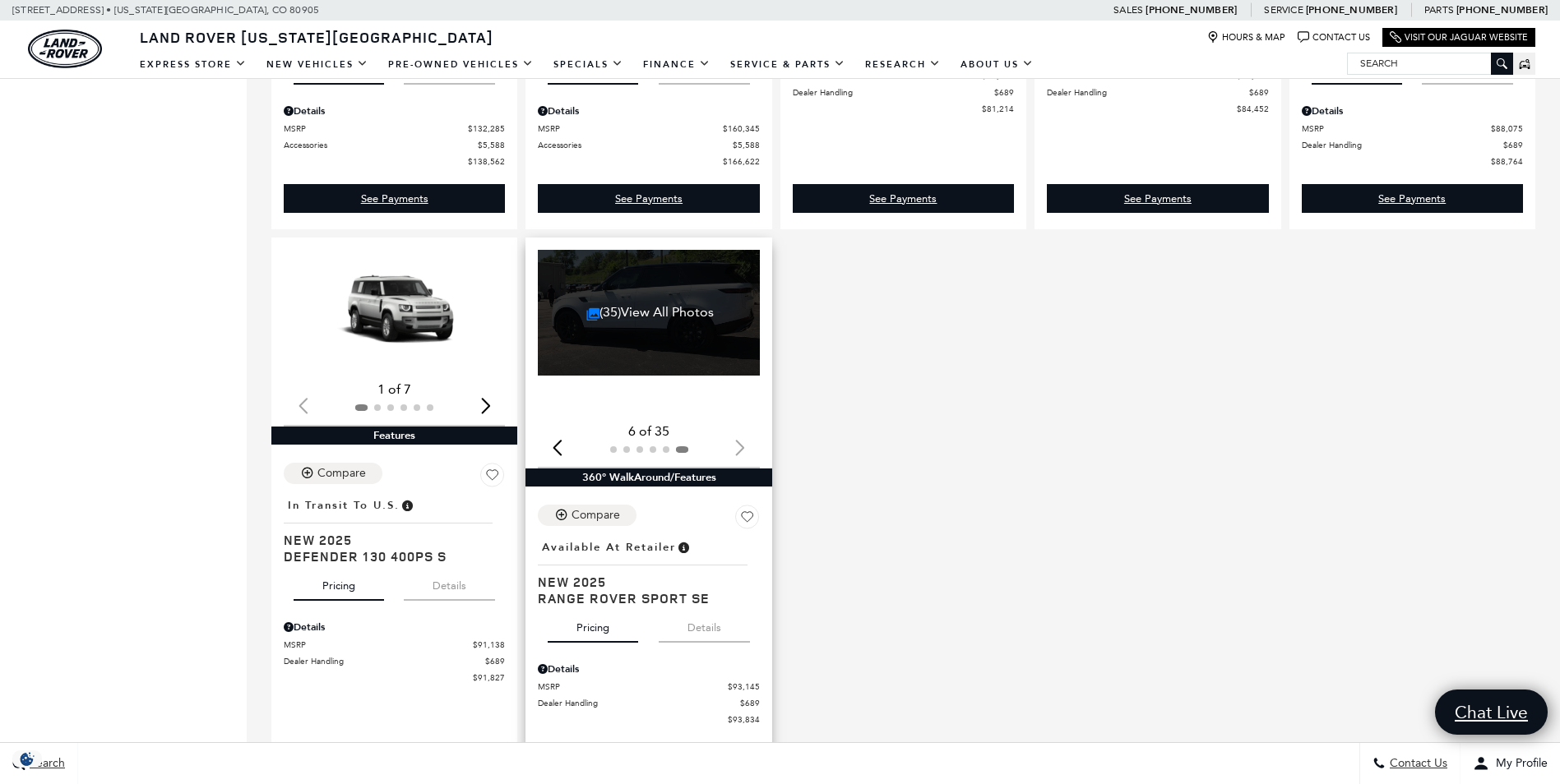
click at [661, 303] on div "(35) View All Photos" at bounding box center [650, 313] width 224 height 126
click at [661, 312] on link "(35) View All Photos" at bounding box center [651, 312] width 128 height 16
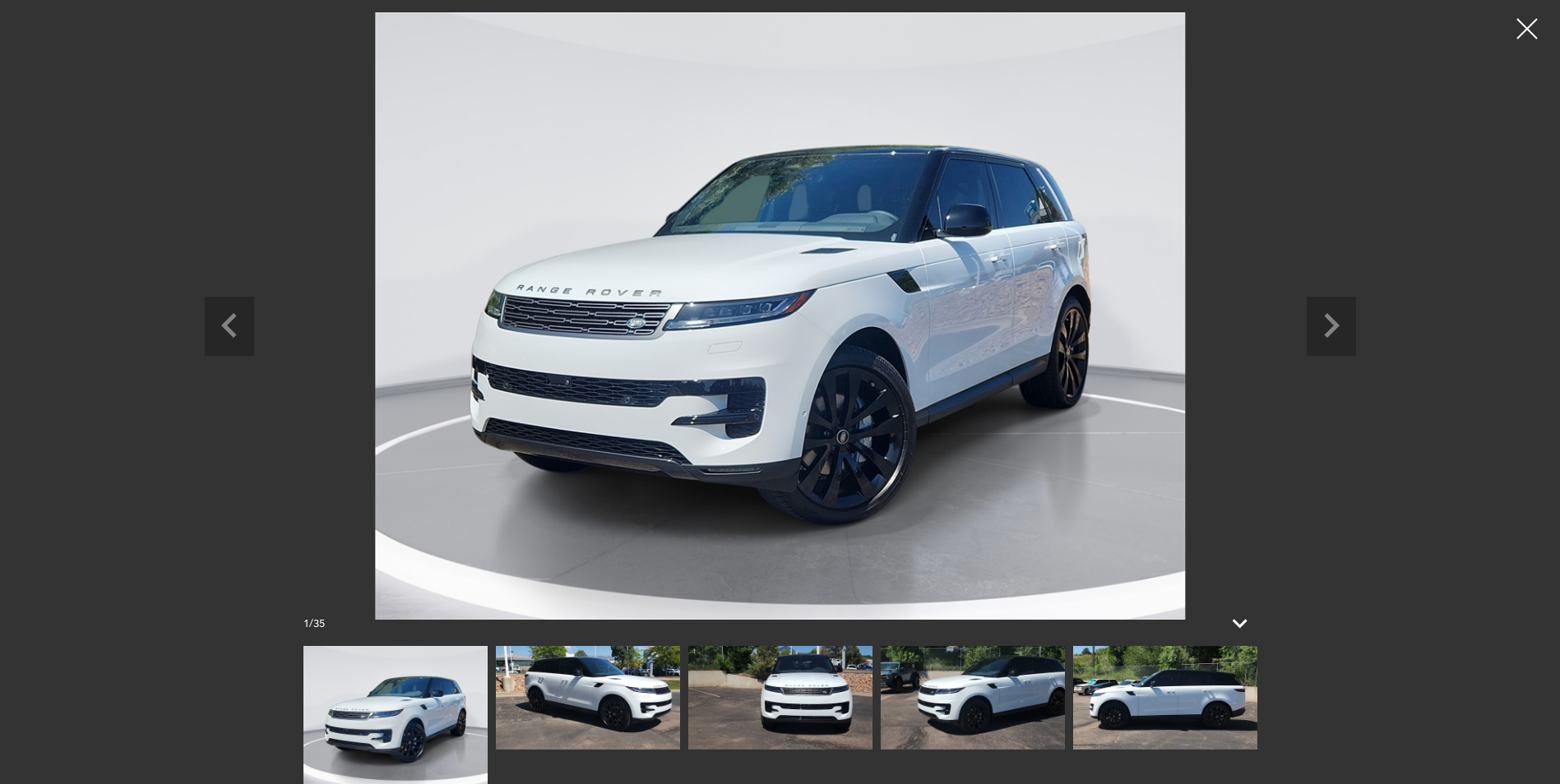
scroll to position [1726, 0]
click at [1241, 620] on icon at bounding box center [1241, 623] width 40 height 40
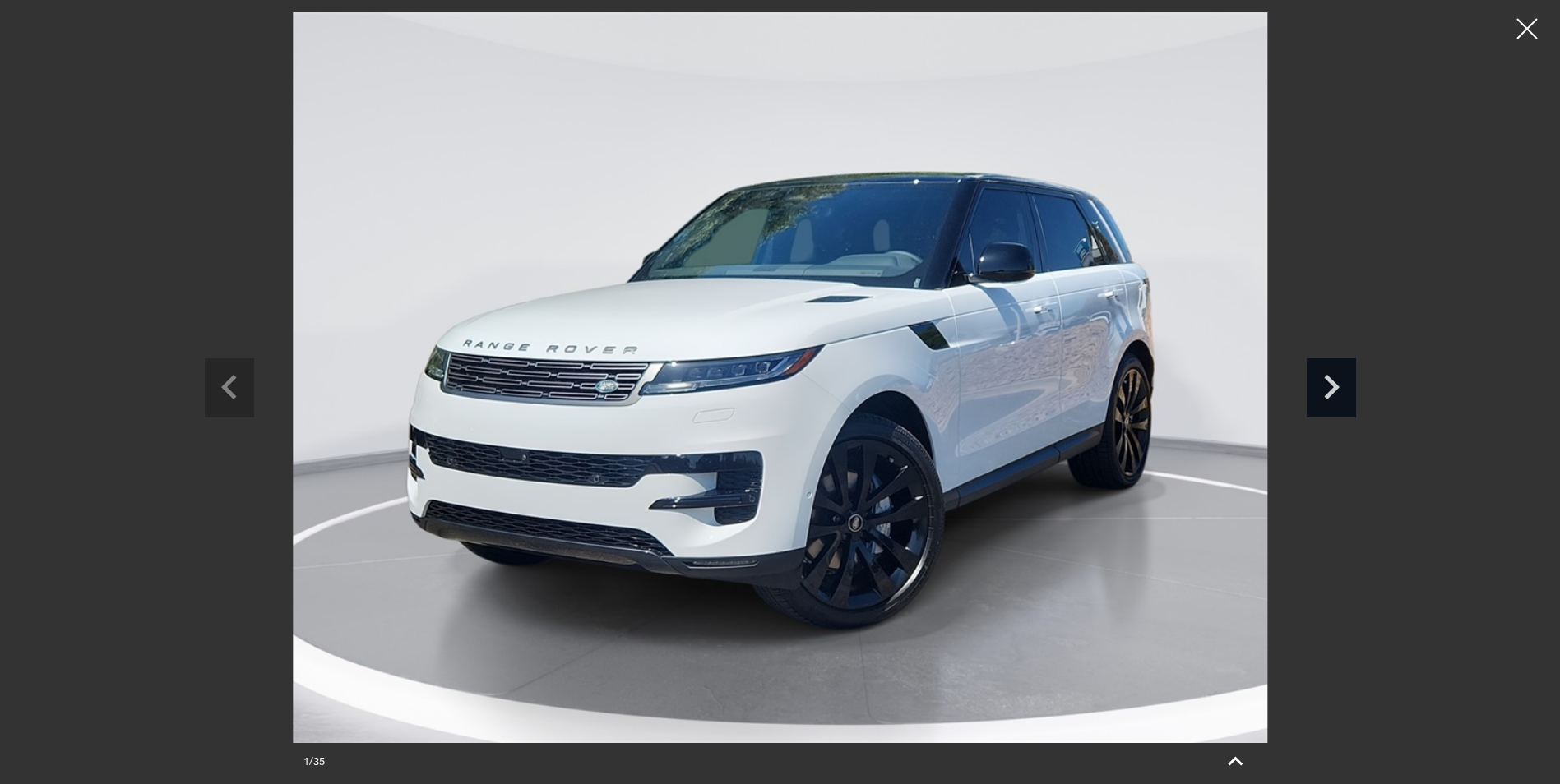
click at [1340, 392] on icon "Next slide" at bounding box center [1331, 385] width 49 height 53
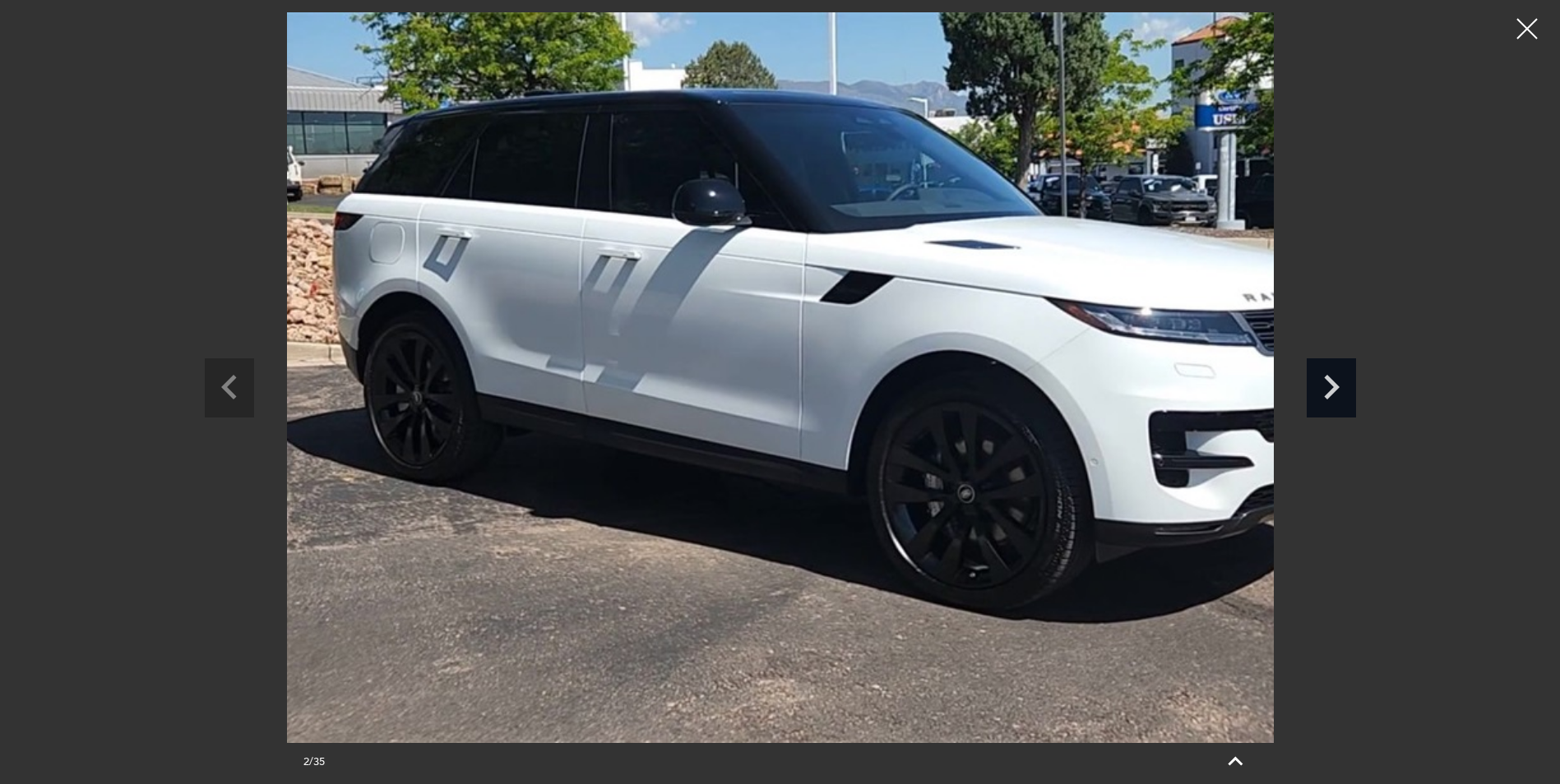
click at [1340, 392] on icon "Next slide" at bounding box center [1331, 385] width 49 height 53
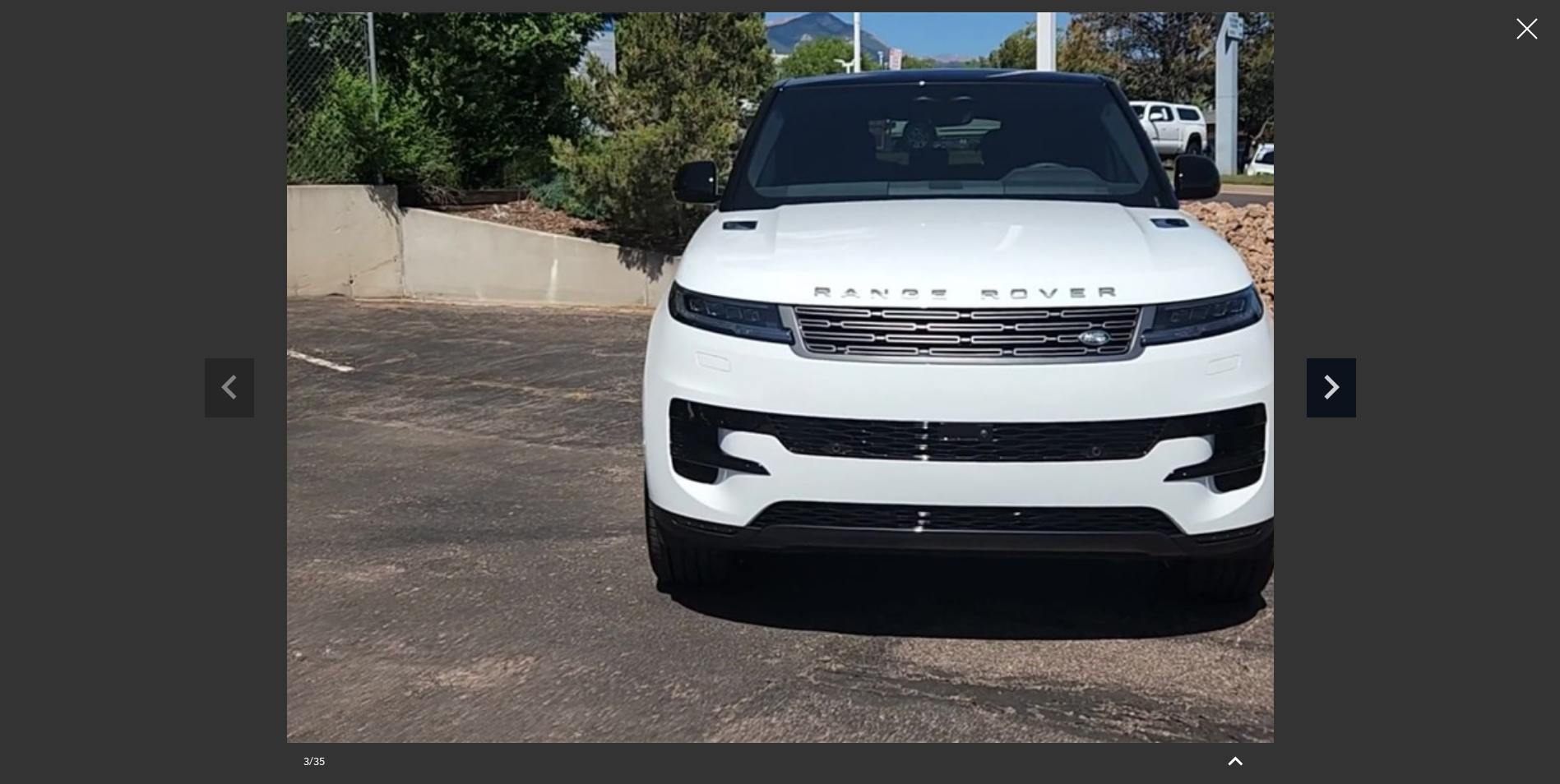
click at [1340, 392] on icon "Next slide" at bounding box center [1331, 385] width 49 height 53
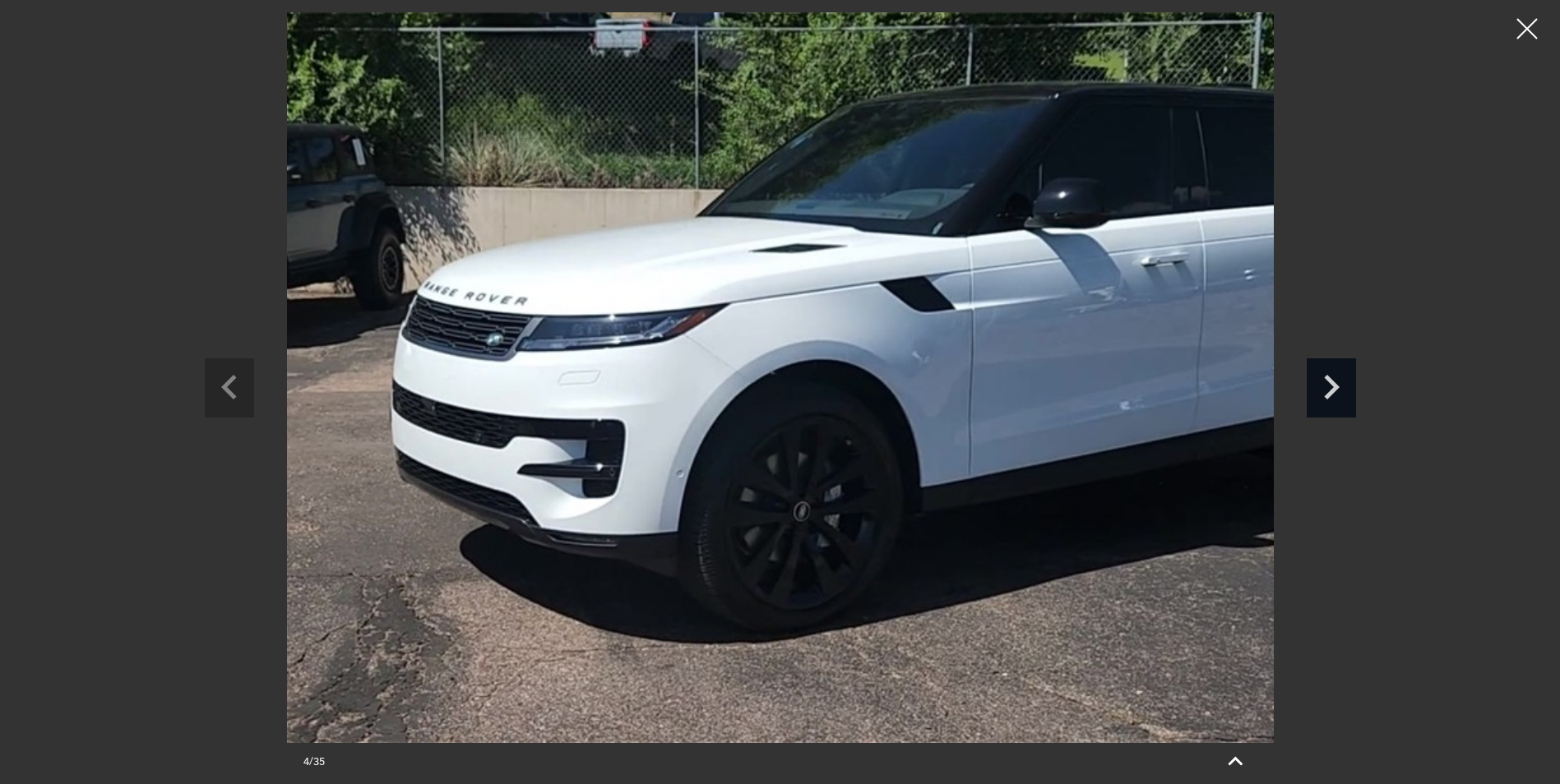
click at [1340, 392] on icon "Next slide" at bounding box center [1331, 385] width 49 height 53
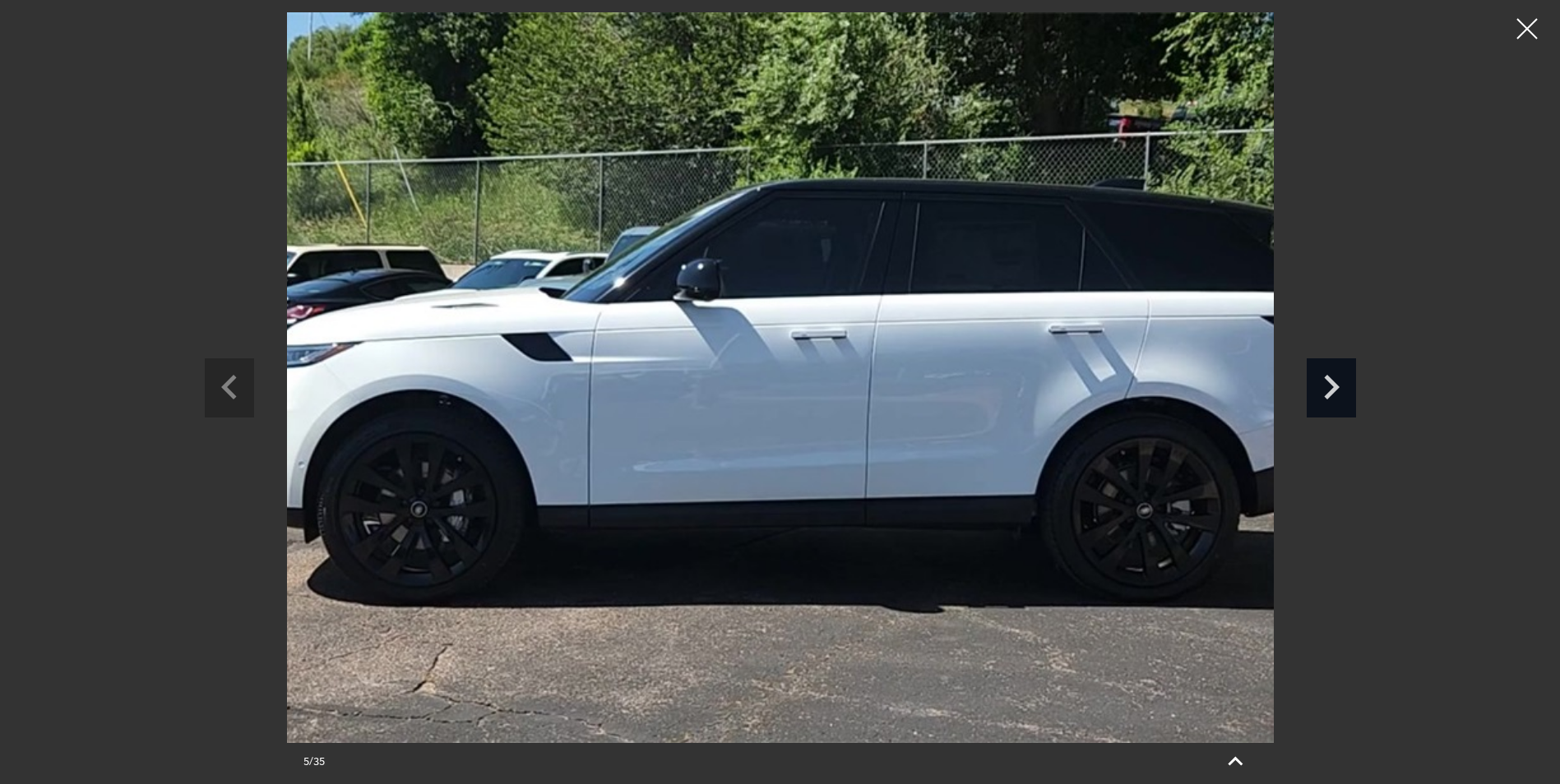
click at [1340, 392] on icon "Next slide" at bounding box center [1331, 385] width 49 height 53
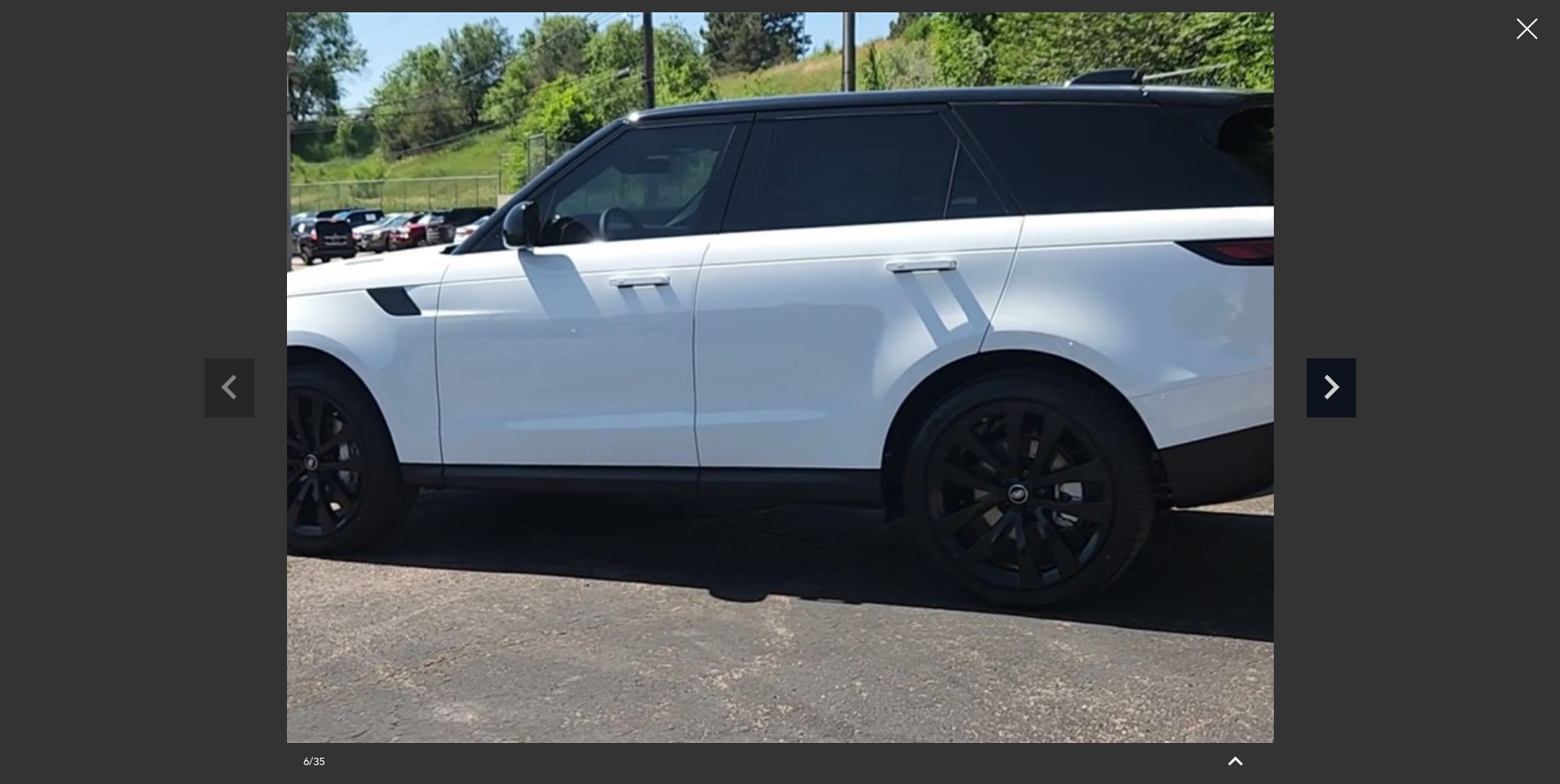
click at [1340, 392] on icon "Next slide" at bounding box center [1331, 385] width 49 height 53
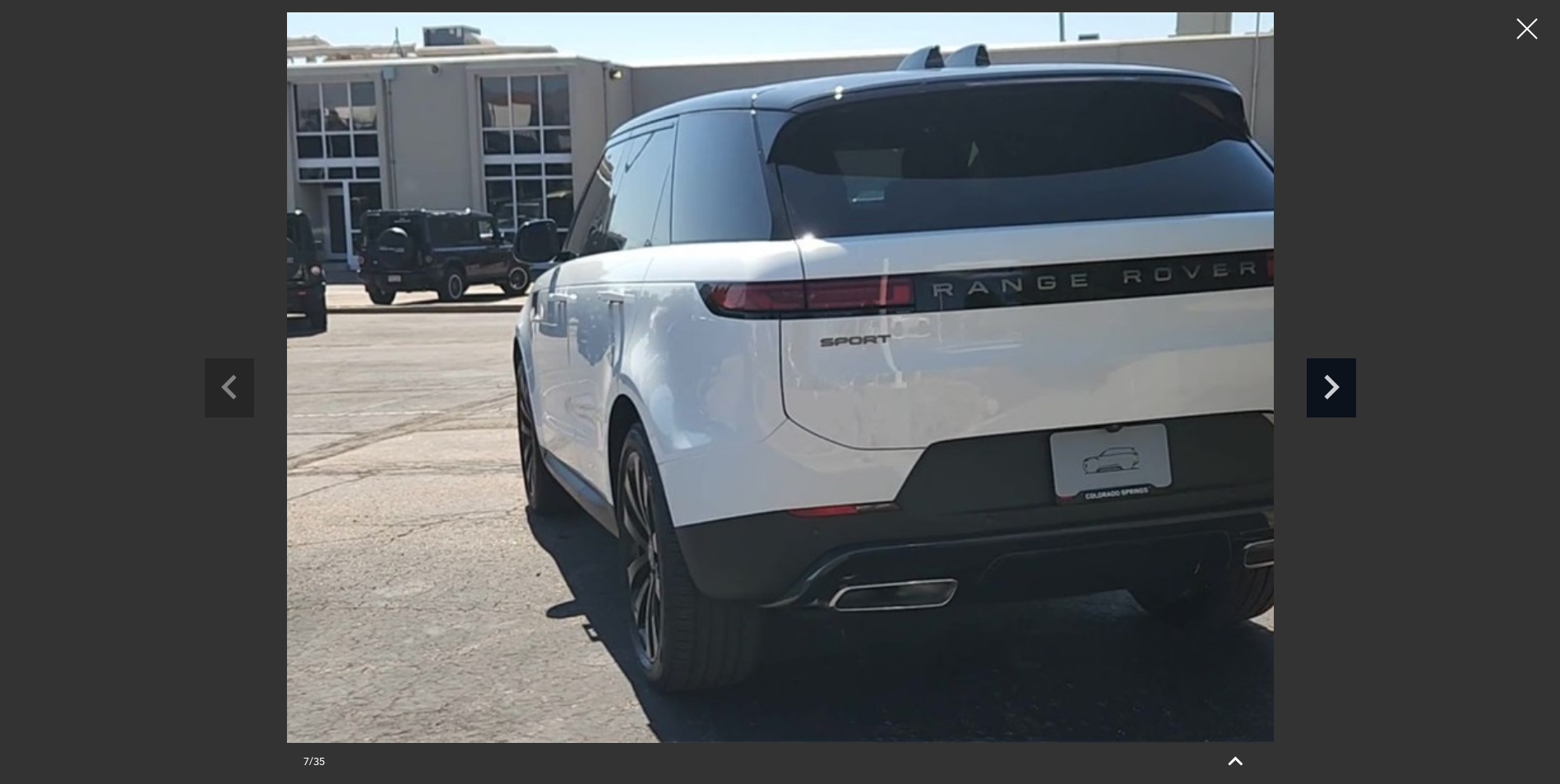
click at [1340, 389] on icon "Next slide" at bounding box center [1331, 385] width 49 height 53
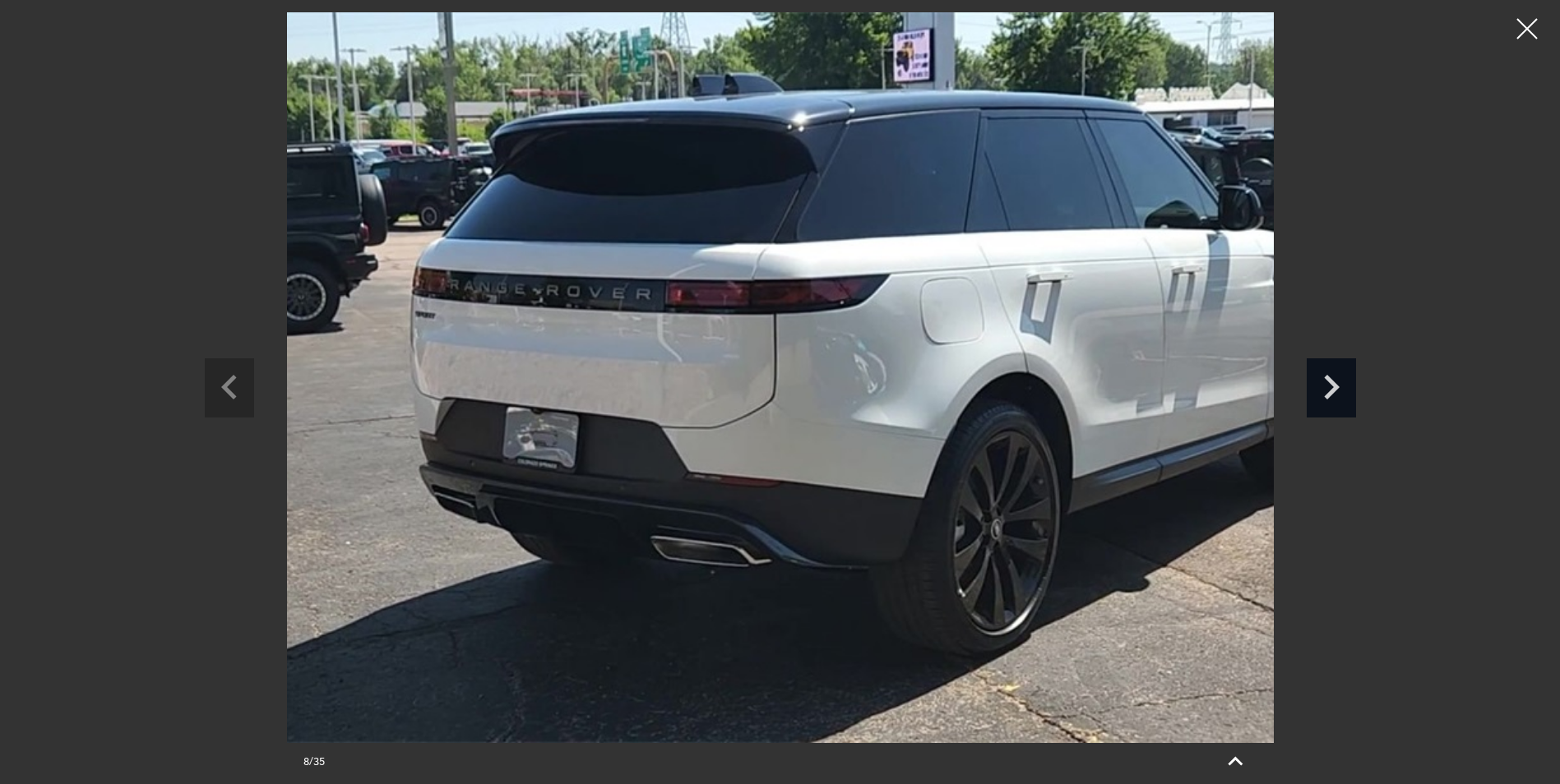
click at [1339, 389] on icon "Next slide" at bounding box center [1331, 385] width 49 height 53
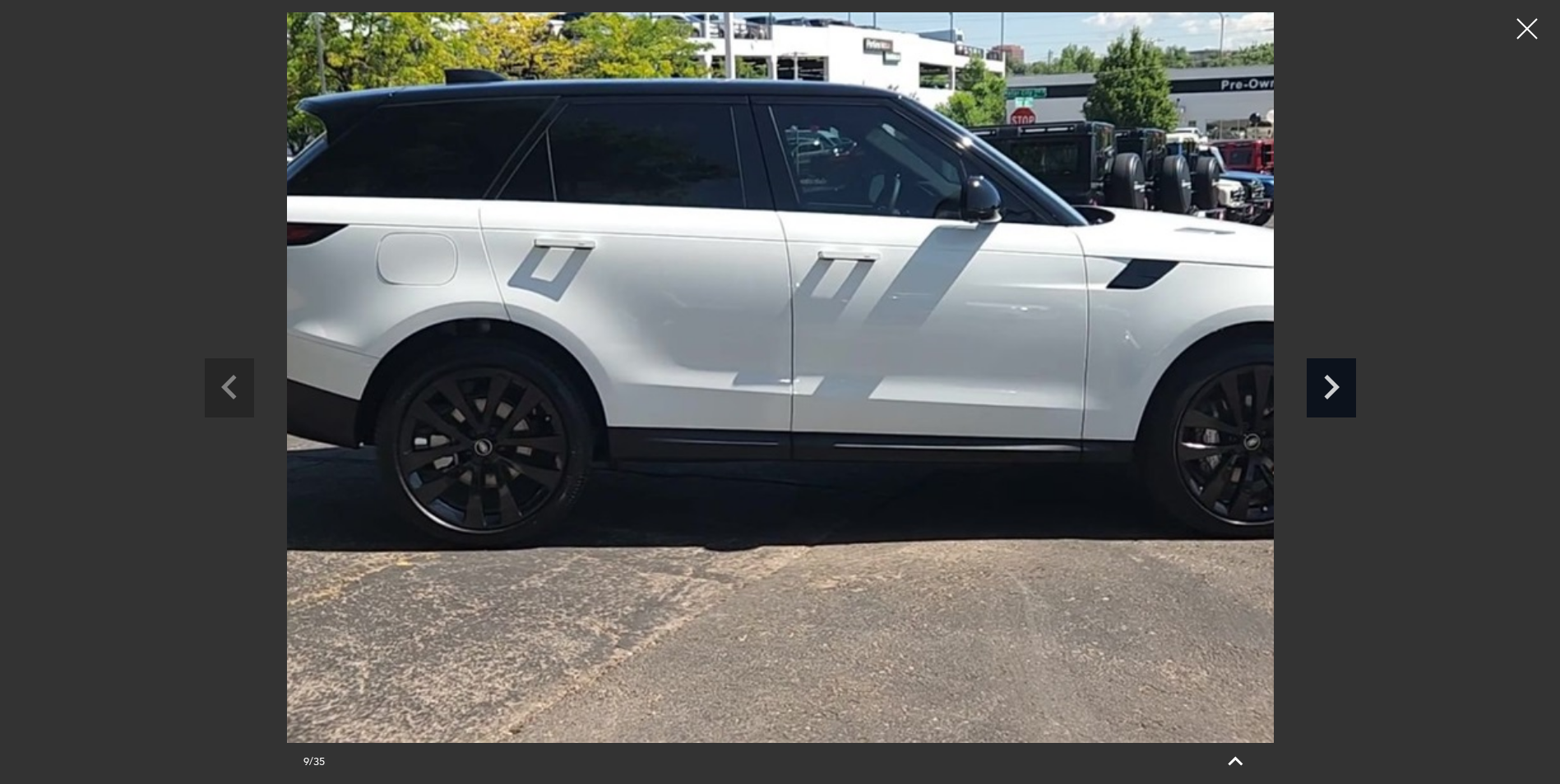
click at [1339, 389] on icon "Next slide" at bounding box center [1331, 385] width 49 height 53
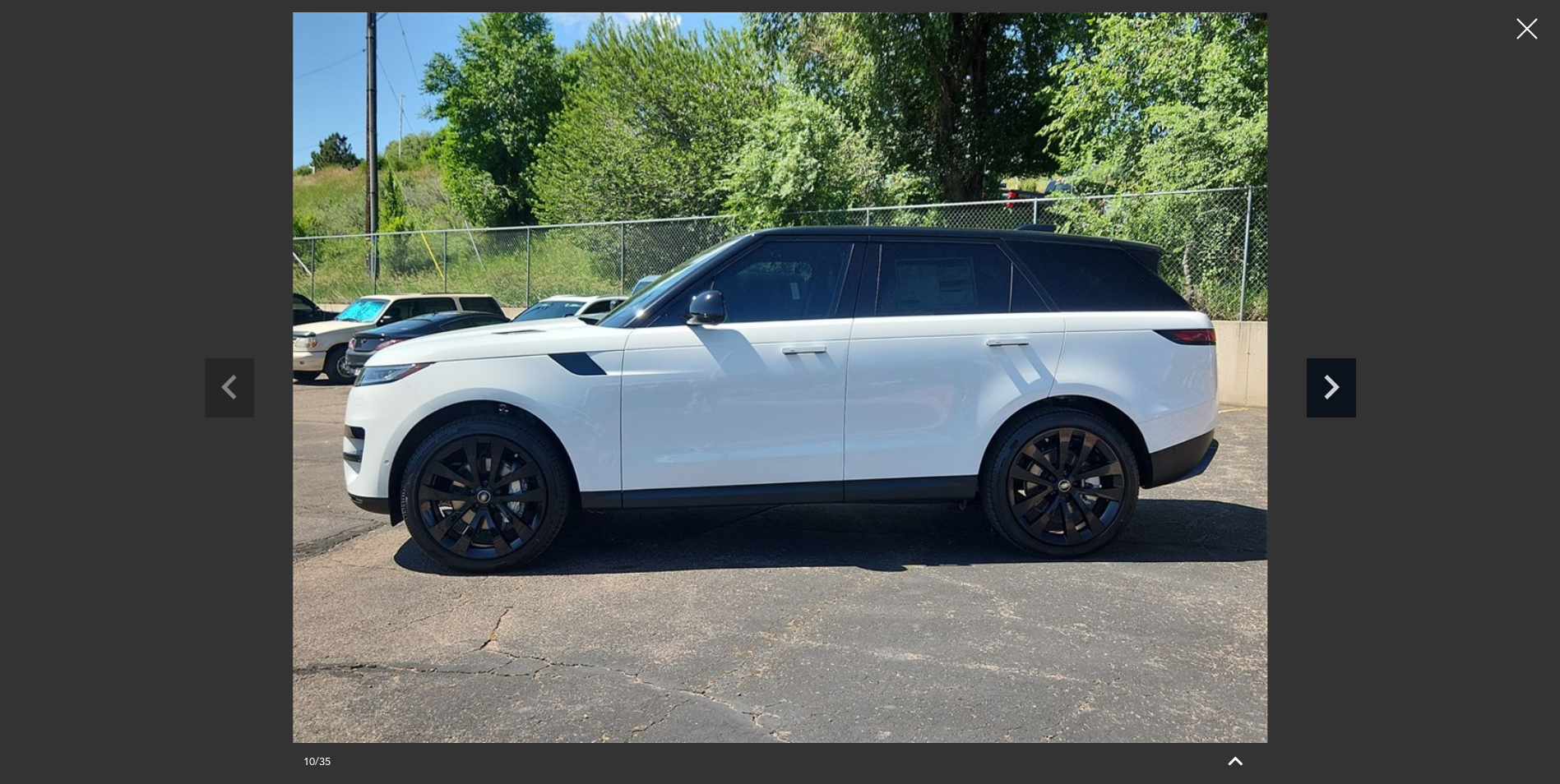
click at [1339, 389] on icon "Next slide" at bounding box center [1331, 385] width 49 height 53
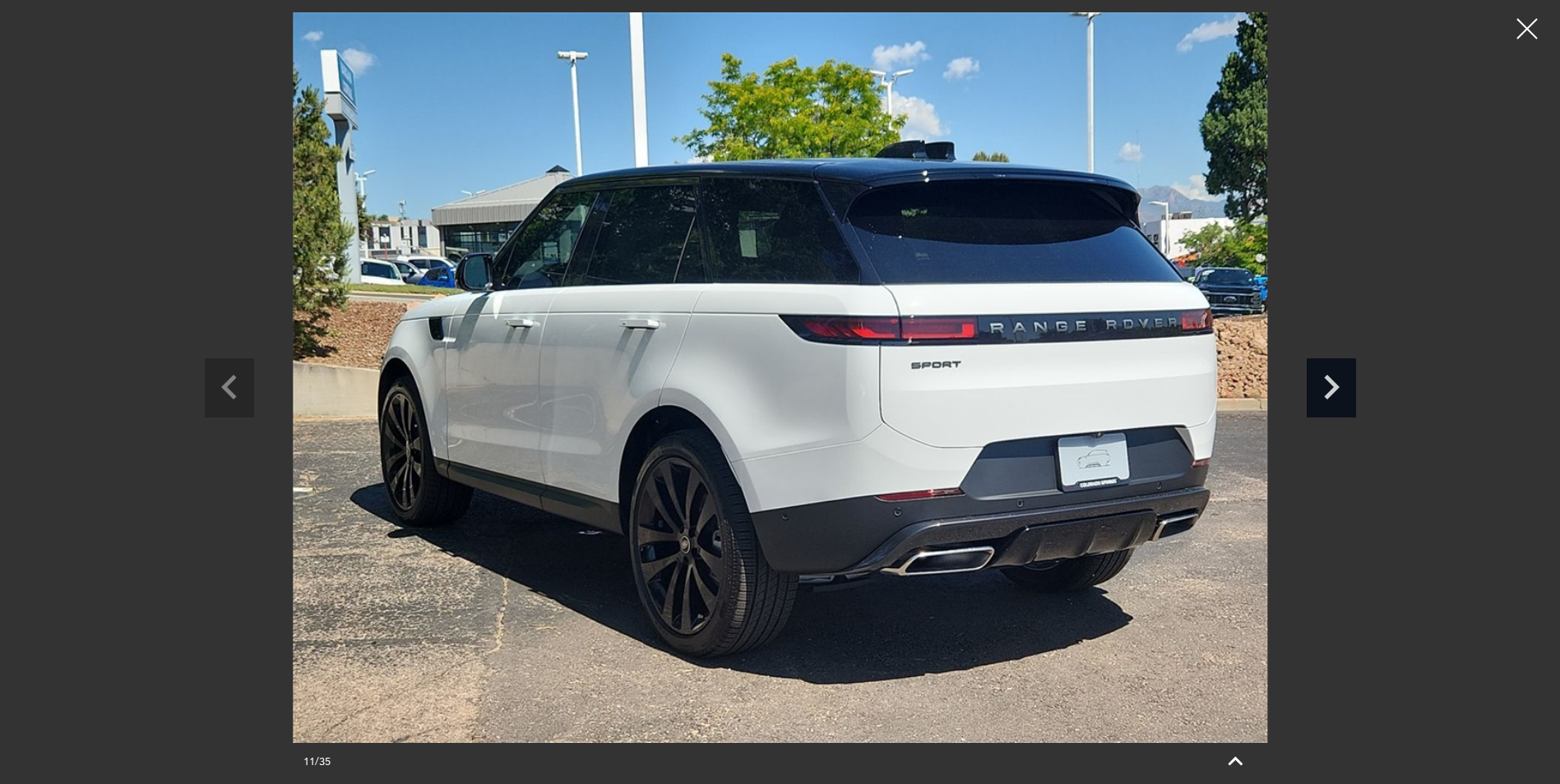
click at [1338, 389] on icon "Next slide" at bounding box center [1331, 385] width 49 height 53
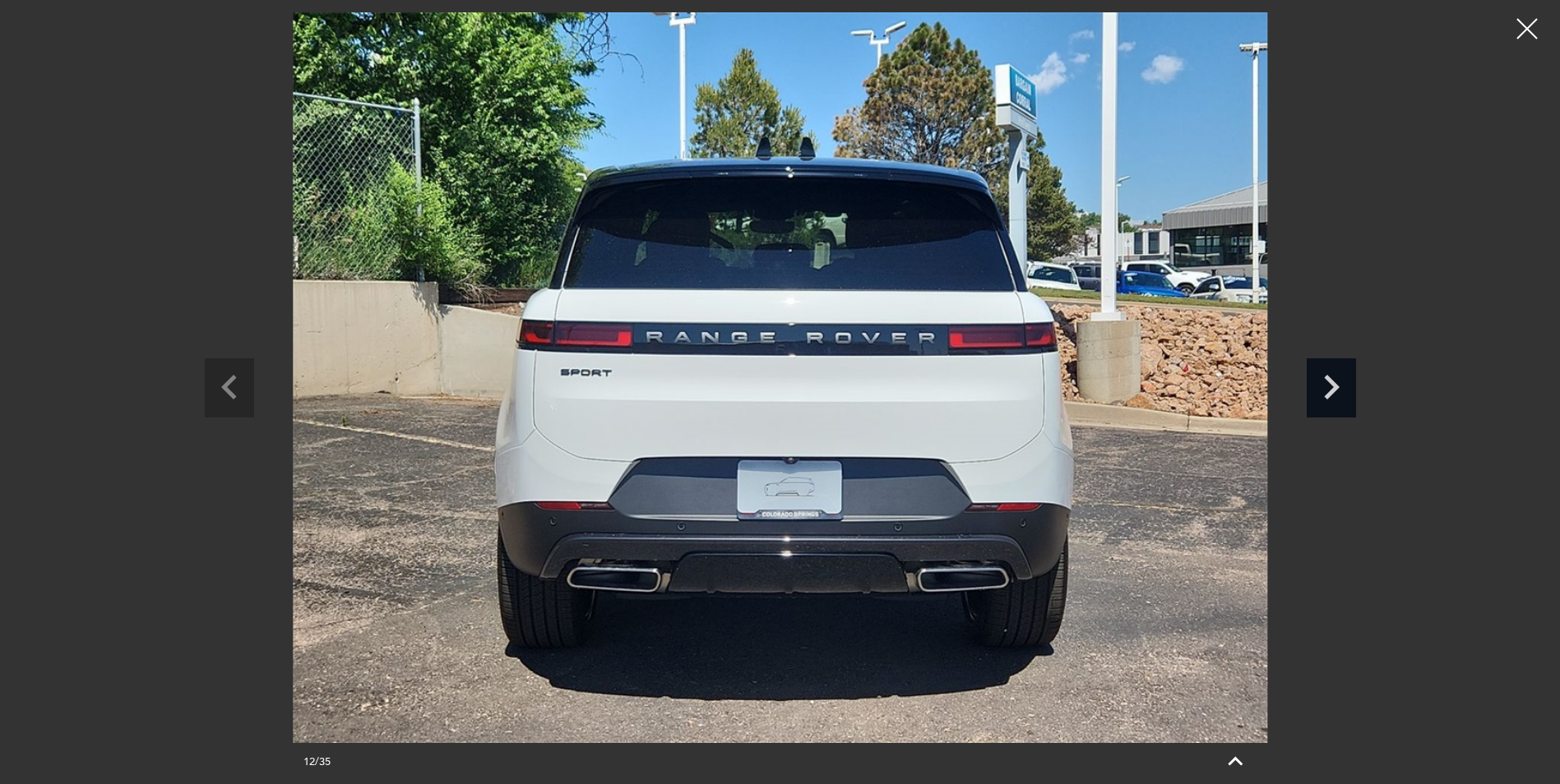
click at [1338, 390] on icon "Next slide" at bounding box center [1331, 385] width 49 height 53
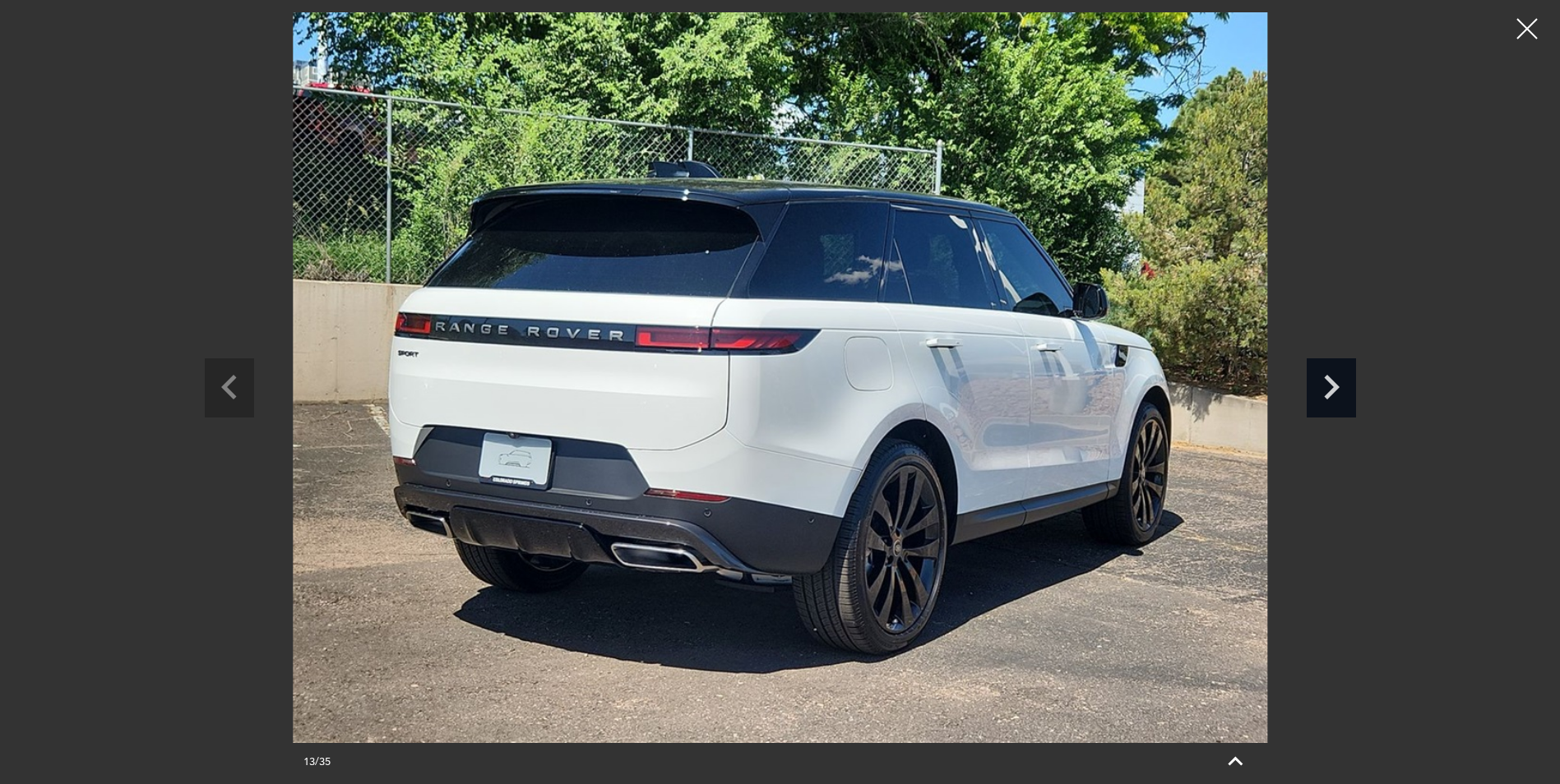
click at [1338, 390] on icon "Next slide" at bounding box center [1331, 385] width 49 height 53
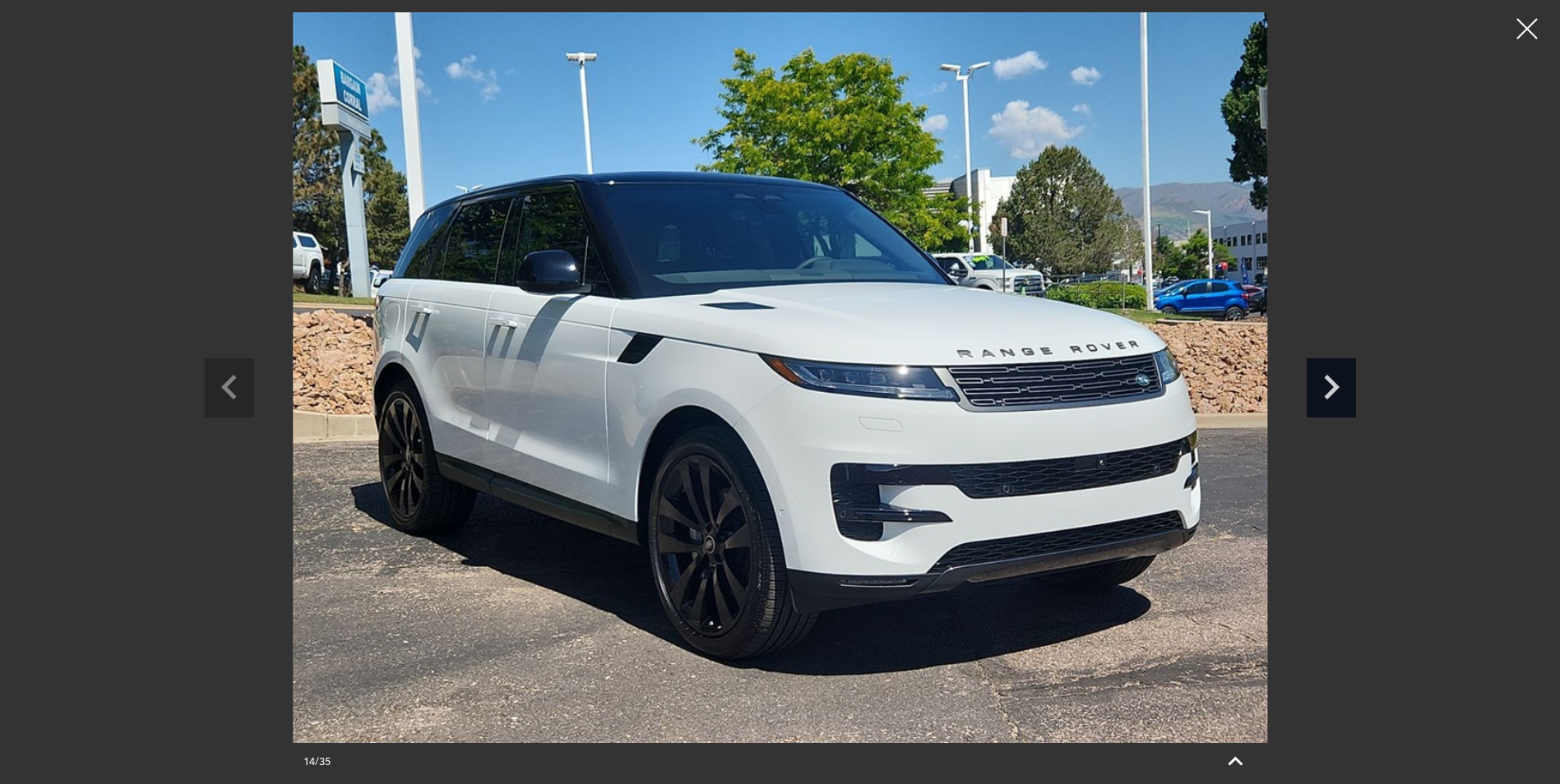
click at [1337, 391] on icon "Next slide" at bounding box center [1331, 385] width 49 height 53
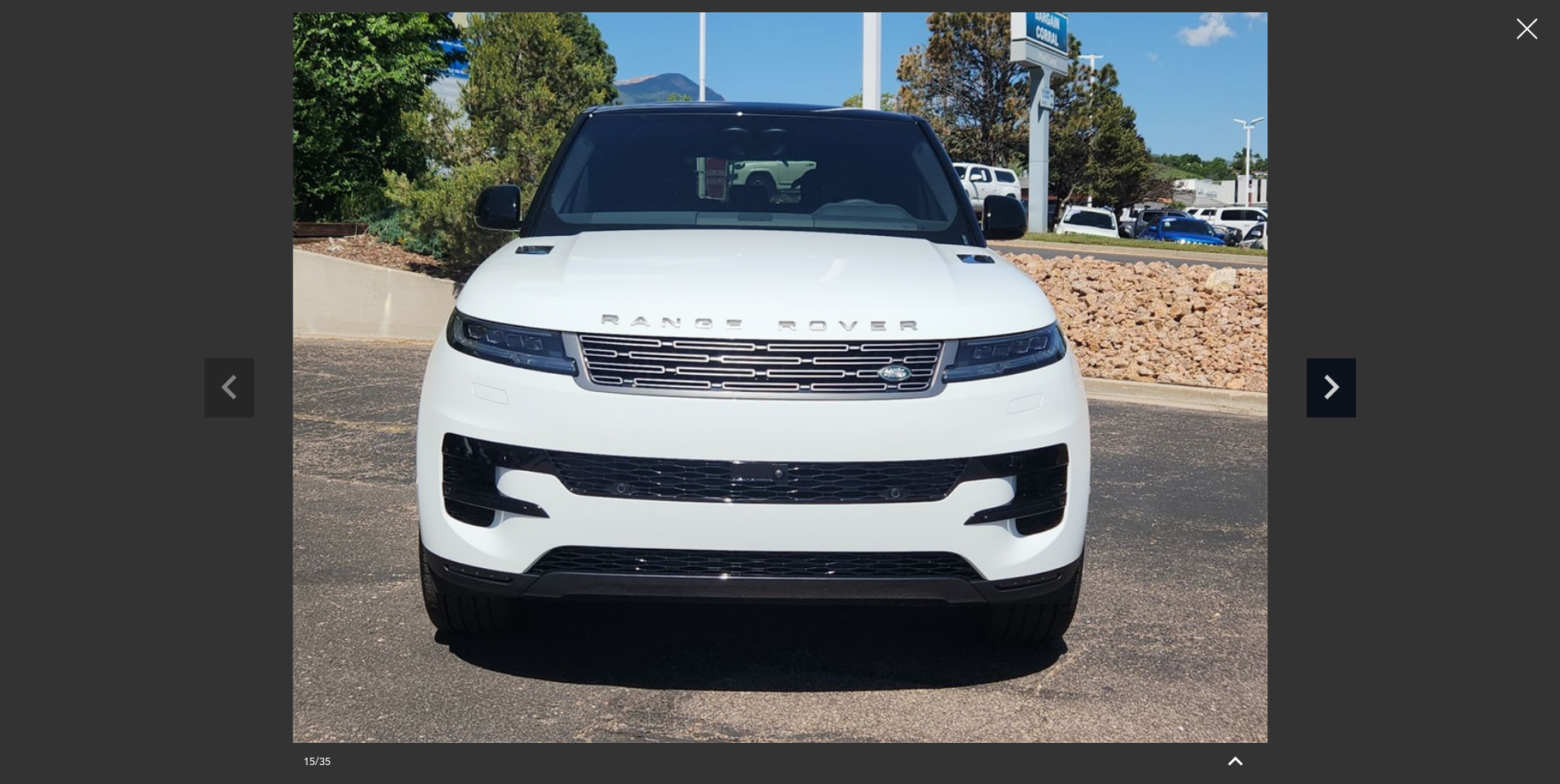
click at [1325, 386] on icon "Next slide" at bounding box center [1331, 385] width 49 height 53
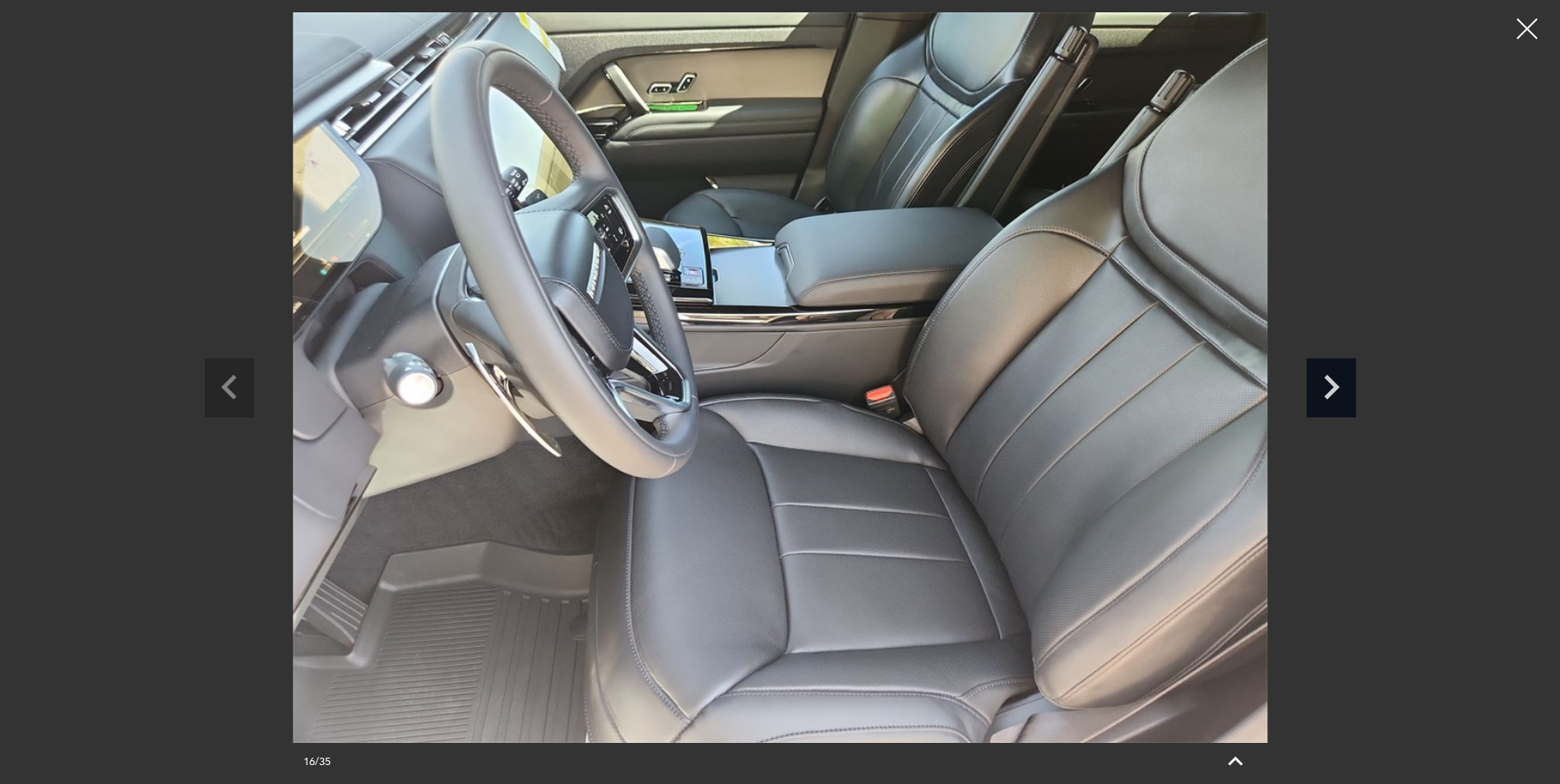
click at [1325, 386] on icon "Next slide" at bounding box center [1331, 385] width 49 height 53
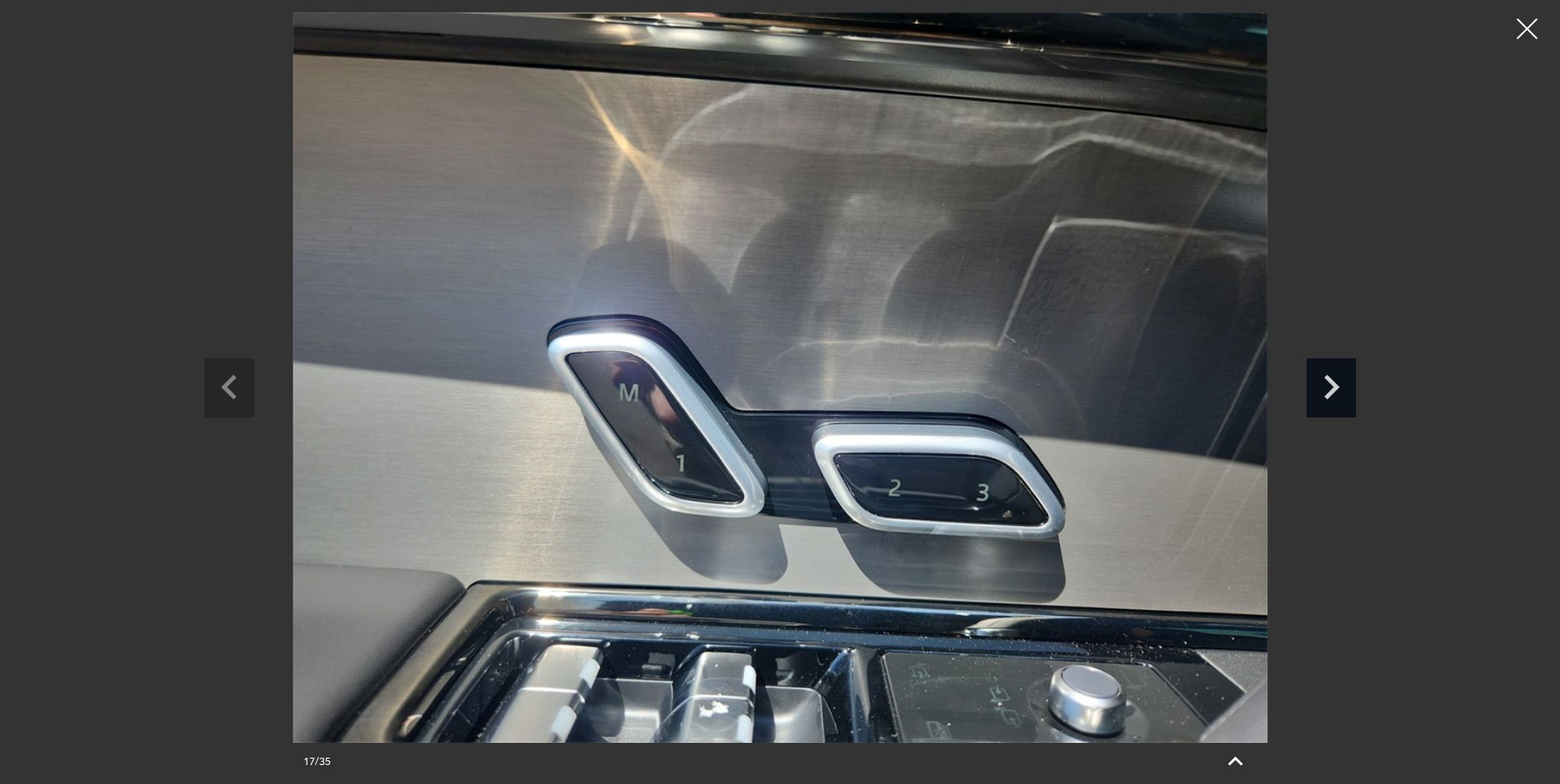
click at [1325, 386] on icon "Next slide" at bounding box center [1331, 385] width 49 height 53
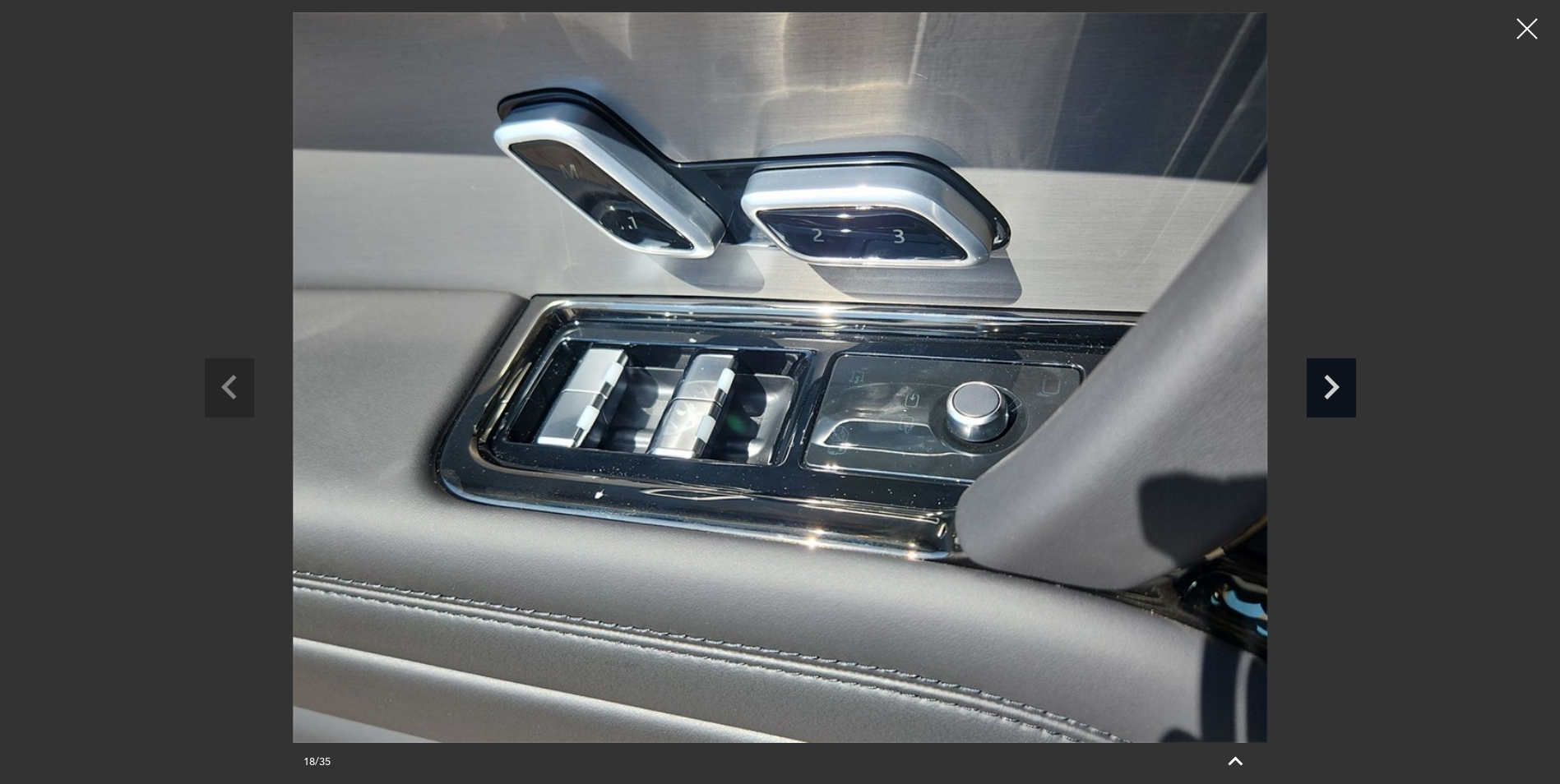
click at [1325, 386] on icon "Next slide" at bounding box center [1331, 385] width 49 height 53
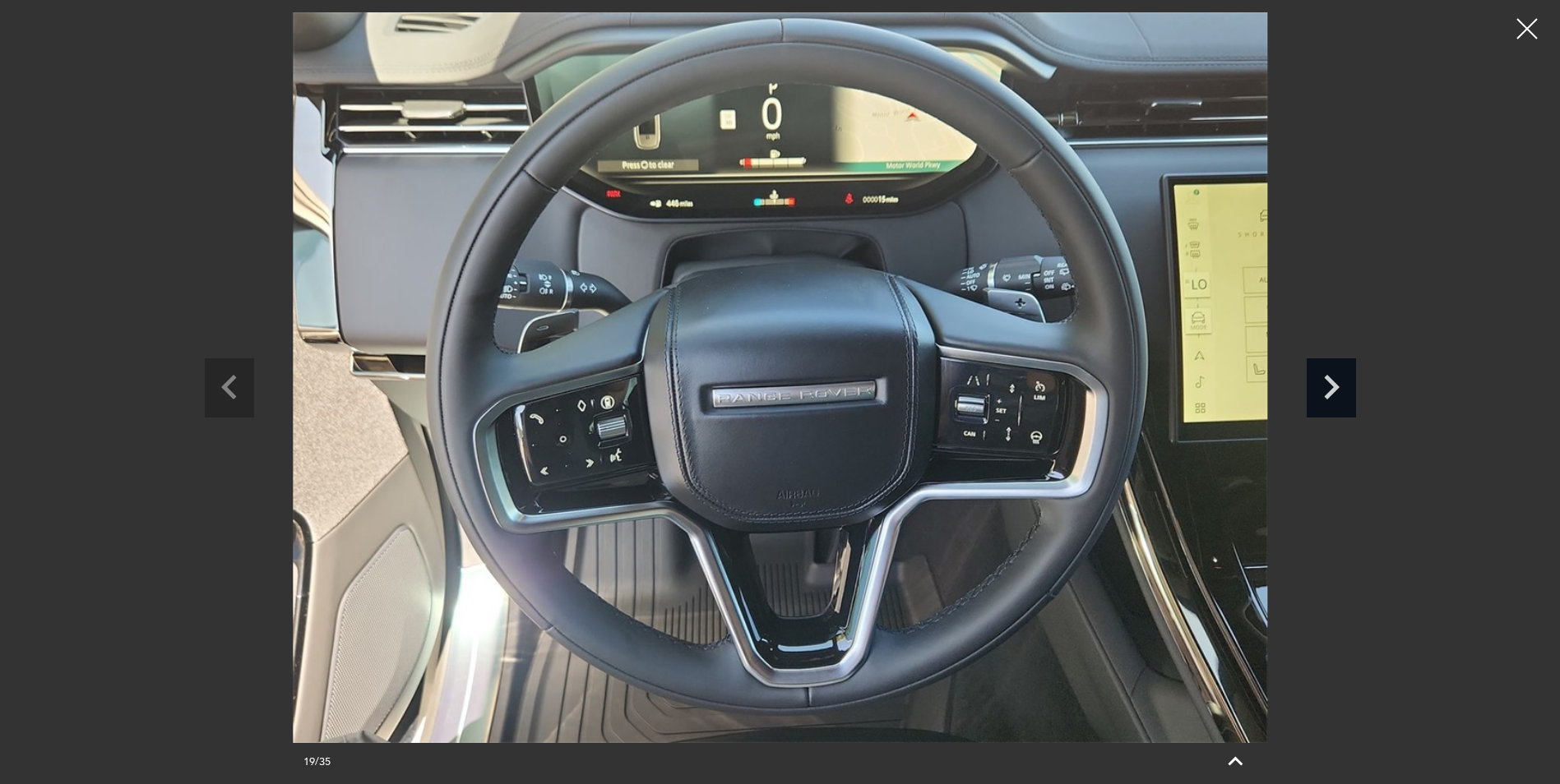
click at [1325, 386] on icon "Next slide" at bounding box center [1331, 385] width 49 height 53
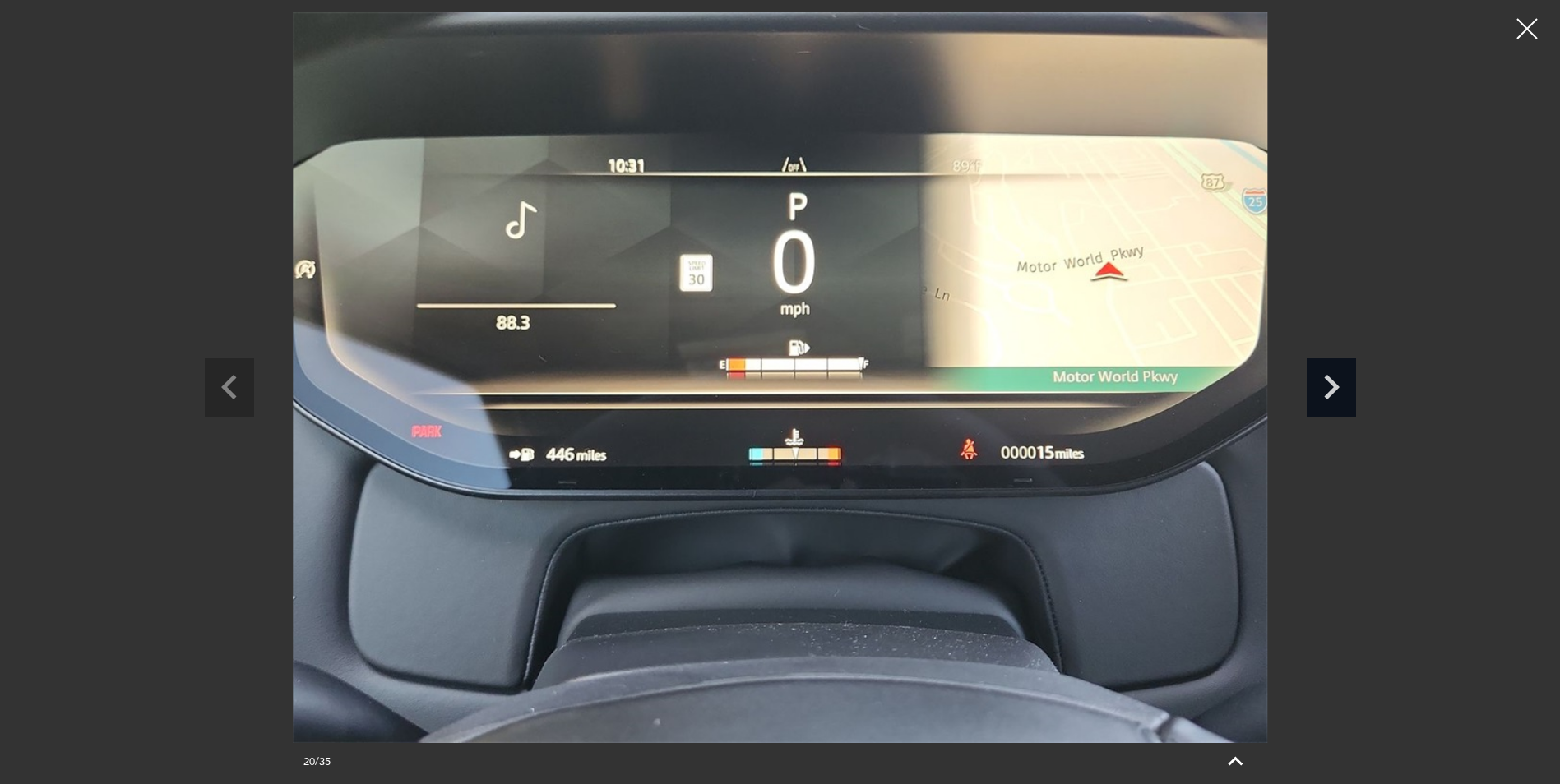
click at [1325, 386] on icon "Next slide" at bounding box center [1331, 385] width 49 height 53
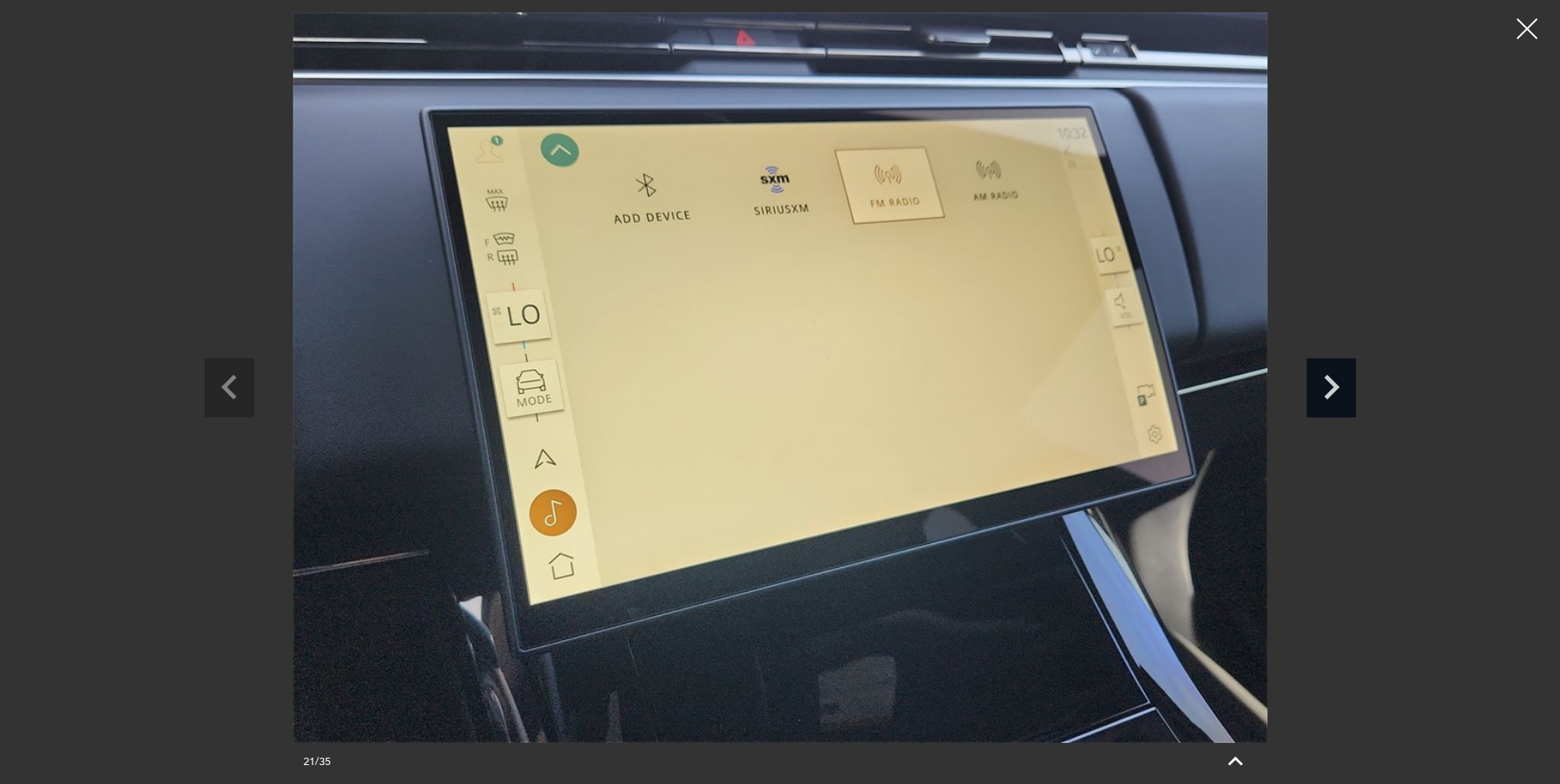
click at [1320, 386] on icon "Next slide" at bounding box center [1331, 385] width 49 height 53
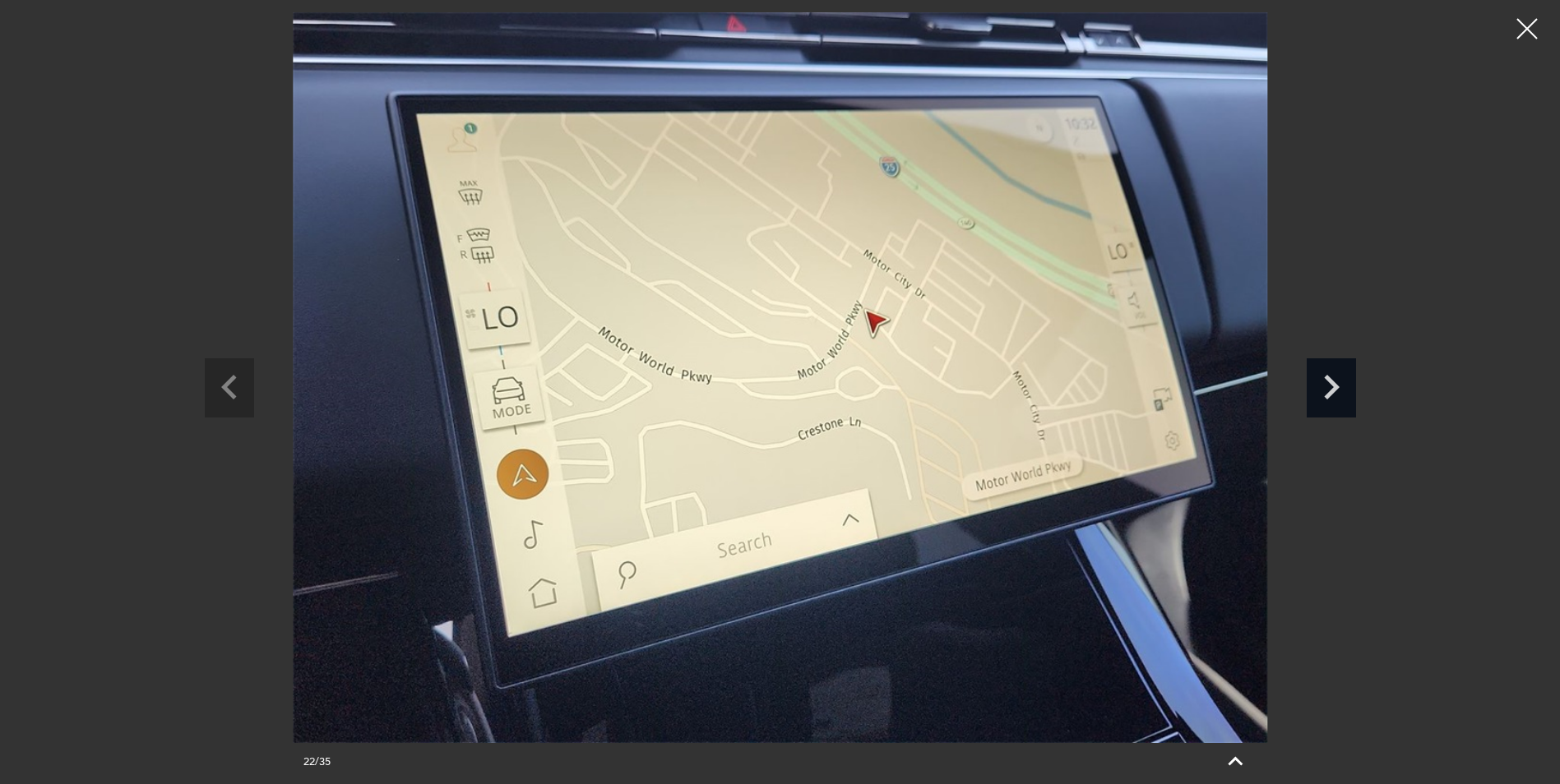
click at [1320, 386] on icon "Next slide" at bounding box center [1331, 385] width 49 height 53
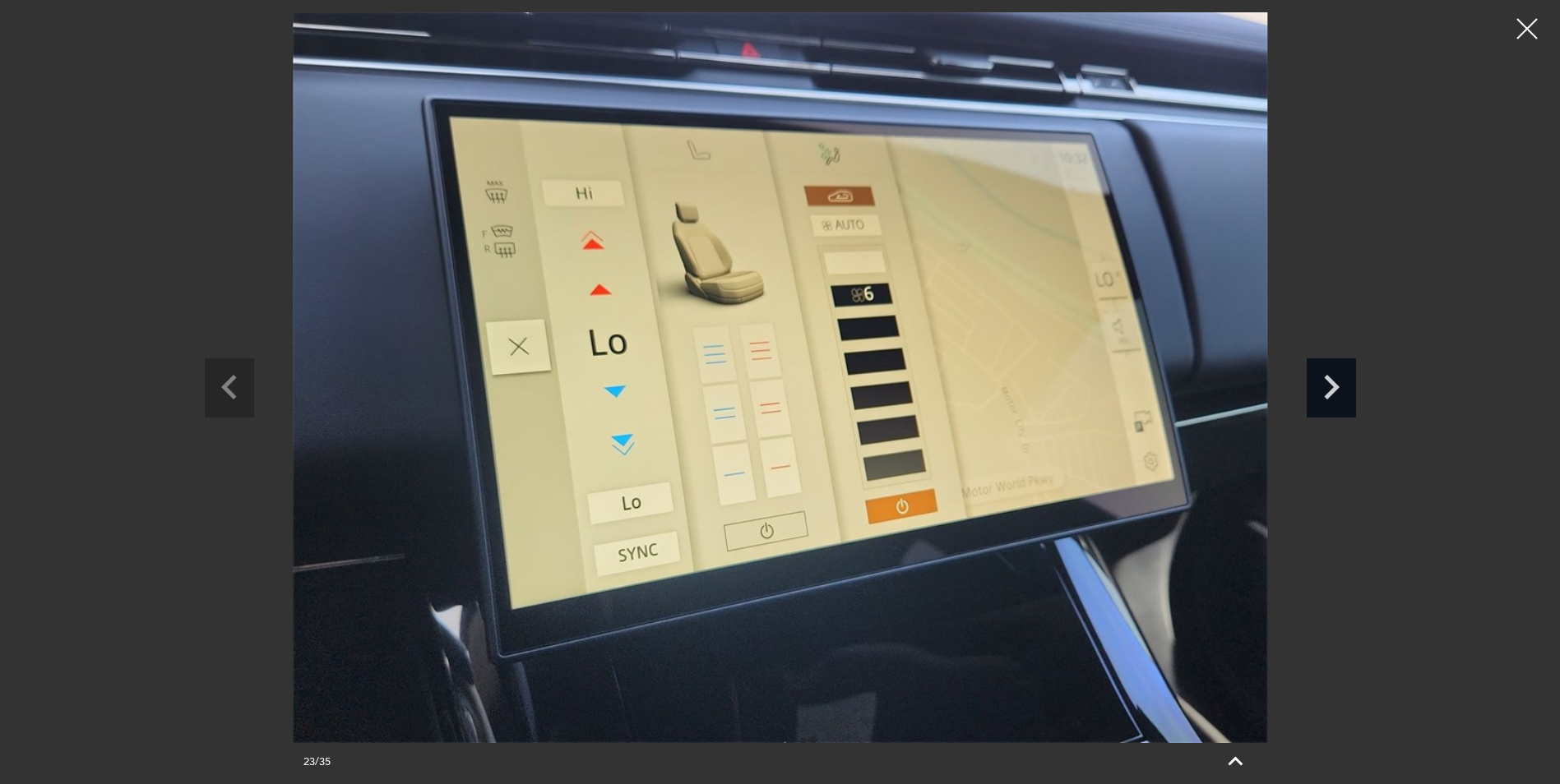
click at [1321, 386] on icon "Next slide" at bounding box center [1331, 385] width 49 height 53
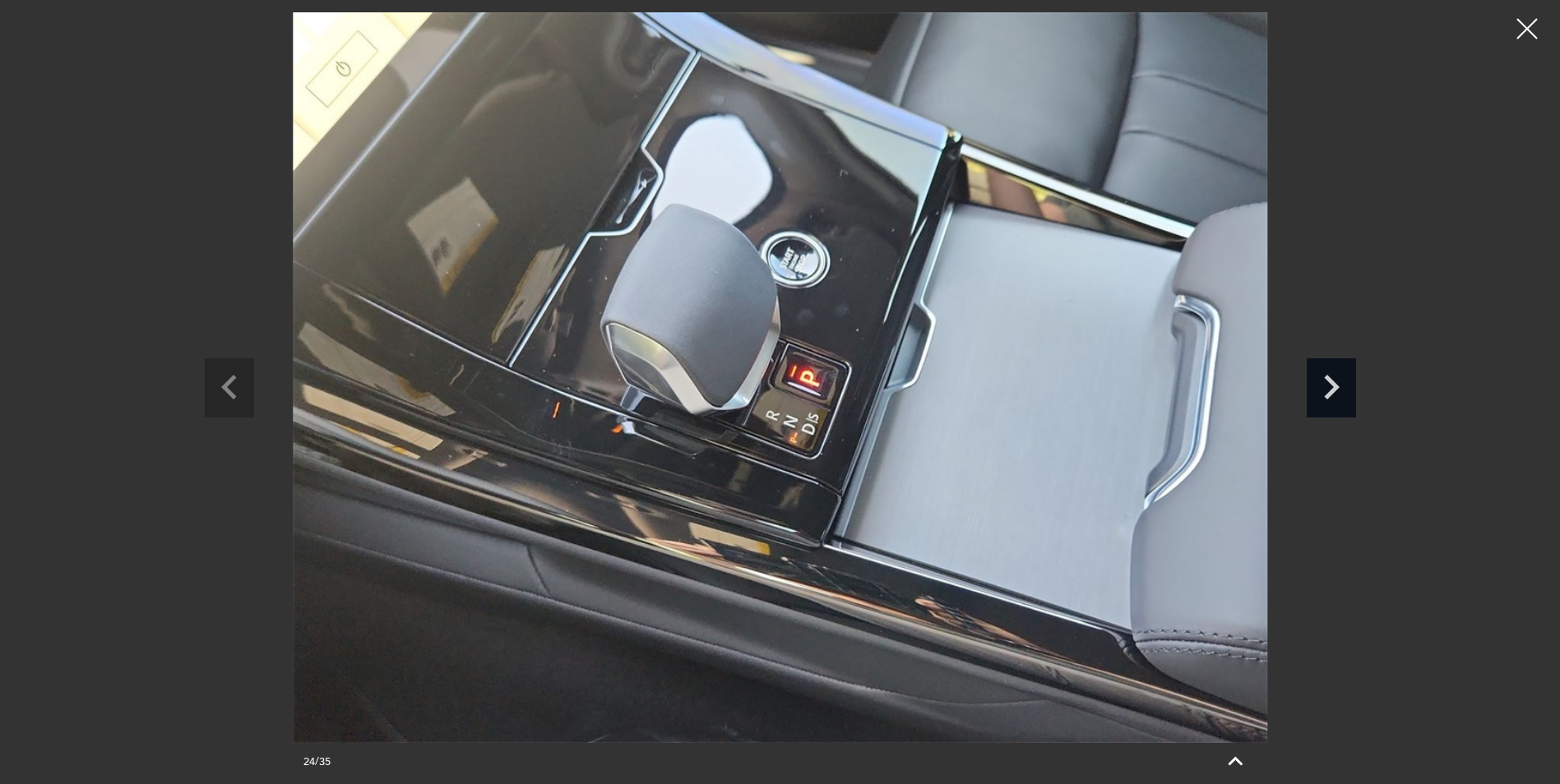
click at [1324, 387] on icon "Next slide" at bounding box center [1331, 385] width 49 height 53
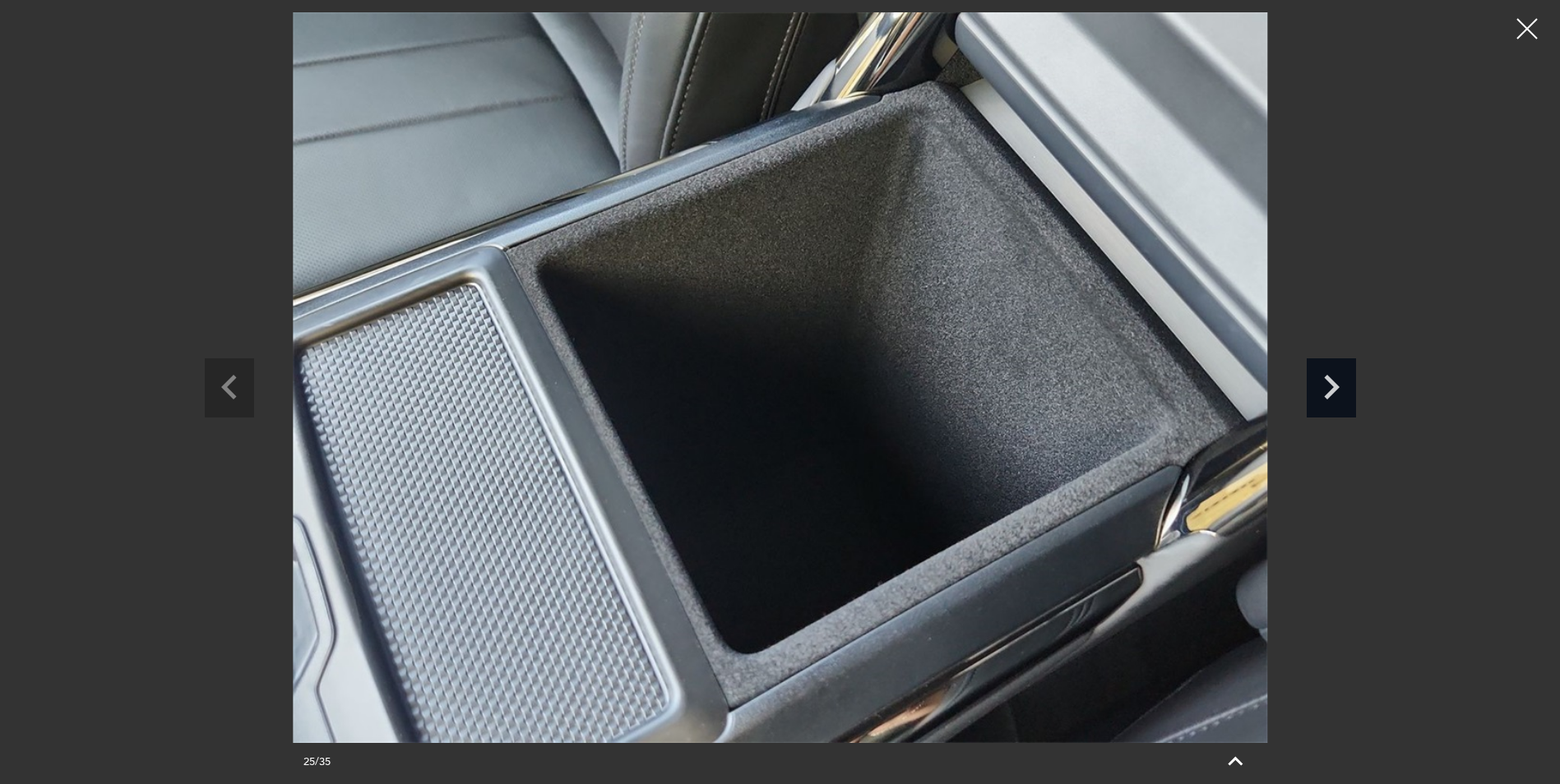
click at [1324, 387] on icon "Next slide" at bounding box center [1331, 385] width 49 height 53
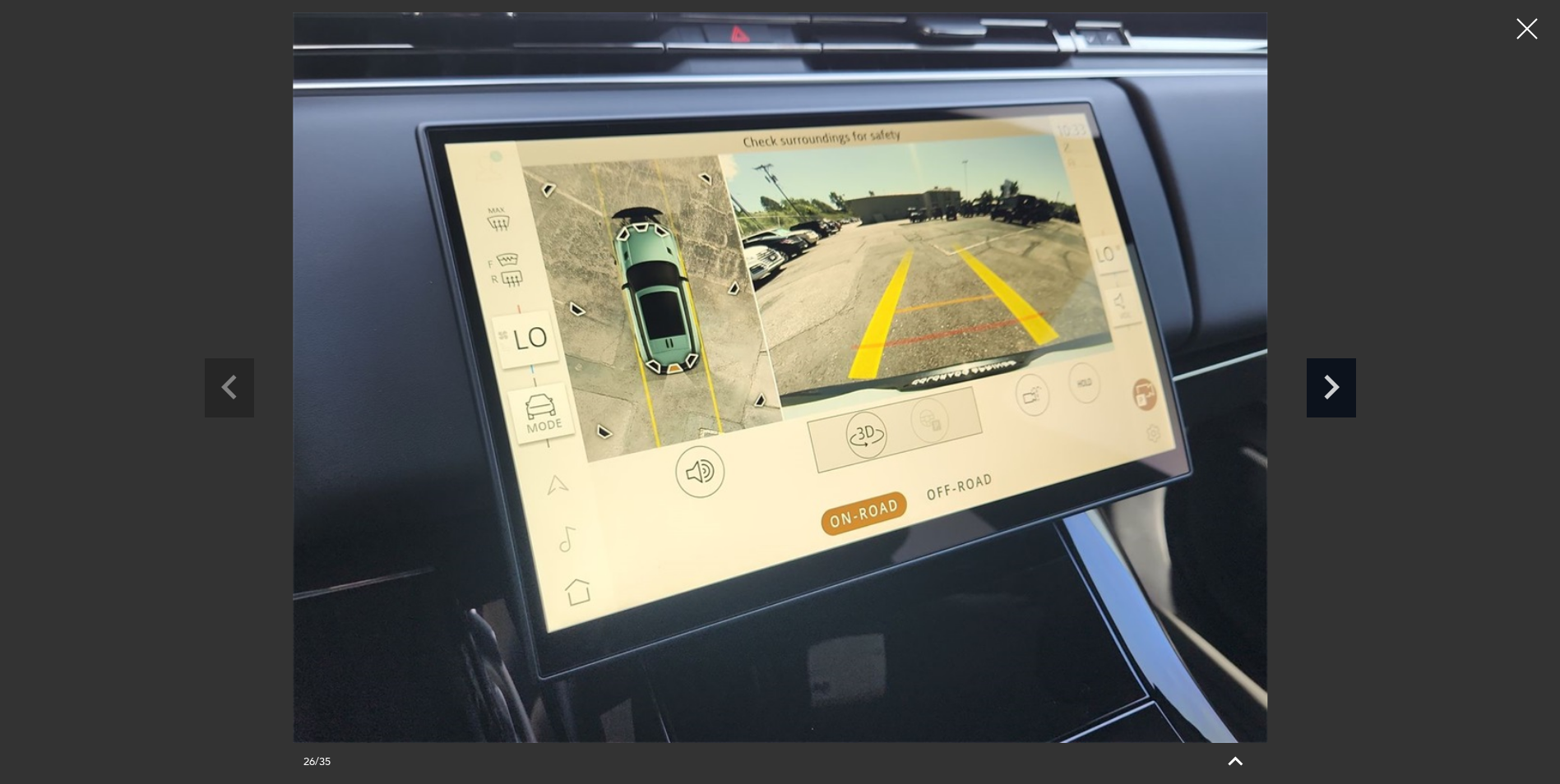
click at [1333, 387] on icon "Next slide" at bounding box center [1331, 387] width 16 height 25
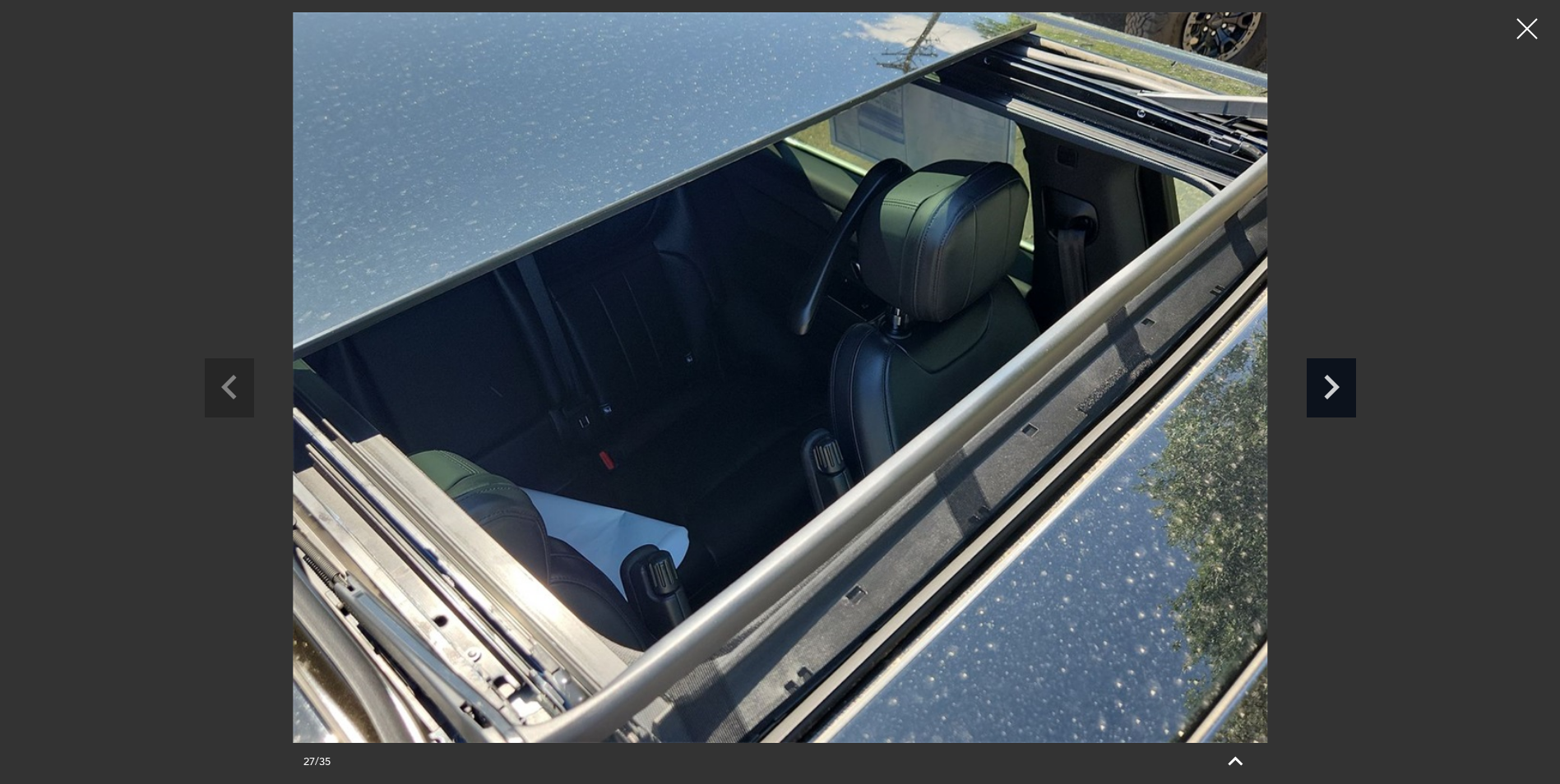
click at [1331, 387] on icon "Next slide" at bounding box center [1331, 385] width 49 height 53
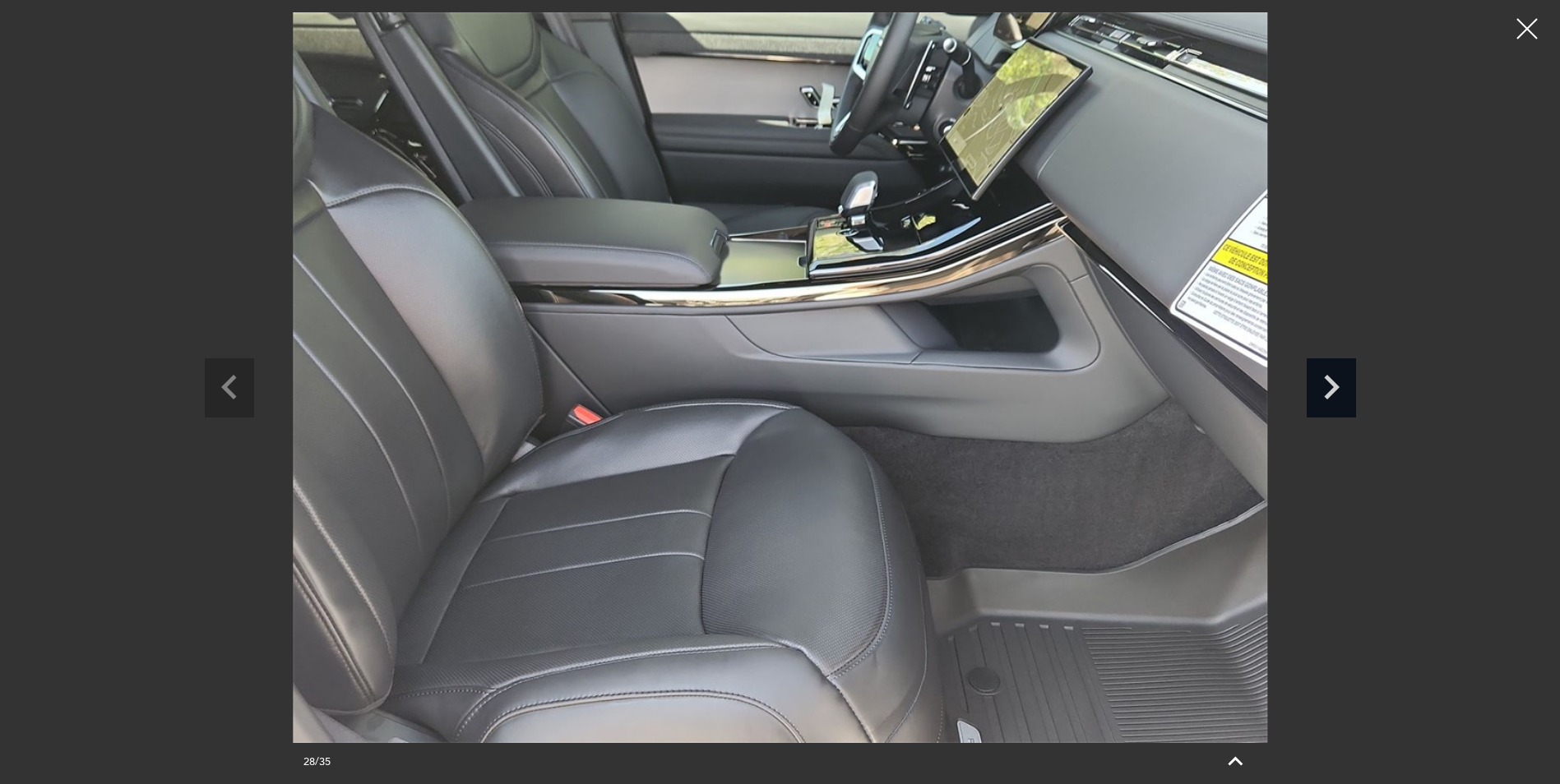
click at [1331, 387] on icon "Next slide" at bounding box center [1331, 385] width 49 height 53
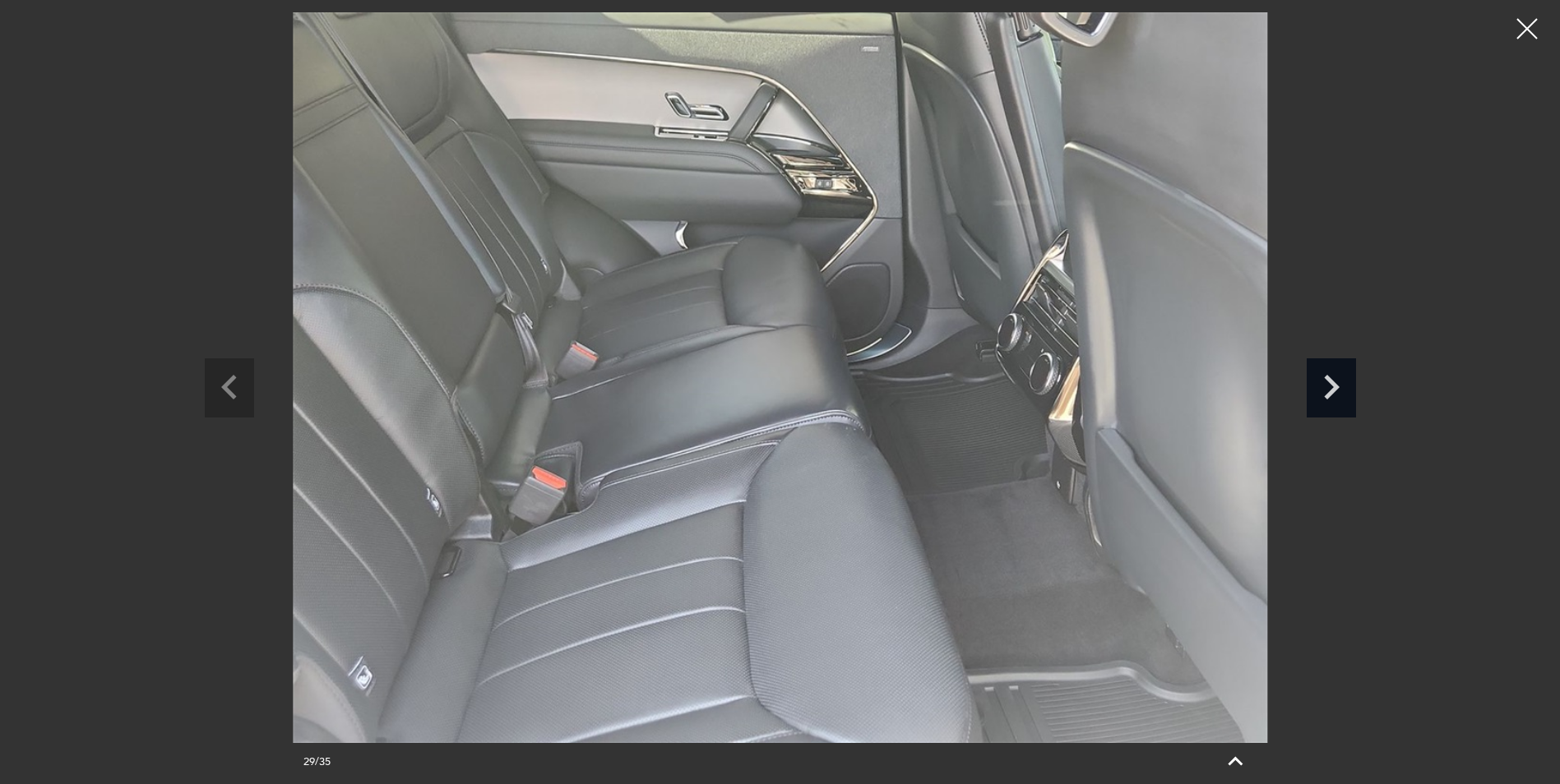
click at [1330, 387] on icon "Next slide" at bounding box center [1331, 385] width 49 height 53
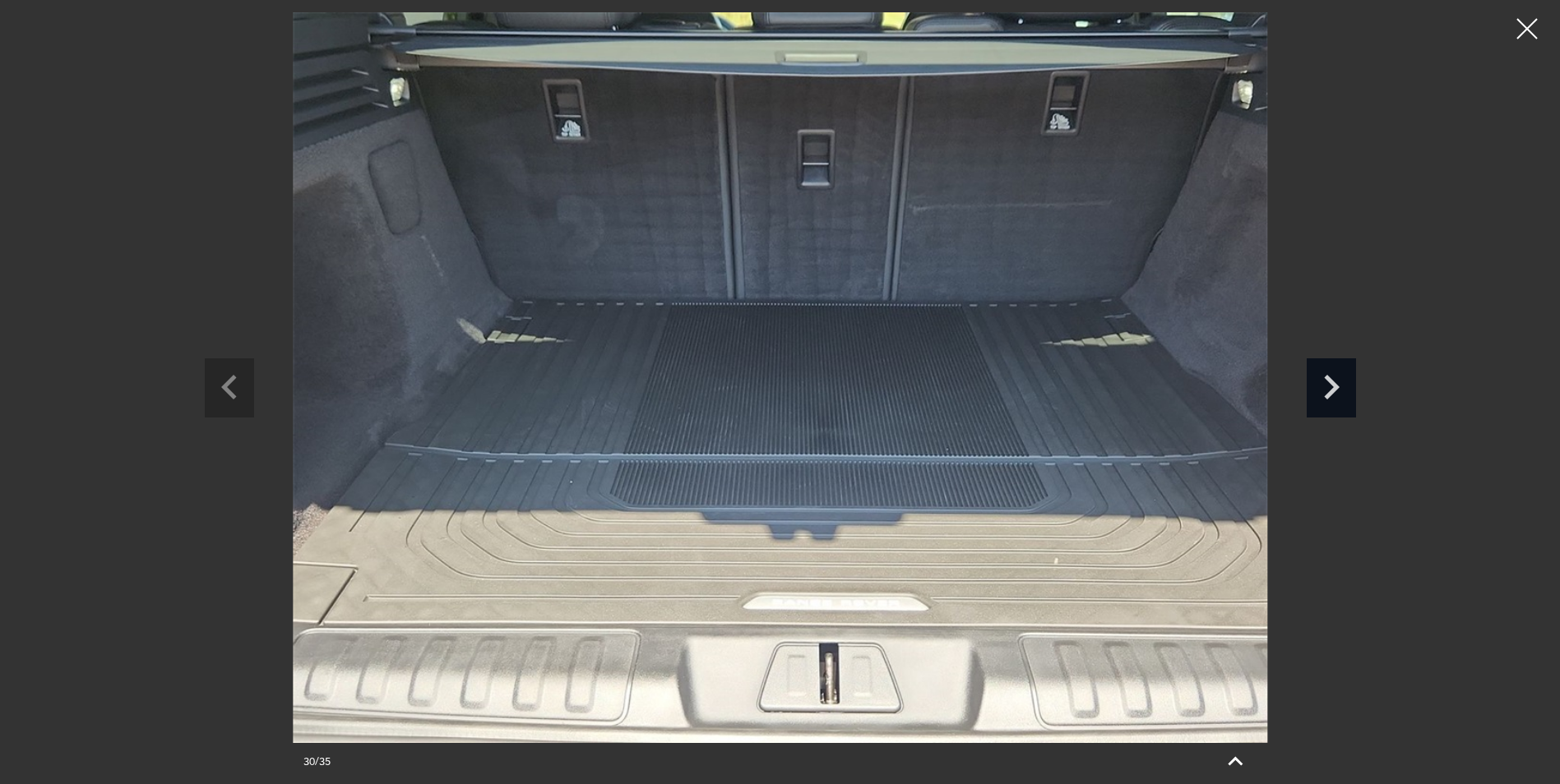
click at [1330, 387] on icon "Next slide" at bounding box center [1331, 385] width 49 height 53
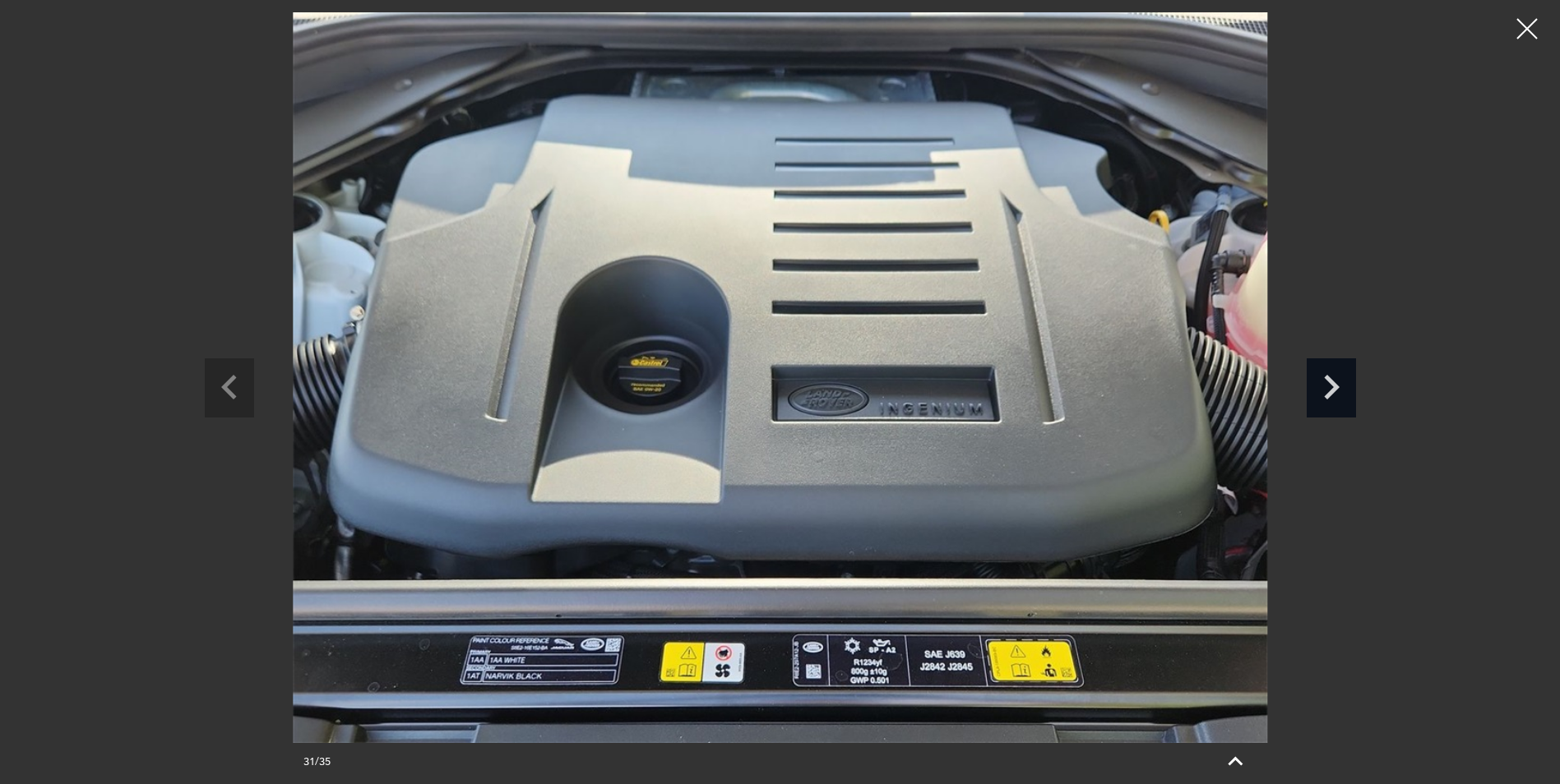
click at [1330, 387] on icon "Next slide" at bounding box center [1331, 385] width 49 height 53
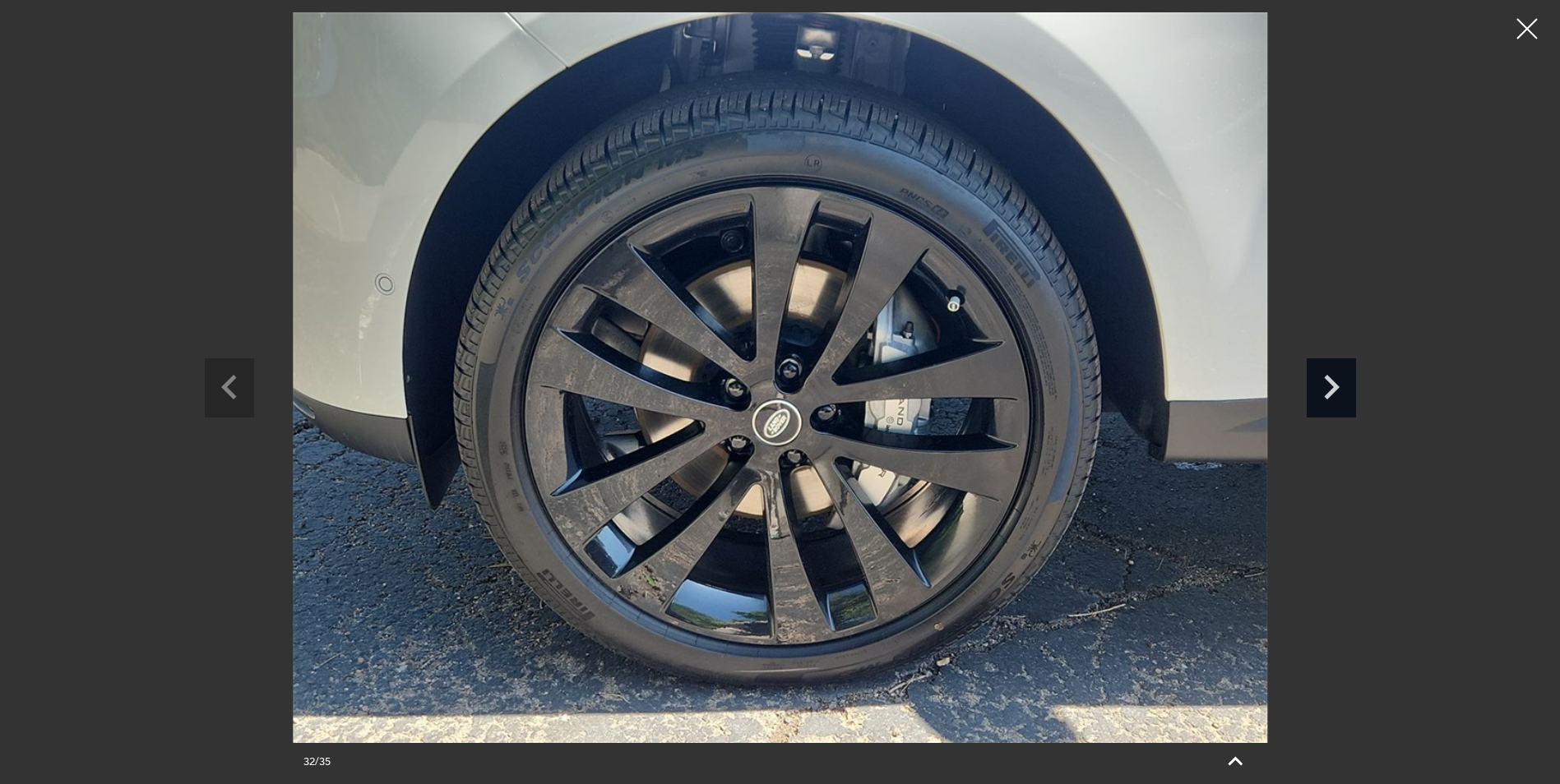
click at [1330, 386] on icon "Next slide" at bounding box center [1331, 385] width 49 height 53
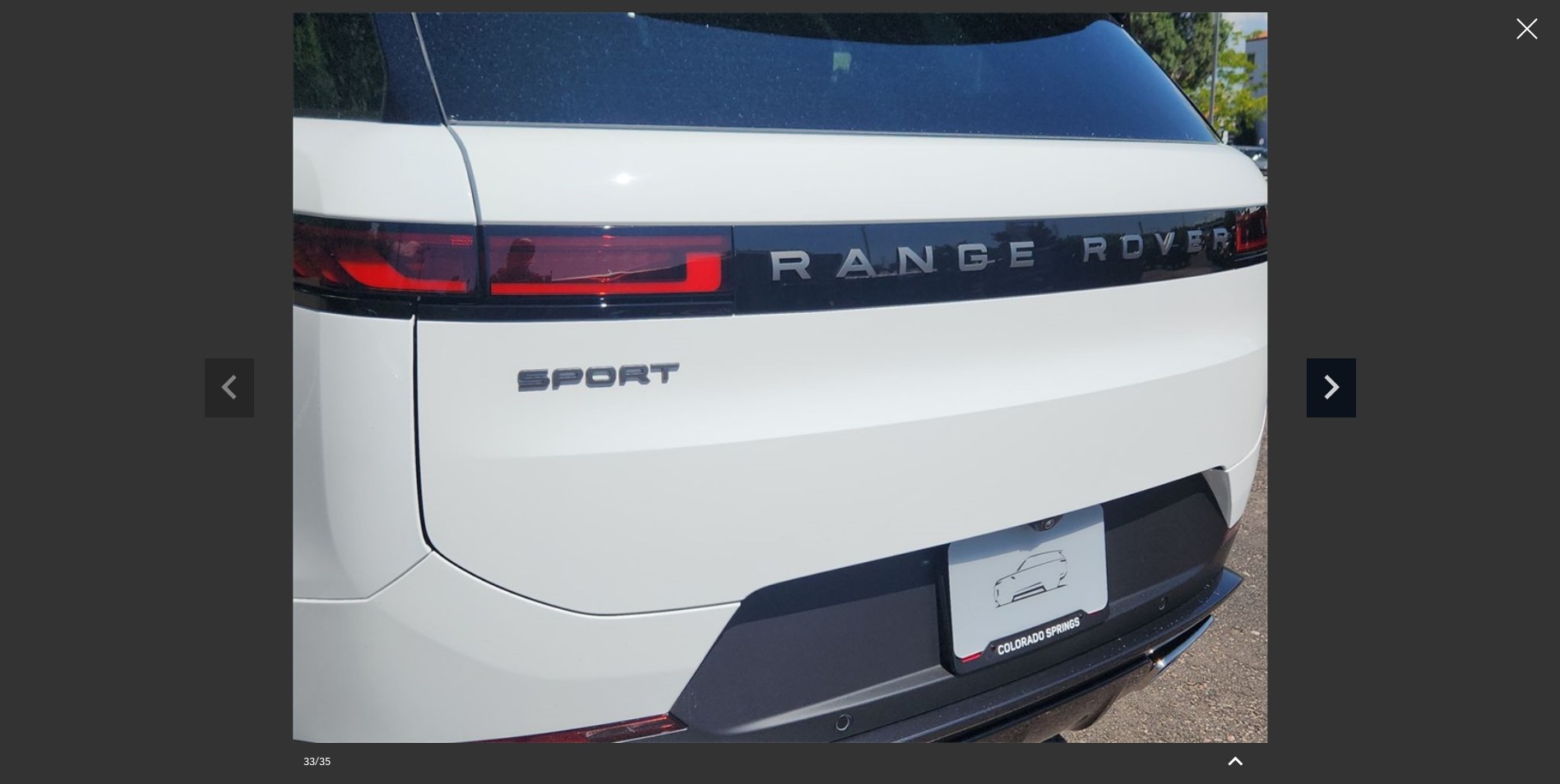
click at [1331, 386] on icon "Next slide" at bounding box center [1331, 385] width 49 height 53
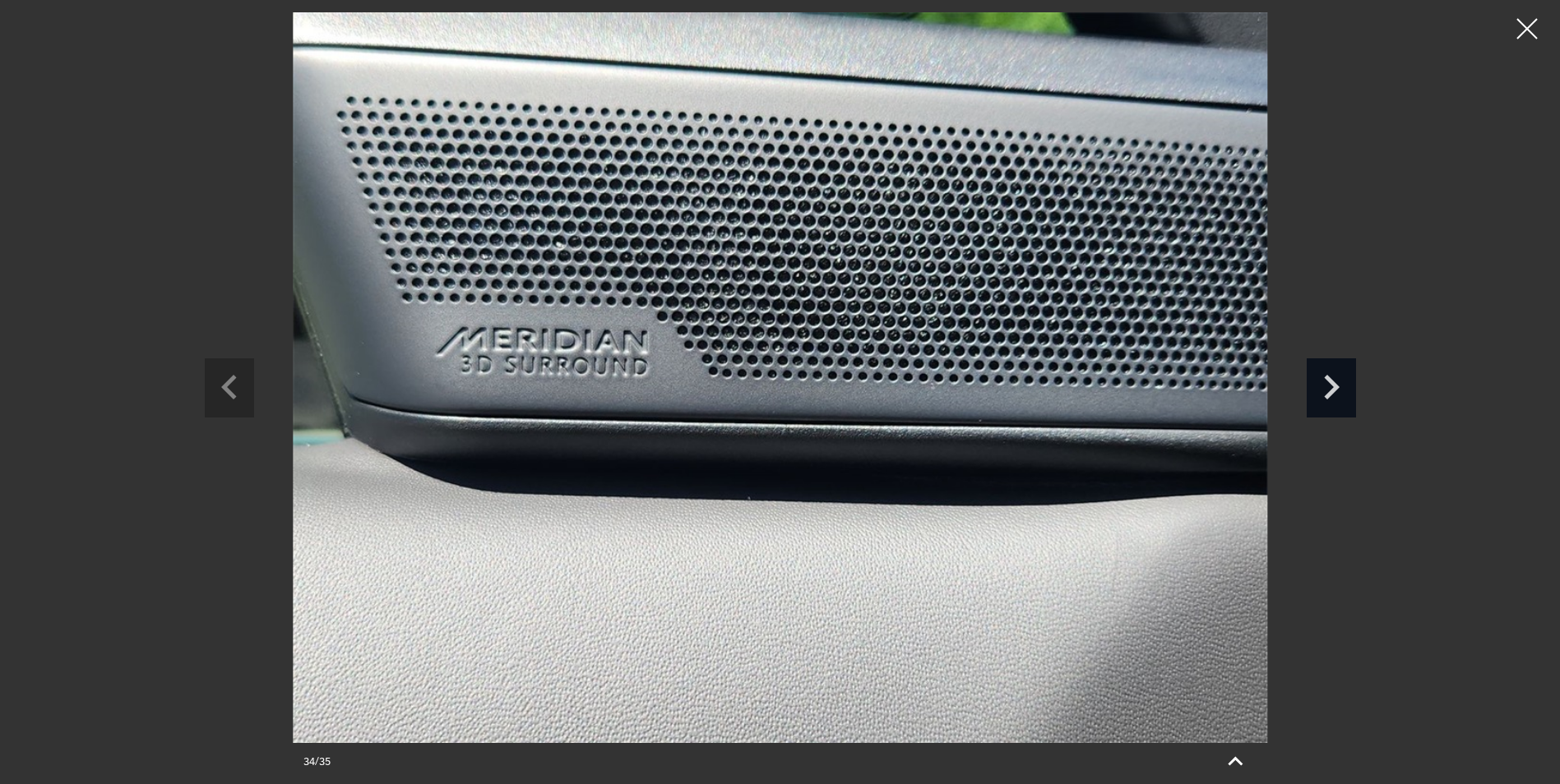
click at [1319, 389] on icon "Next slide" at bounding box center [1331, 385] width 49 height 53
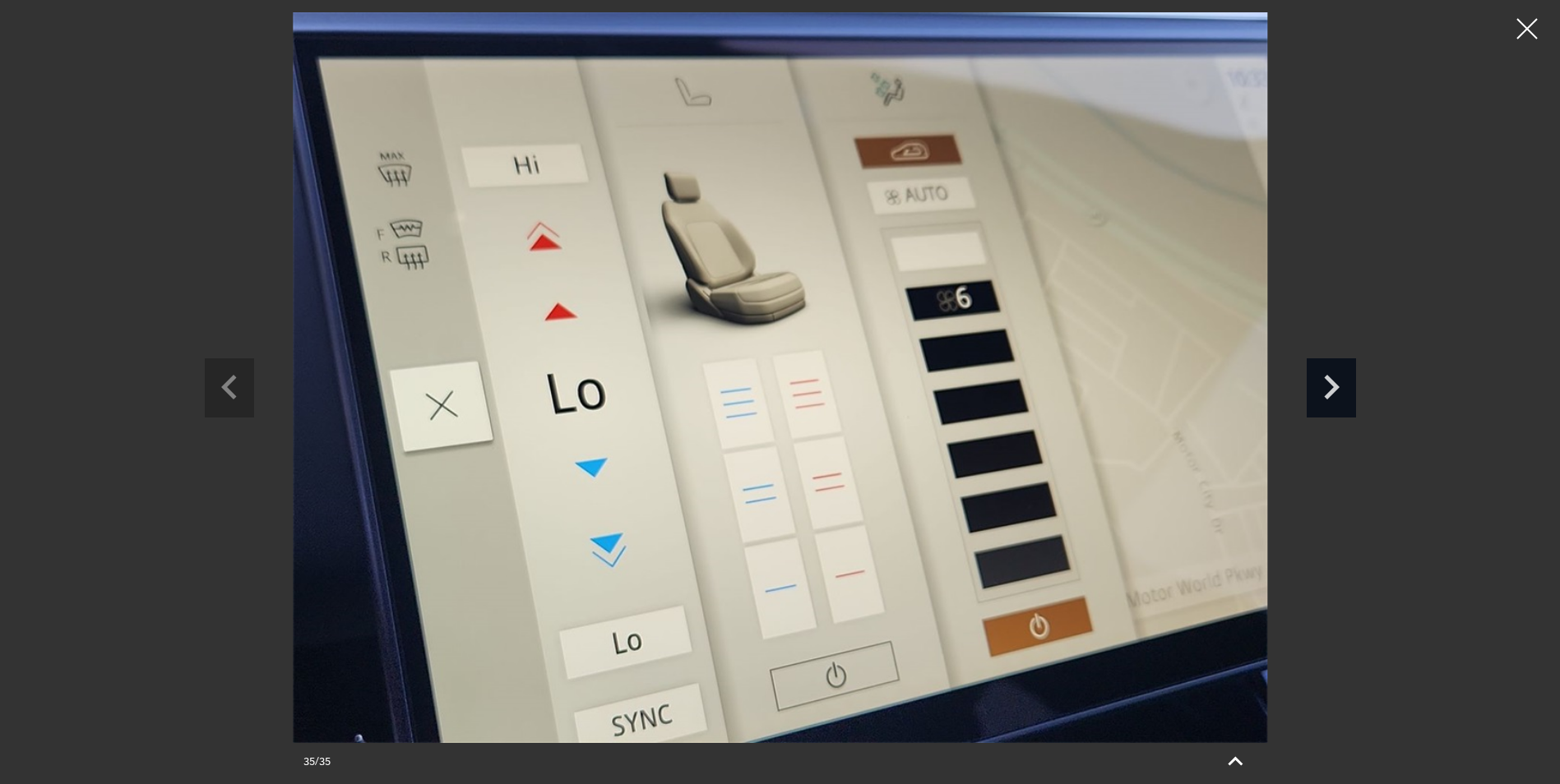
click at [1319, 389] on icon "Next slide" at bounding box center [1331, 385] width 49 height 53
click at [1319, 387] on icon "Next slide" at bounding box center [1331, 385] width 49 height 53
click at [1338, 388] on icon "Next slide" at bounding box center [1331, 385] width 49 height 53
click at [1525, 27] on div at bounding box center [1527, 29] width 44 height 44
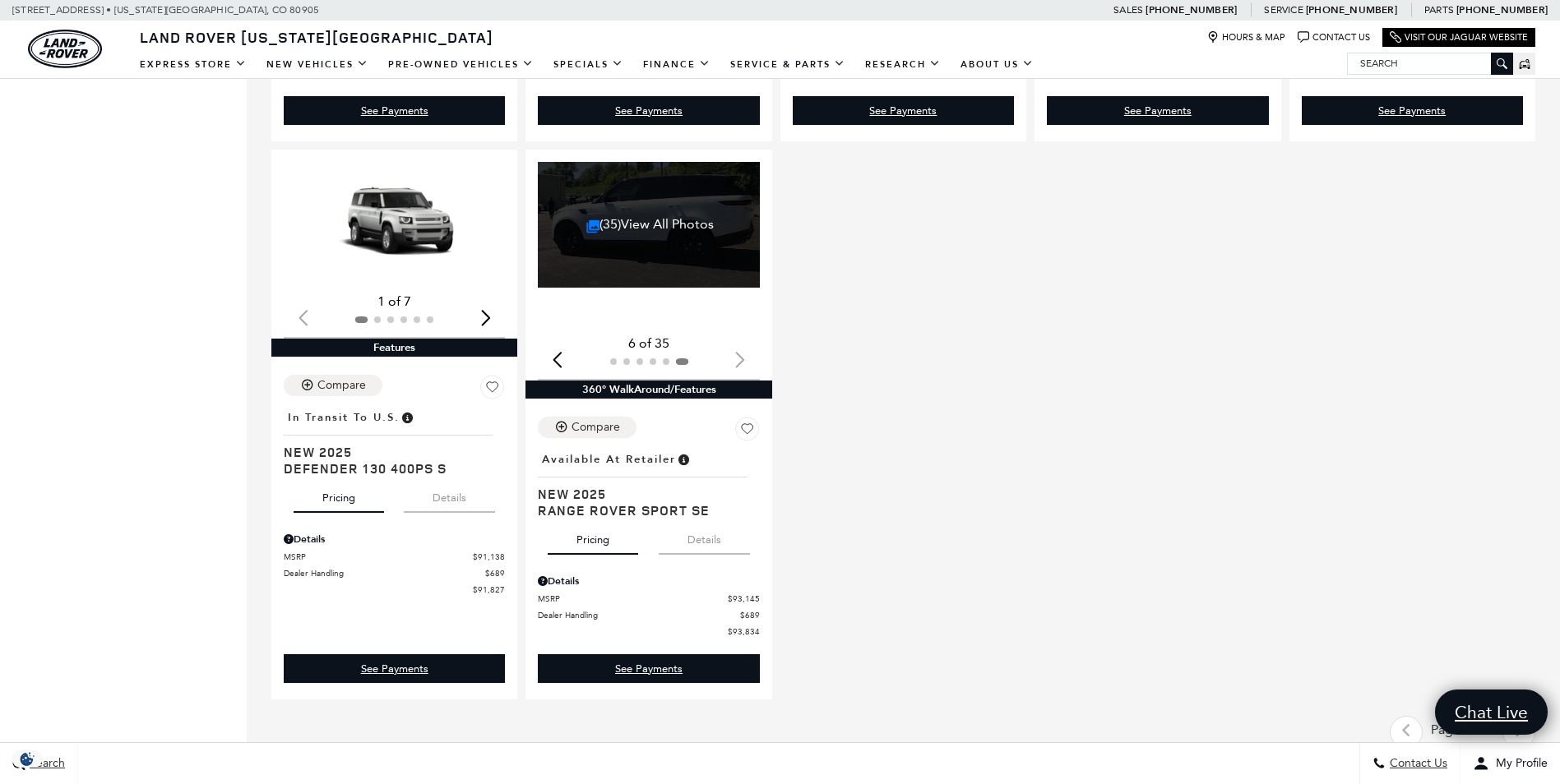
scroll to position [1377, 0]
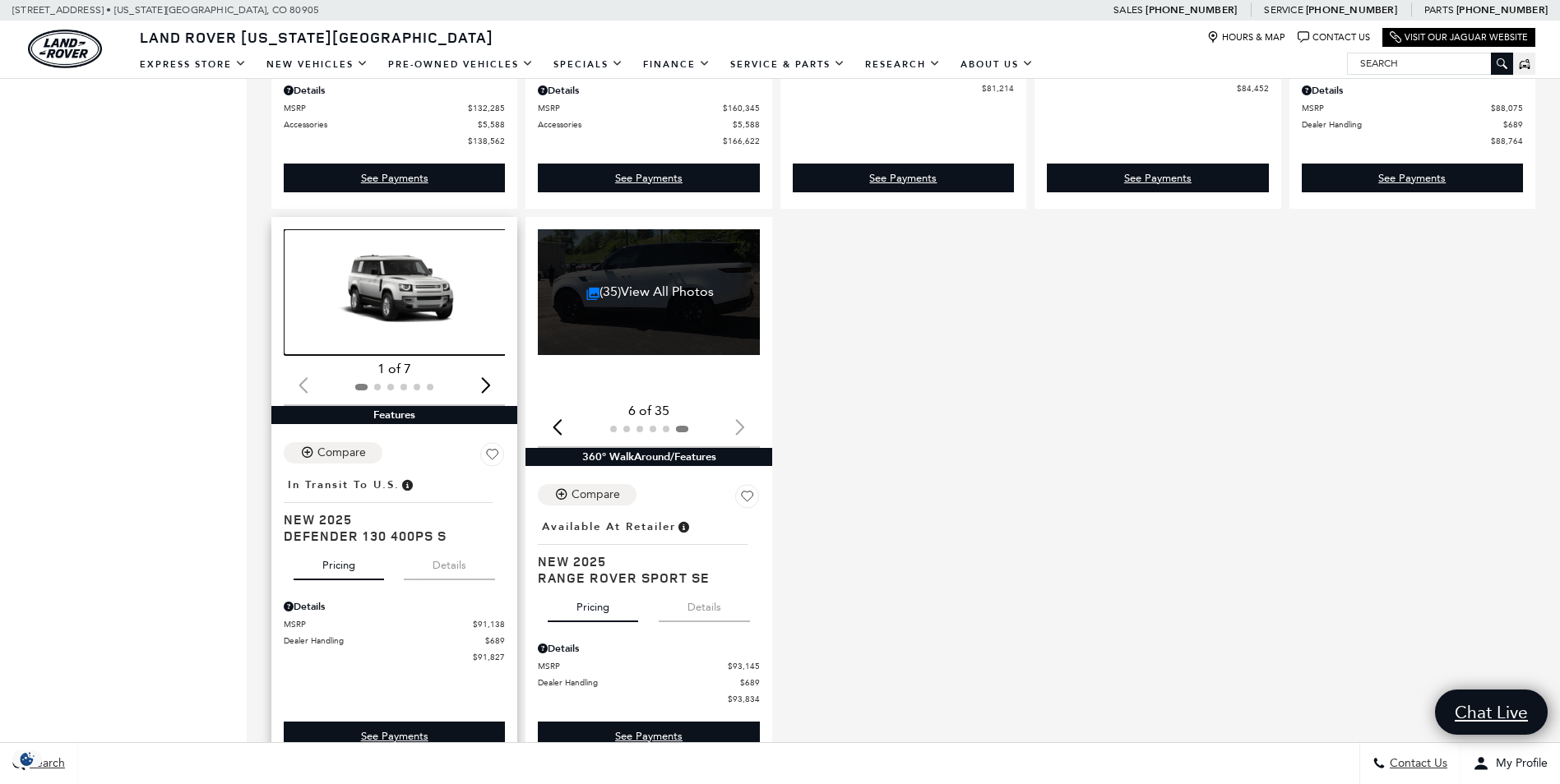
click at [430, 299] on img "1 / 2" at bounding box center [396, 292] width 224 height 126
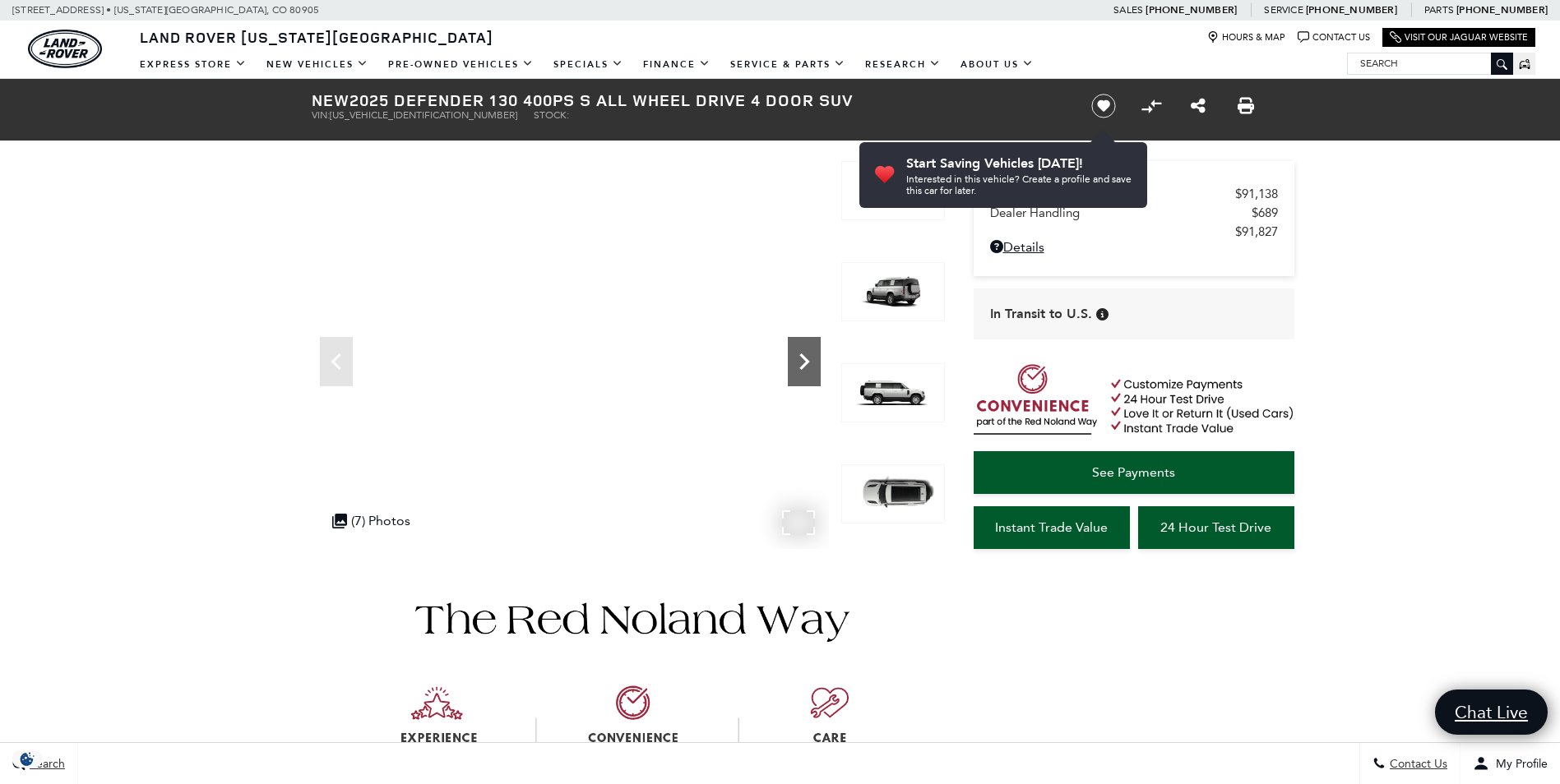
click at [803, 359] on icon "Next" at bounding box center [804, 362] width 10 height 17
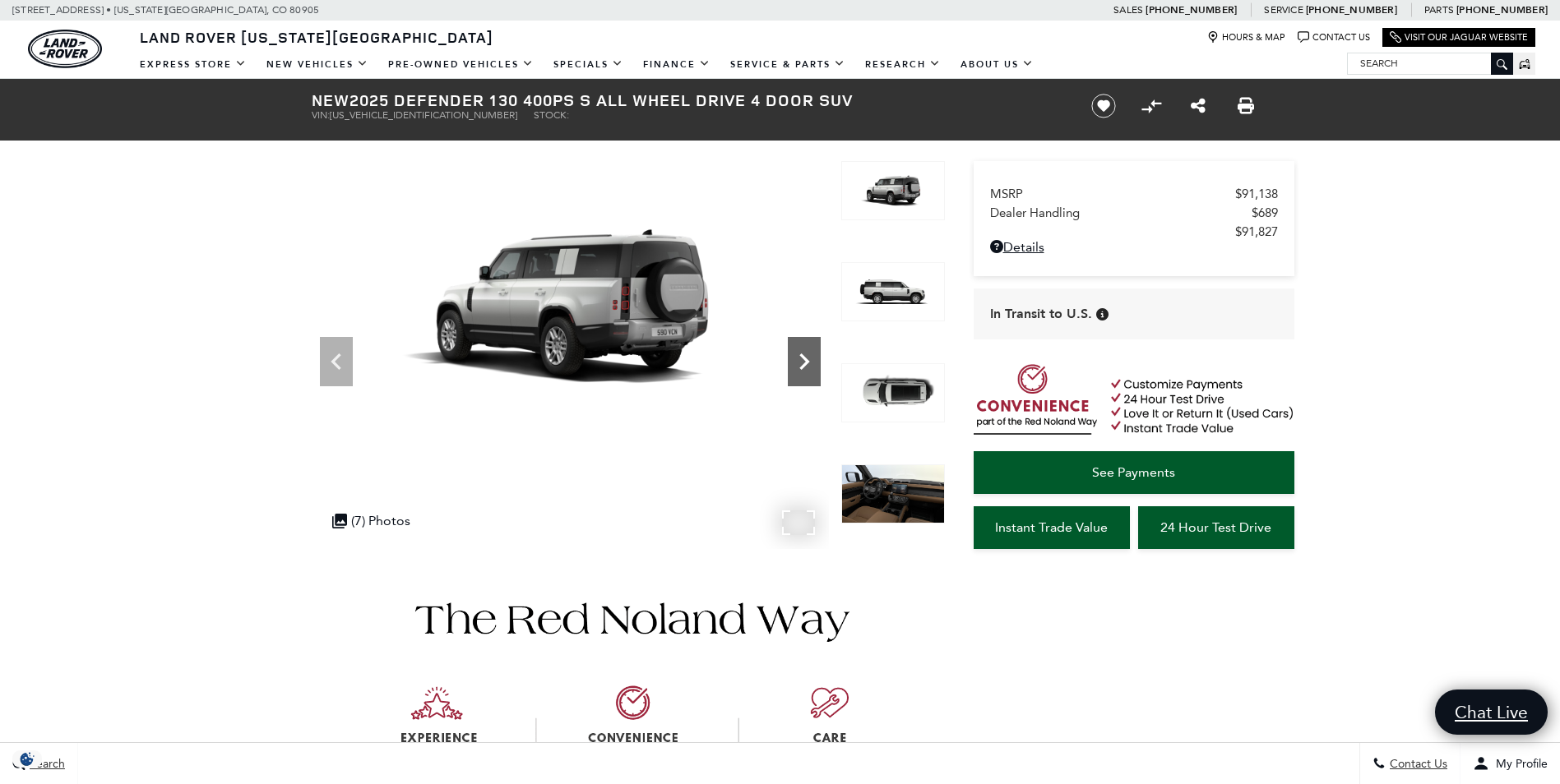
click at [803, 359] on icon "Next" at bounding box center [804, 362] width 10 height 17
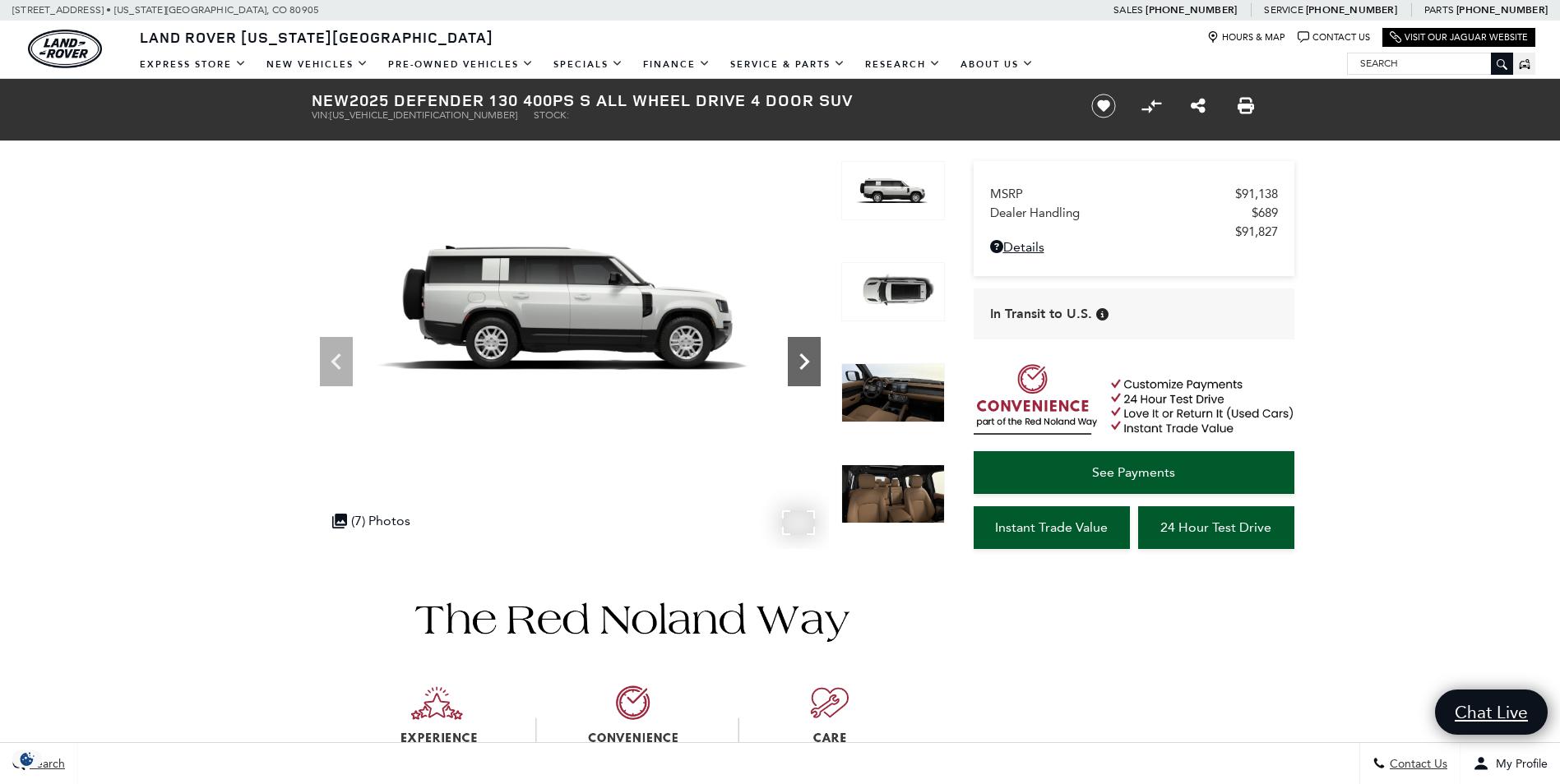
click at [803, 359] on icon "Next" at bounding box center [804, 362] width 10 height 17
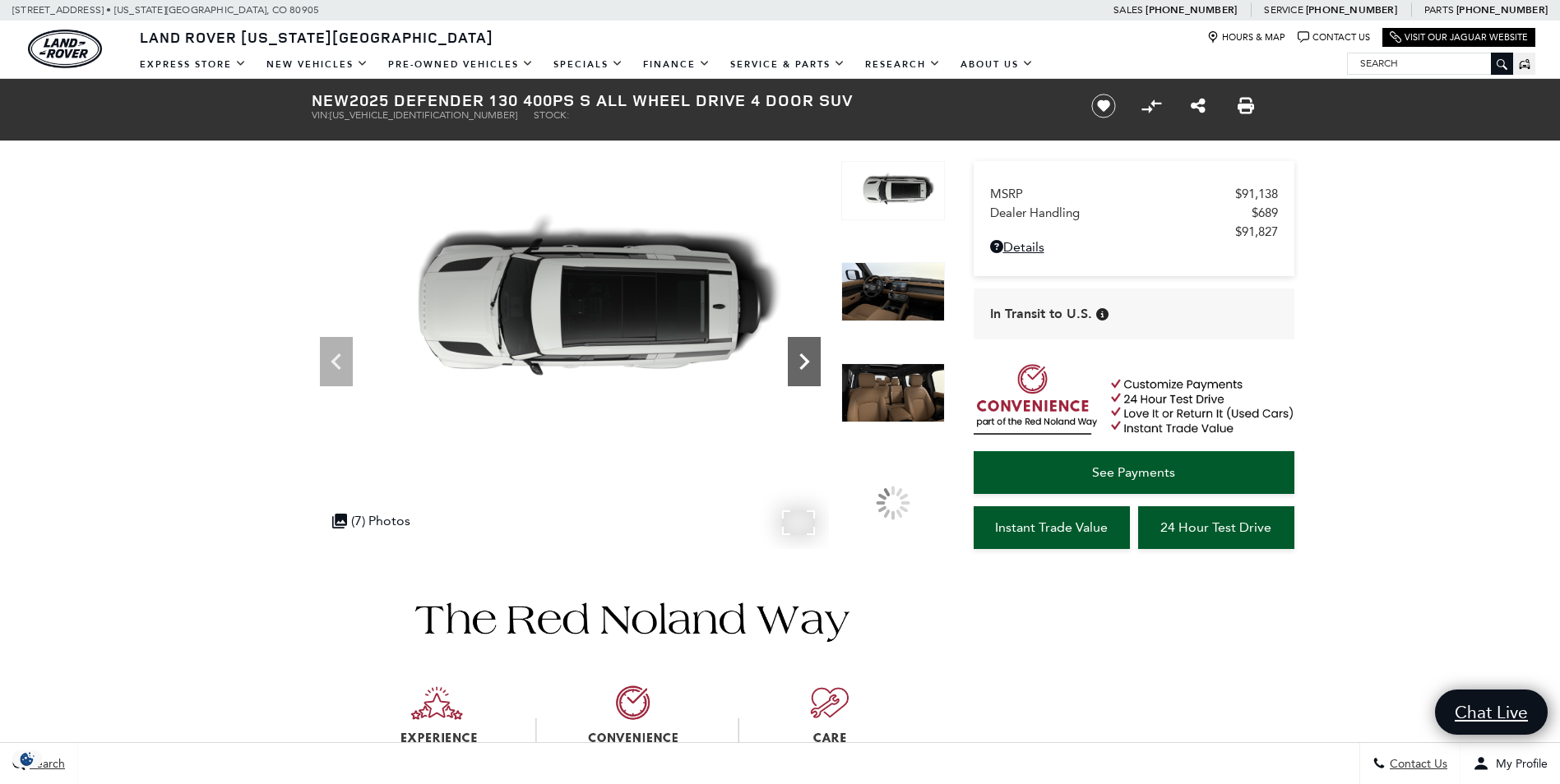
click at [803, 359] on icon "Next" at bounding box center [804, 362] width 10 height 17
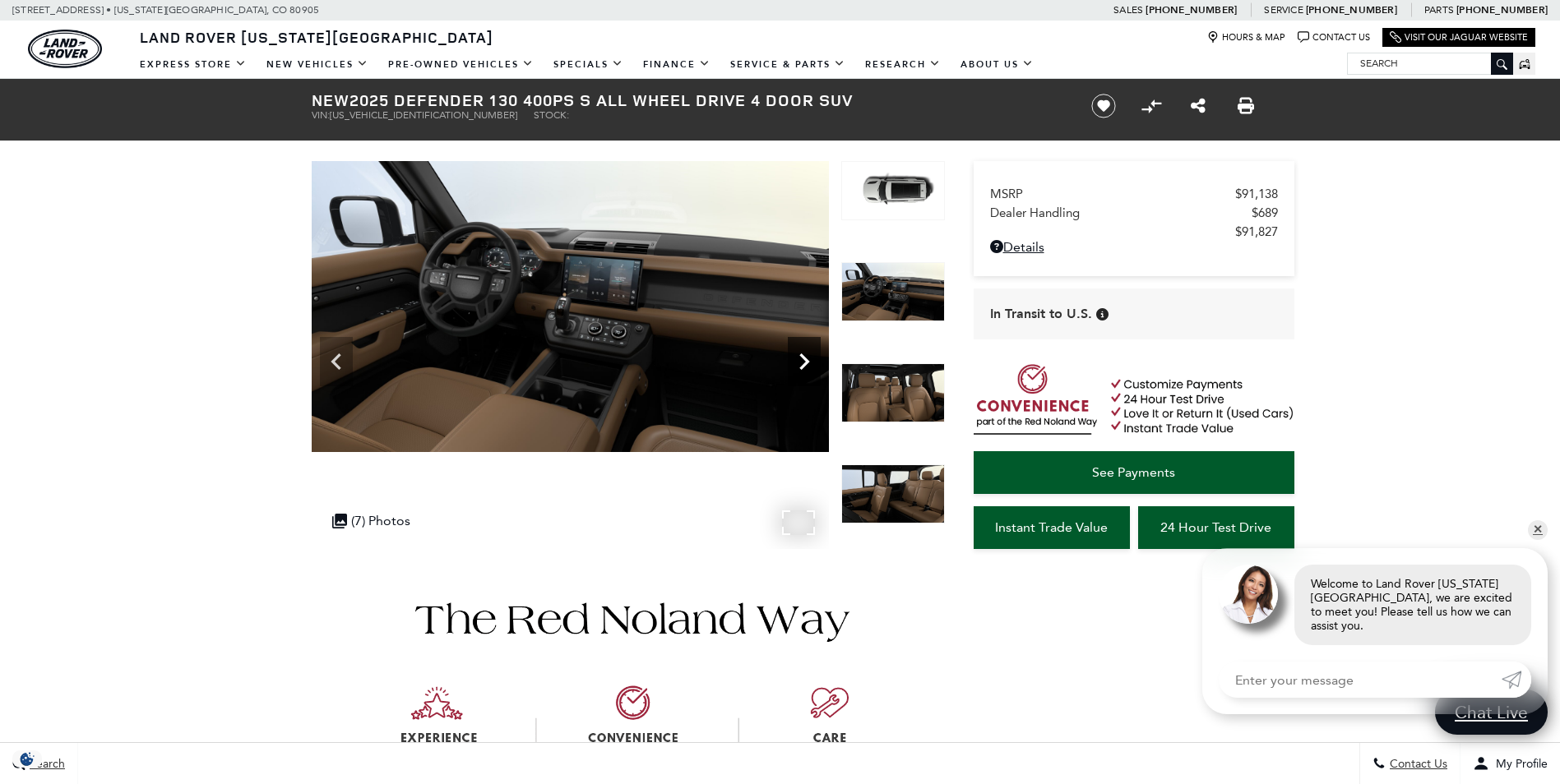
click at [809, 363] on icon "Next" at bounding box center [804, 362] width 33 height 33
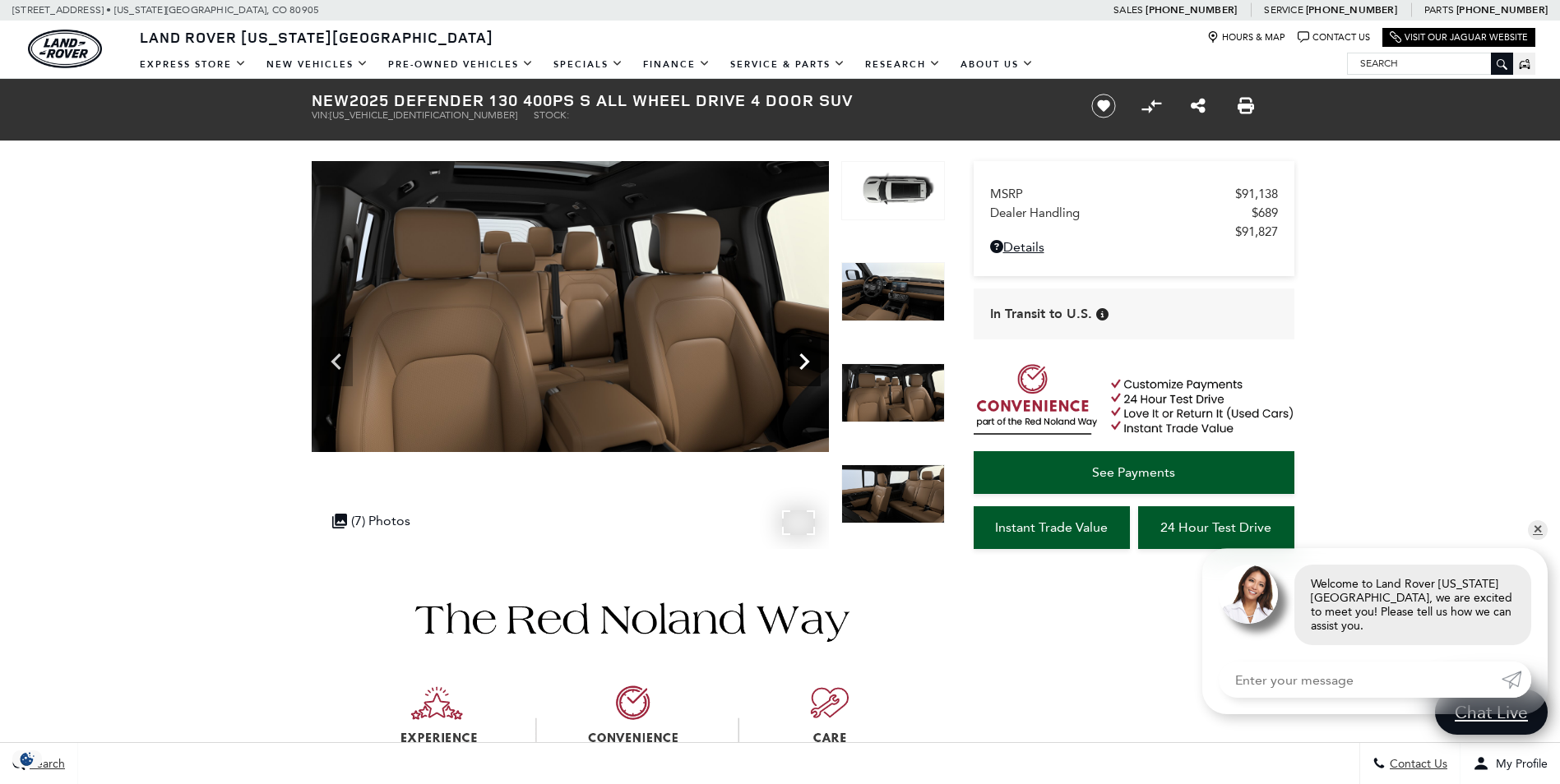
click at [805, 363] on icon "Next" at bounding box center [804, 362] width 10 height 17
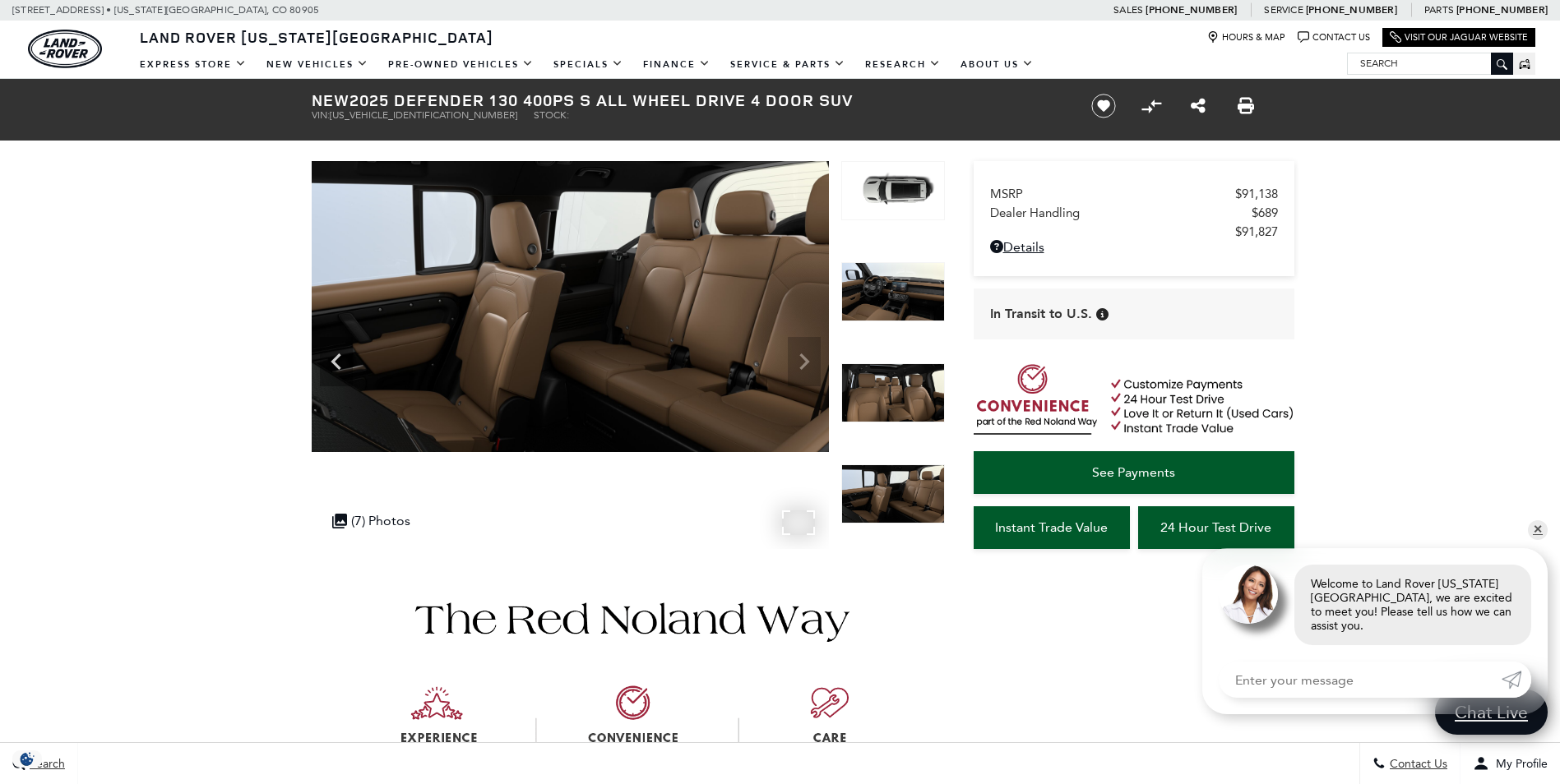
click at [805, 363] on img at bounding box center [570, 306] width 517 height 291
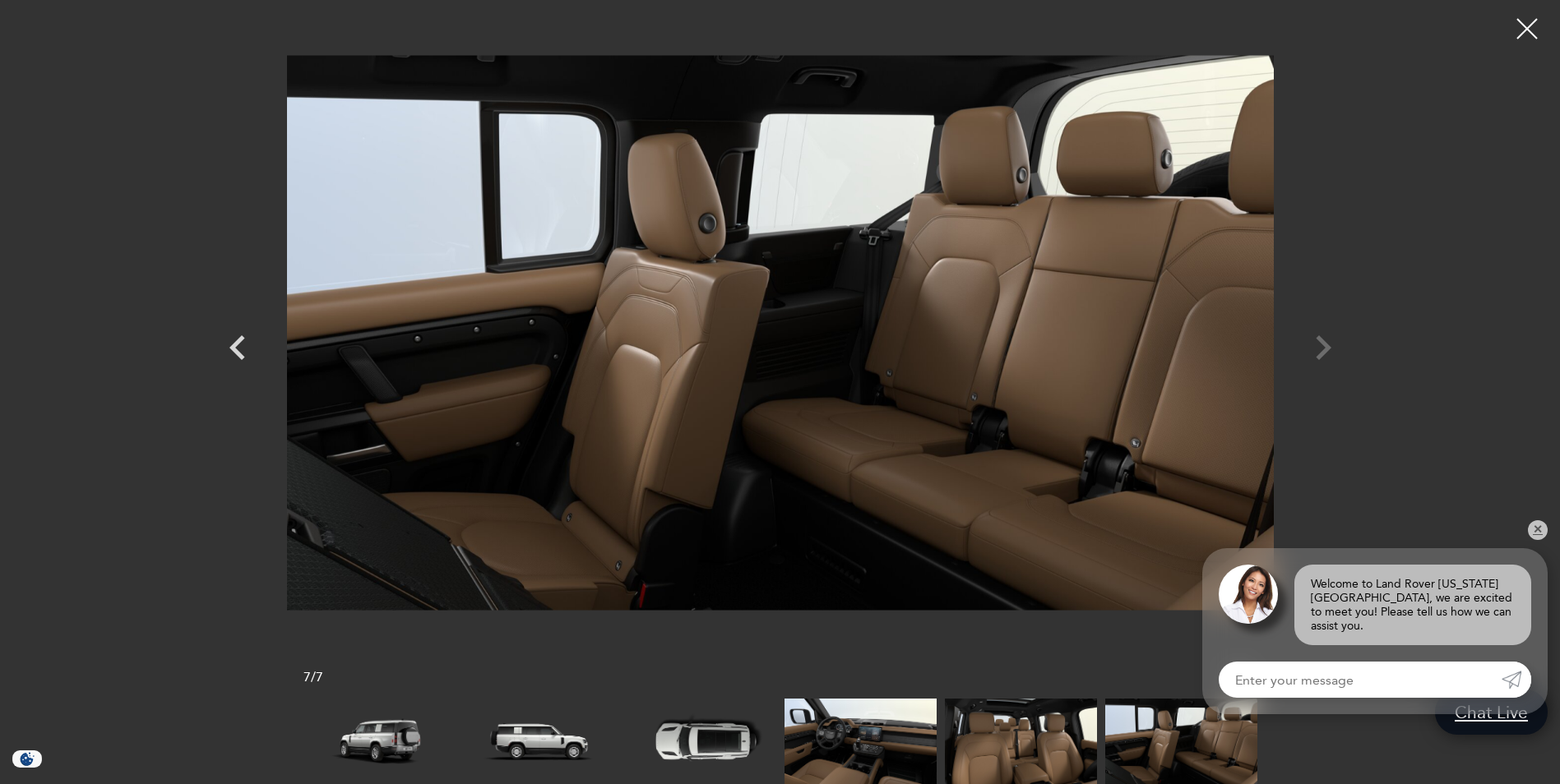
click at [1319, 348] on div at bounding box center [780, 333] width 1151 height 640
click at [1522, 26] on div at bounding box center [1527, 29] width 44 height 44
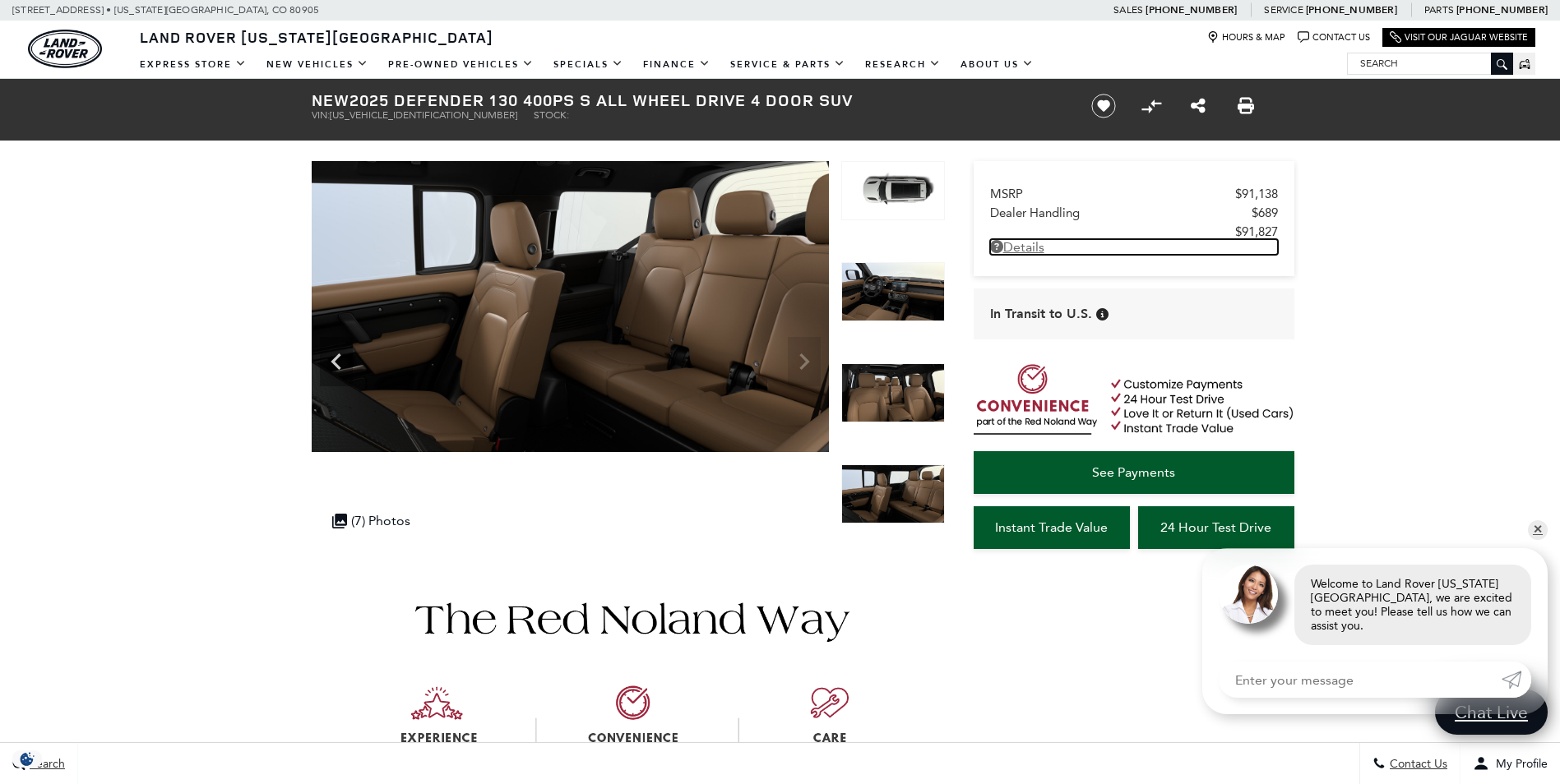
click at [1026, 246] on link "Details - about pricing for: New 2025 Defender 130 400PS S All Wheel Drive 4 Do…" at bounding box center [1133, 246] width 288 height 16
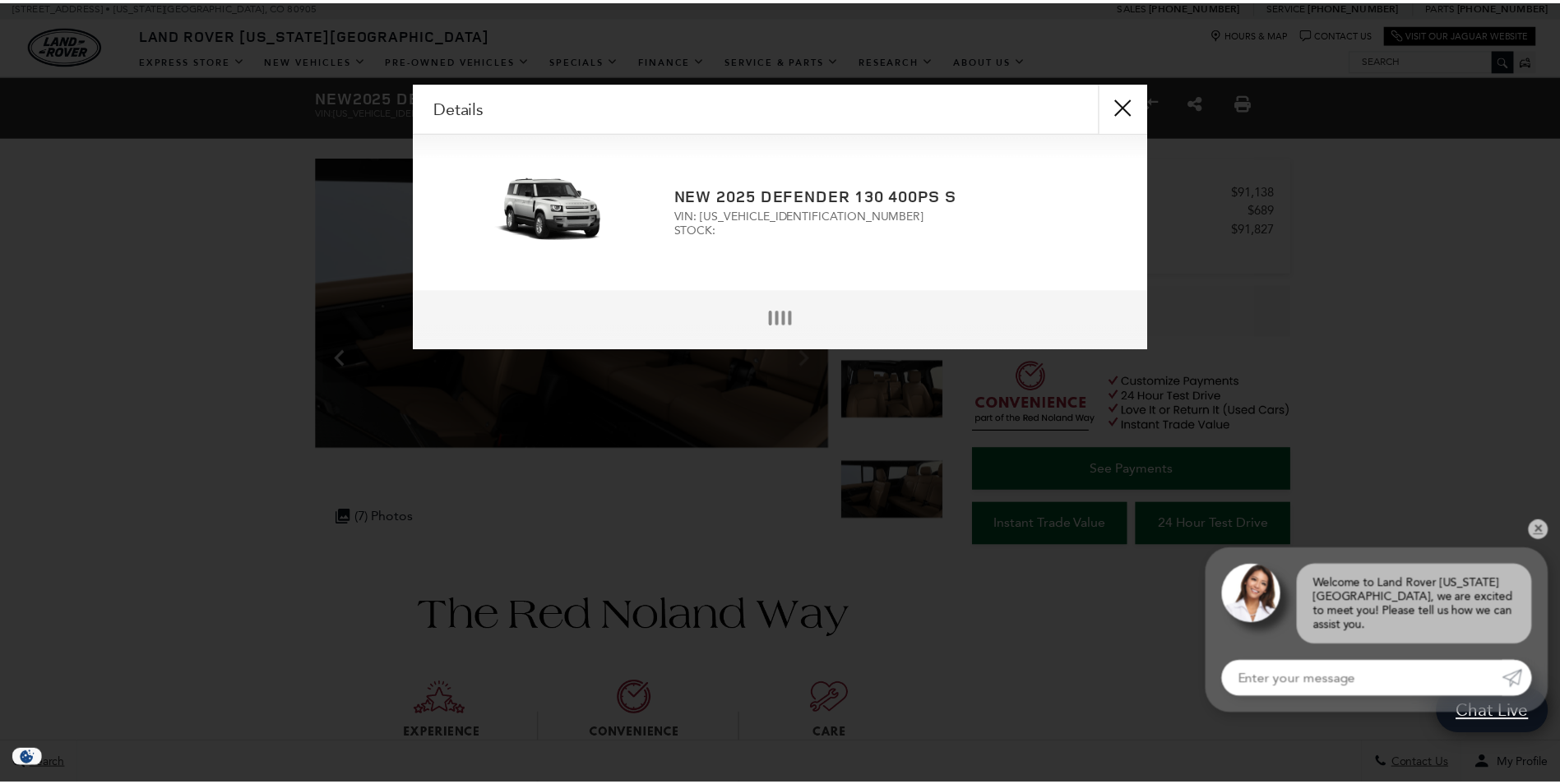
scroll to position [3, 0]
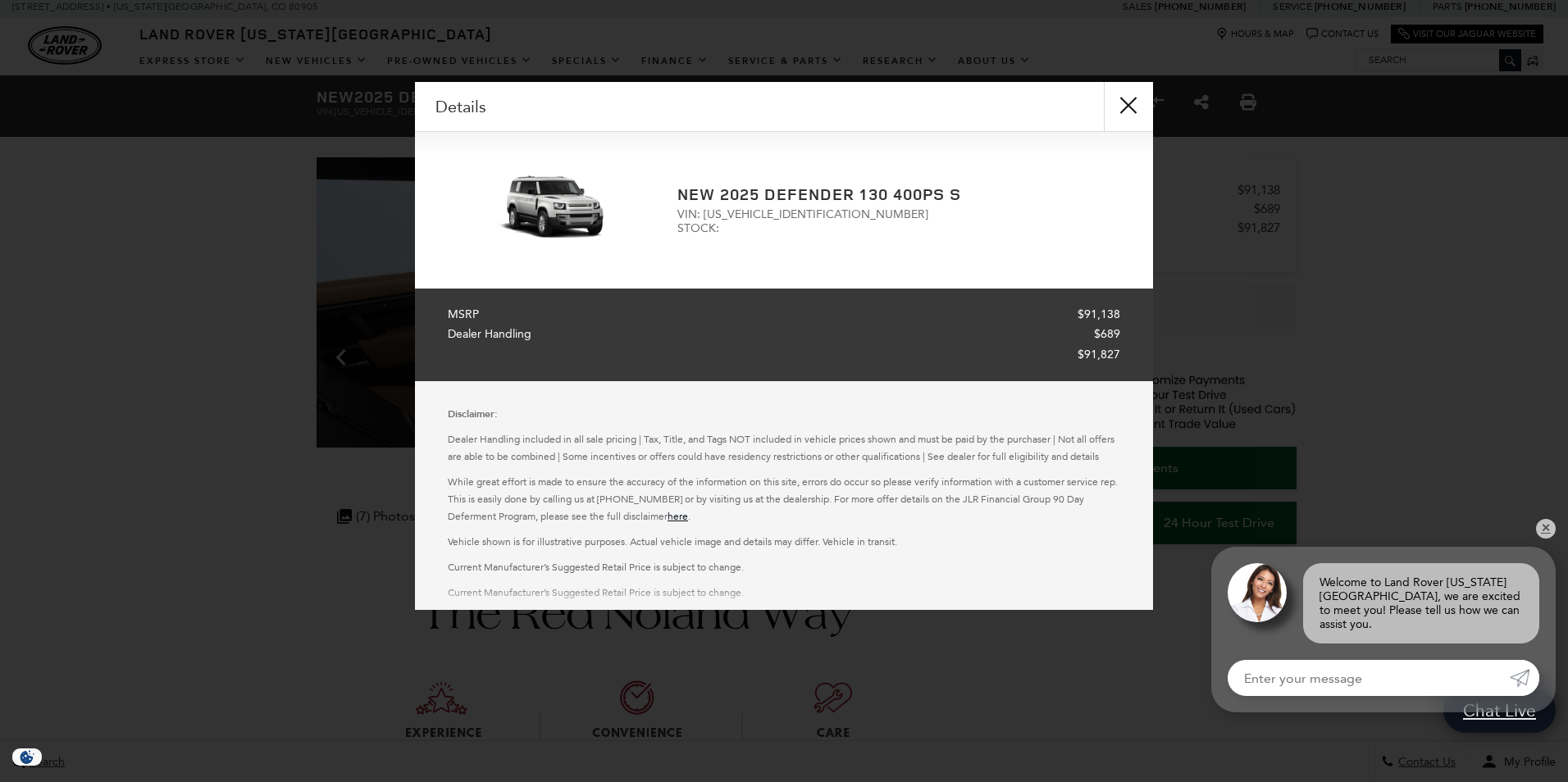
click at [821, 556] on div "Disclaimer: Dealer Handling included in all sale pricing | Tax, Title, and Tags…" at bounding box center [784, 504] width 738 height 213
click at [1130, 104] on button "close" at bounding box center [1128, 106] width 49 height 49
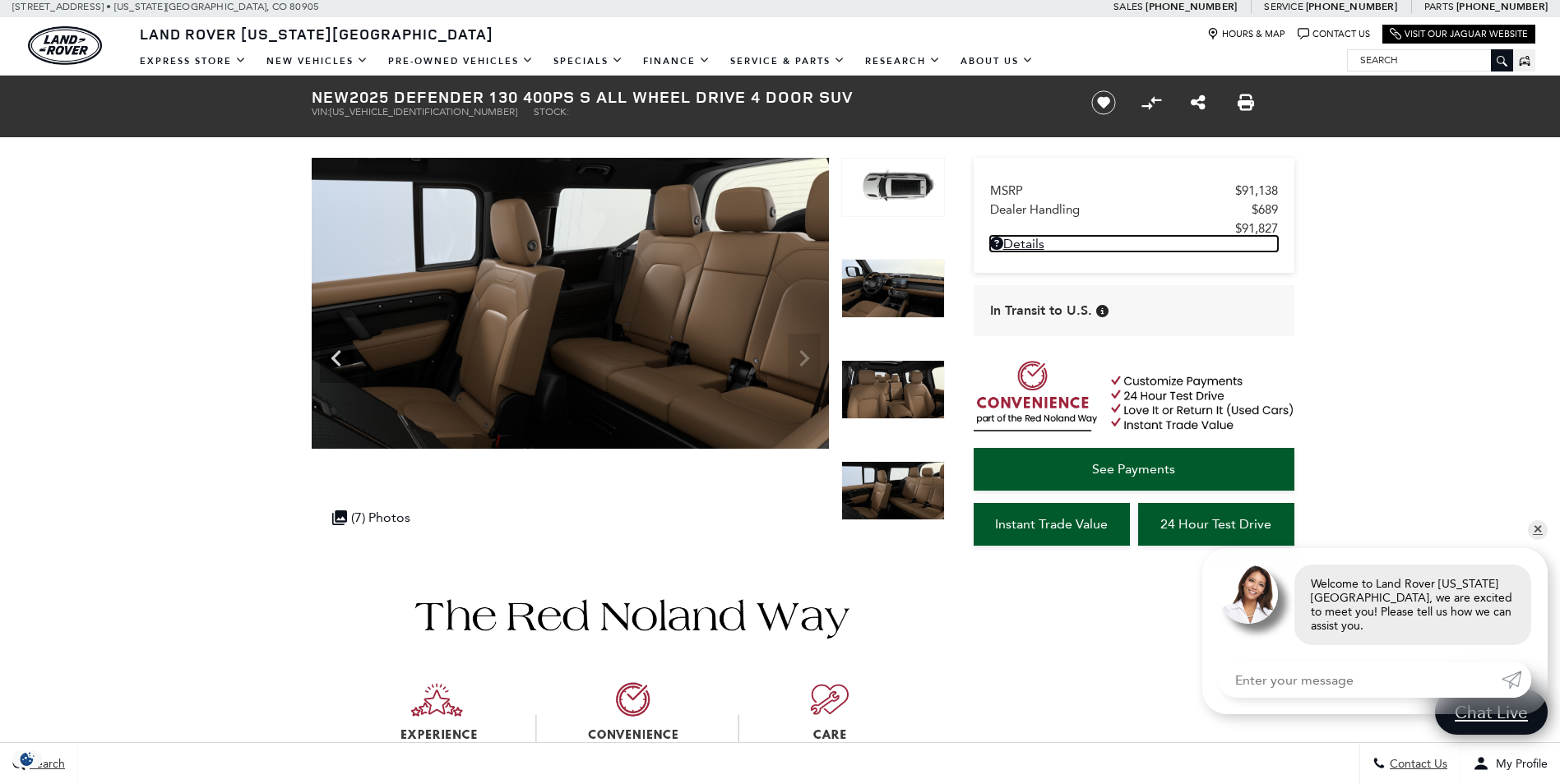
scroll to position [0, 0]
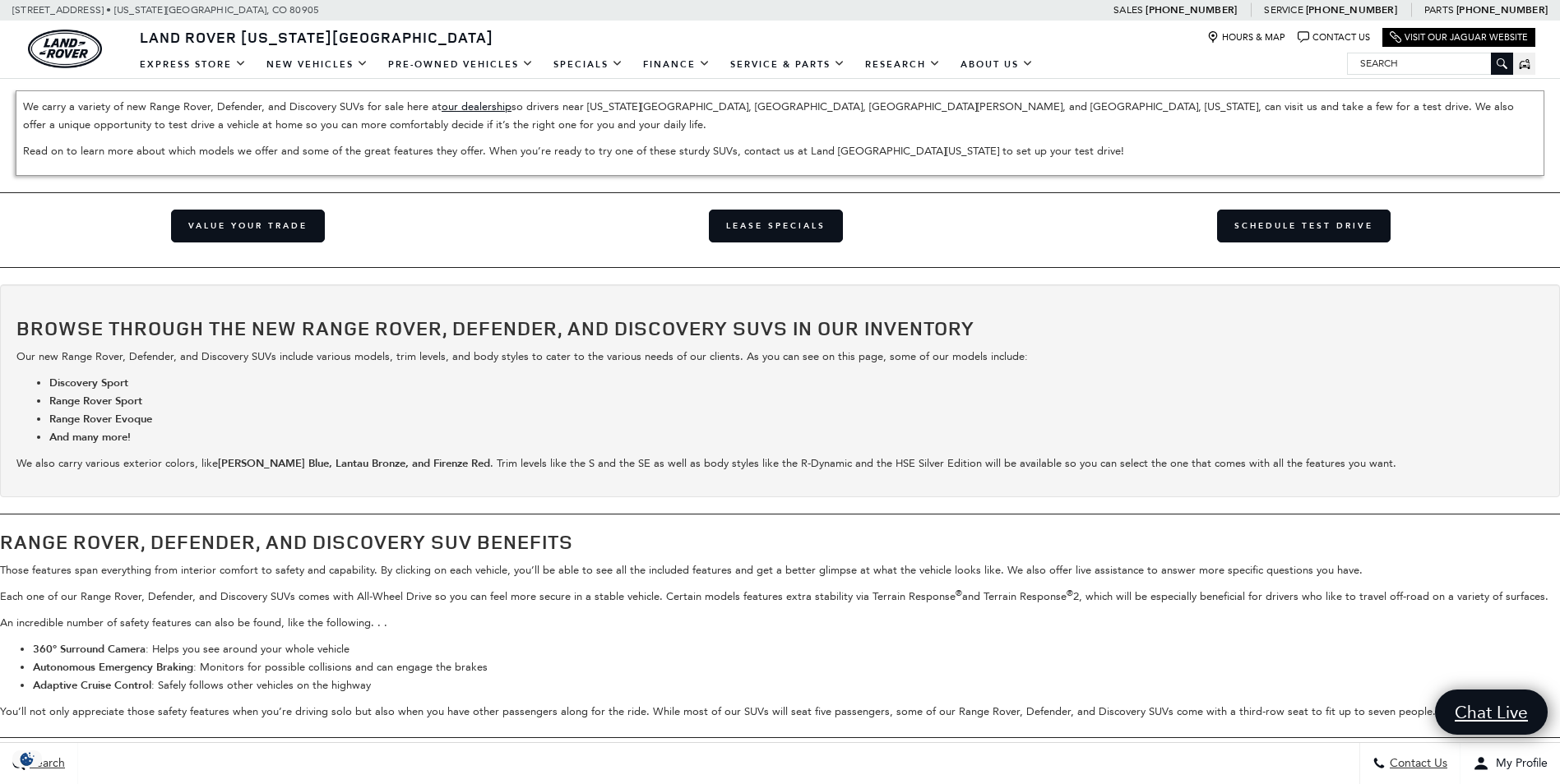
scroll to position [1377, 0]
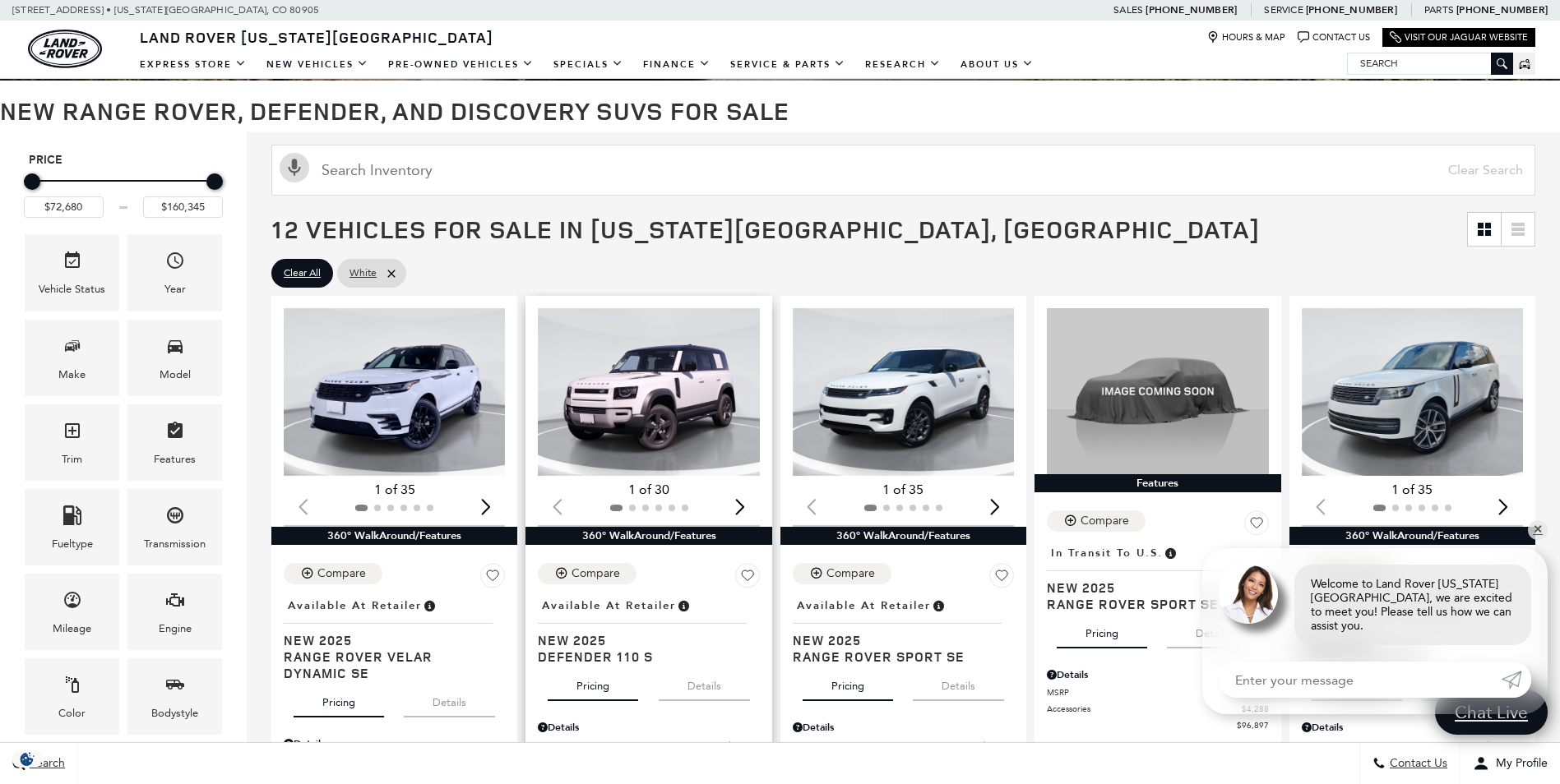
scroll to position [0, 0]
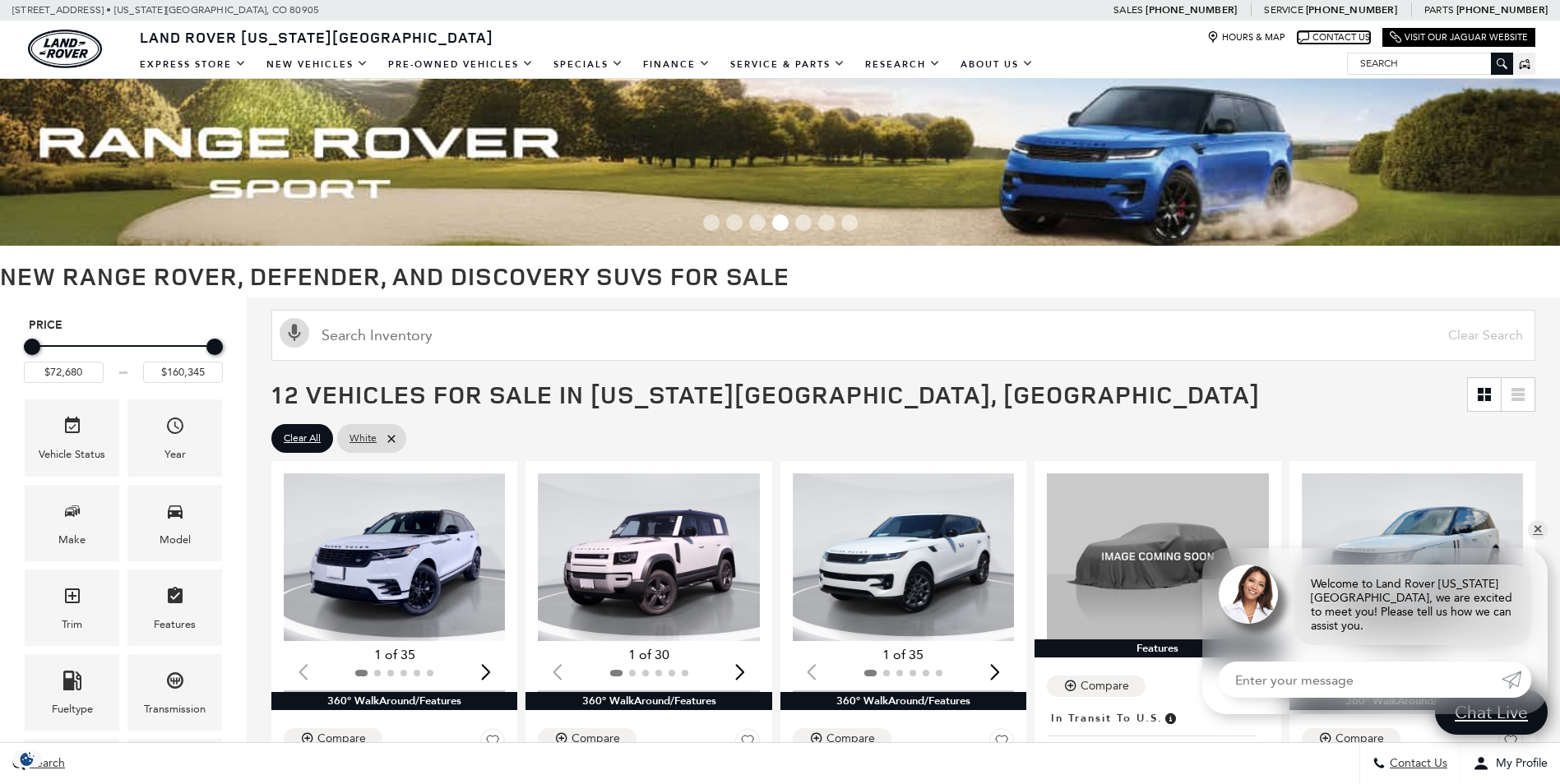
click at [1337, 39] on link "Contact Us" at bounding box center [1333, 37] width 72 height 12
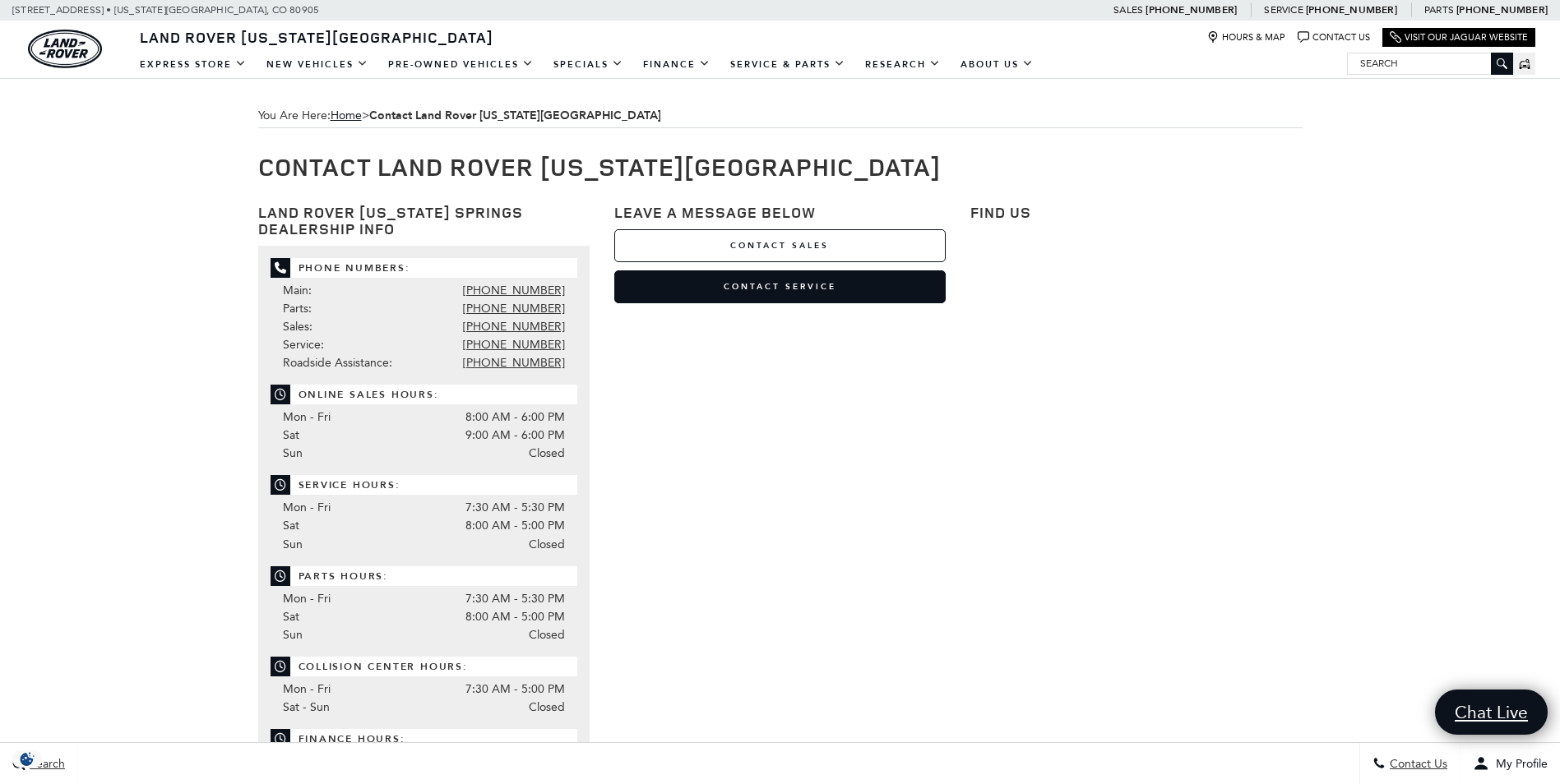
click at [746, 243] on link "Contact Sales" at bounding box center [779, 246] width 331 height 33
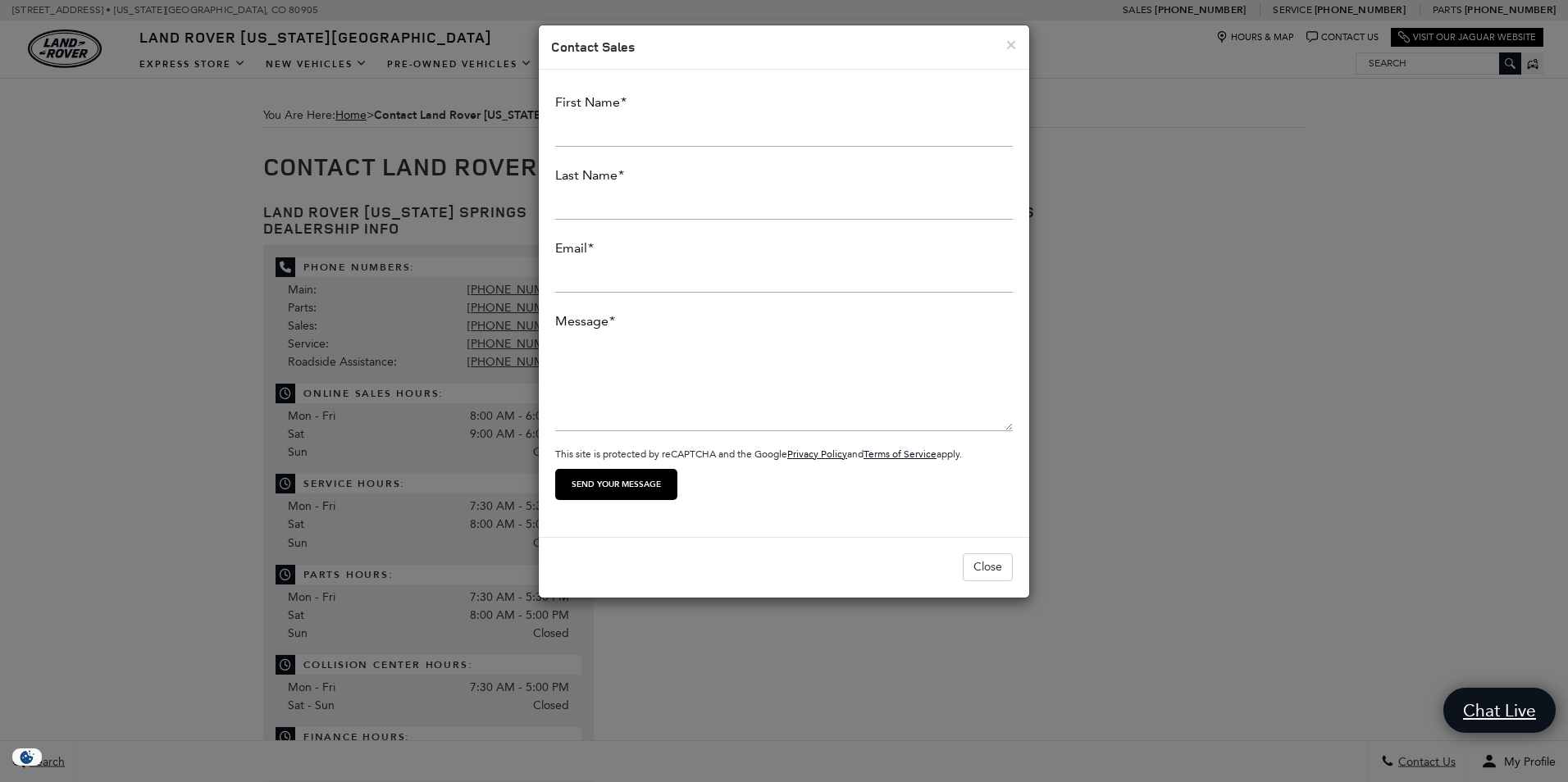
click at [119, 434] on div "× Contact Sales First Name * Last Name * Email * Message * FName This field is …" at bounding box center [784, 391] width 1568 height 782
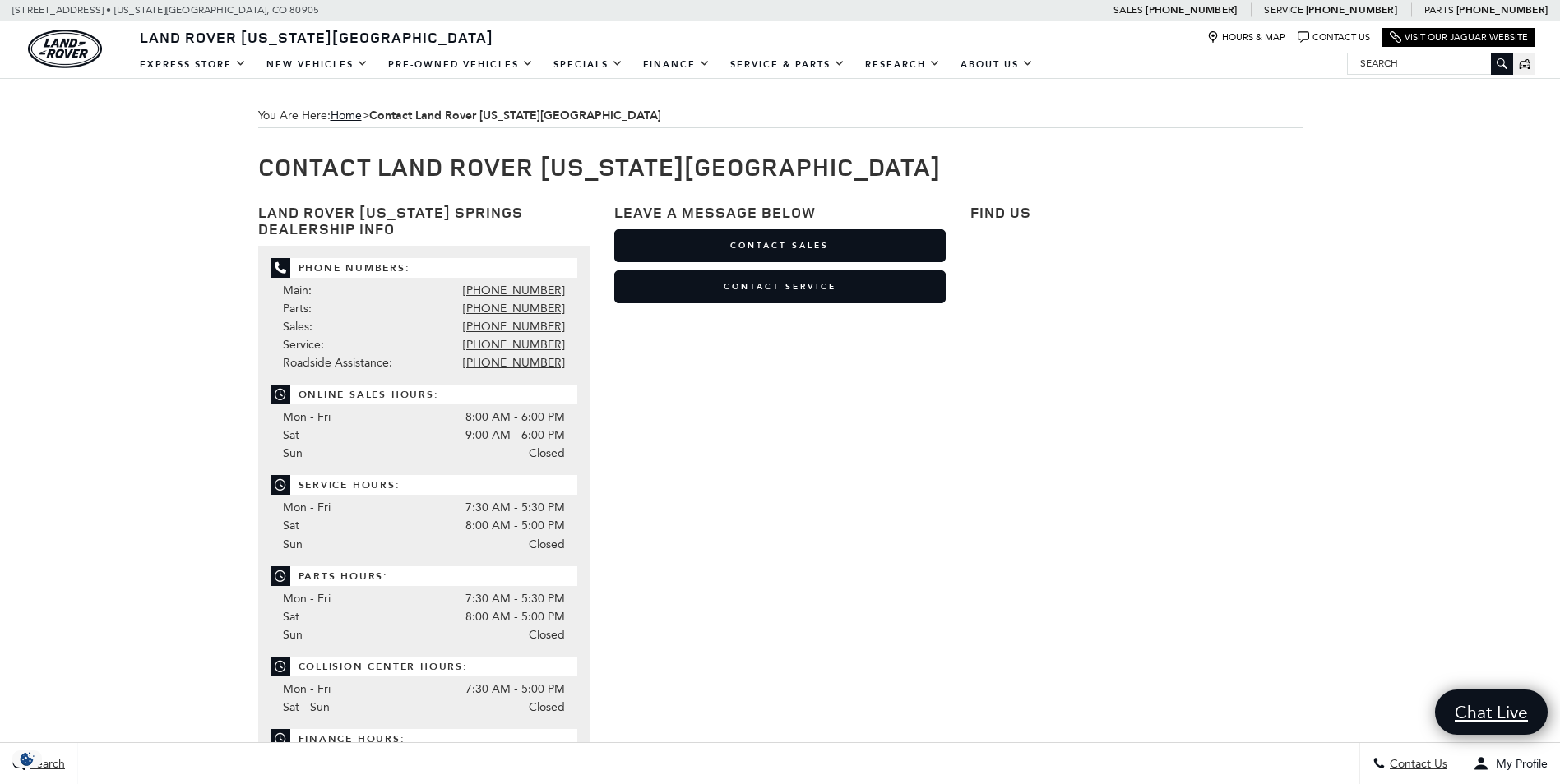
drag, startPoint x: 830, startPoint y: 494, endPoint x: 822, endPoint y: 485, distance: 12.0
click at [822, 485] on div "Land Rover [US_STATE] Springs Dealership Info Phone Numbers: Main: [PHONE_NUMBE…" at bounding box center [780, 510] width 1069 height 644
